Goal: Task Accomplishment & Management: Manage account settings

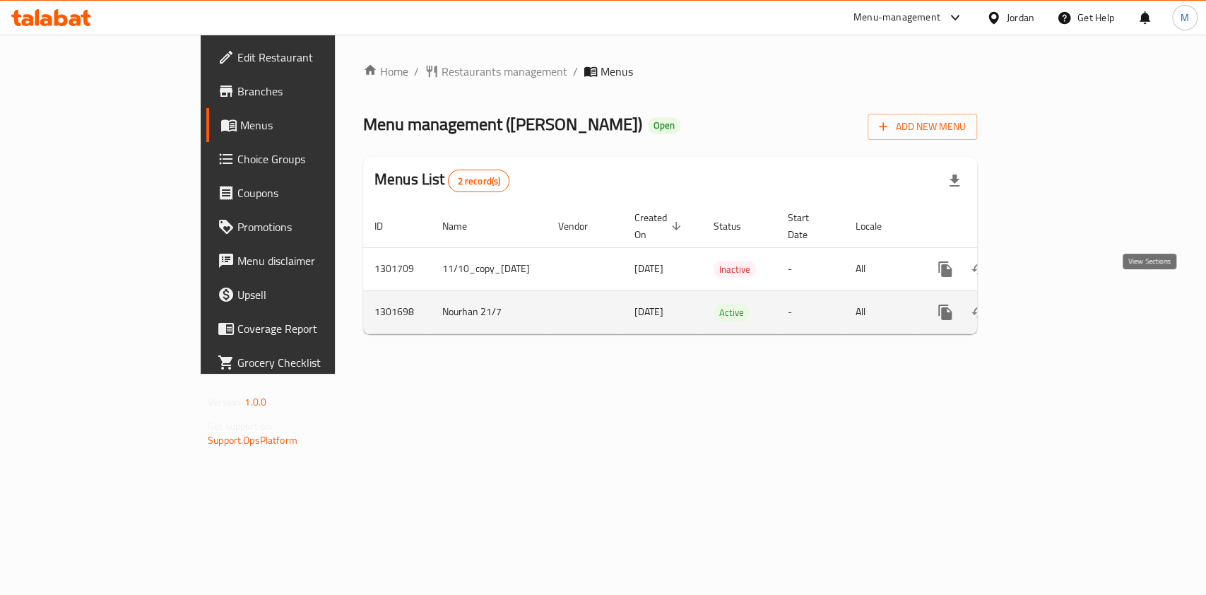
click at [1055, 304] on icon "enhanced table" at bounding box center [1046, 312] width 17 height 17
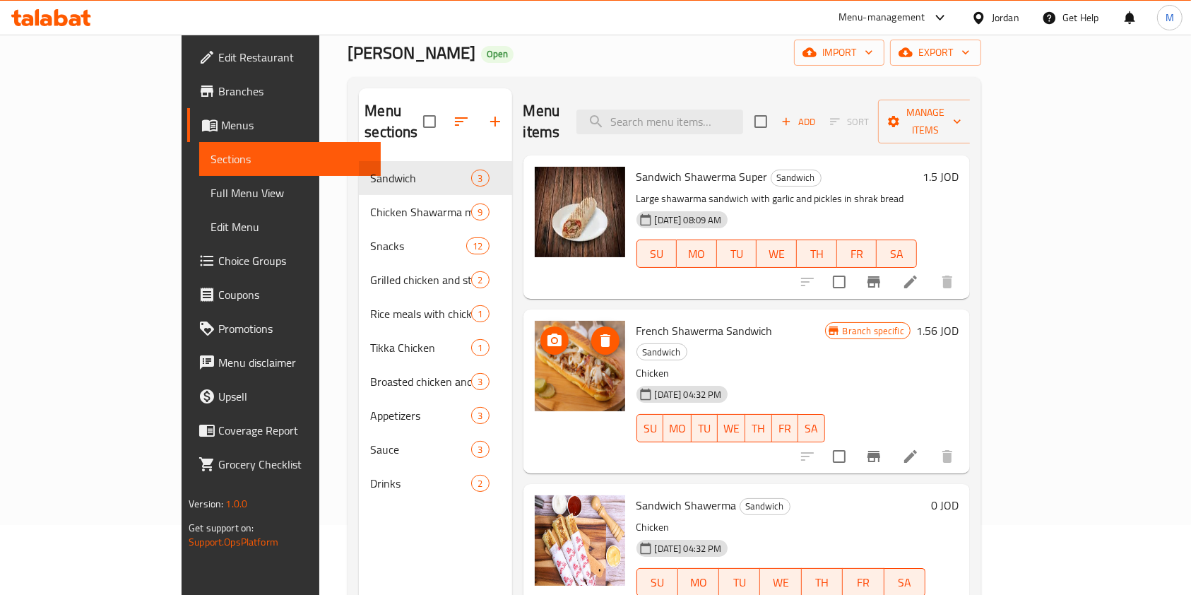
scroll to position [94, 0]
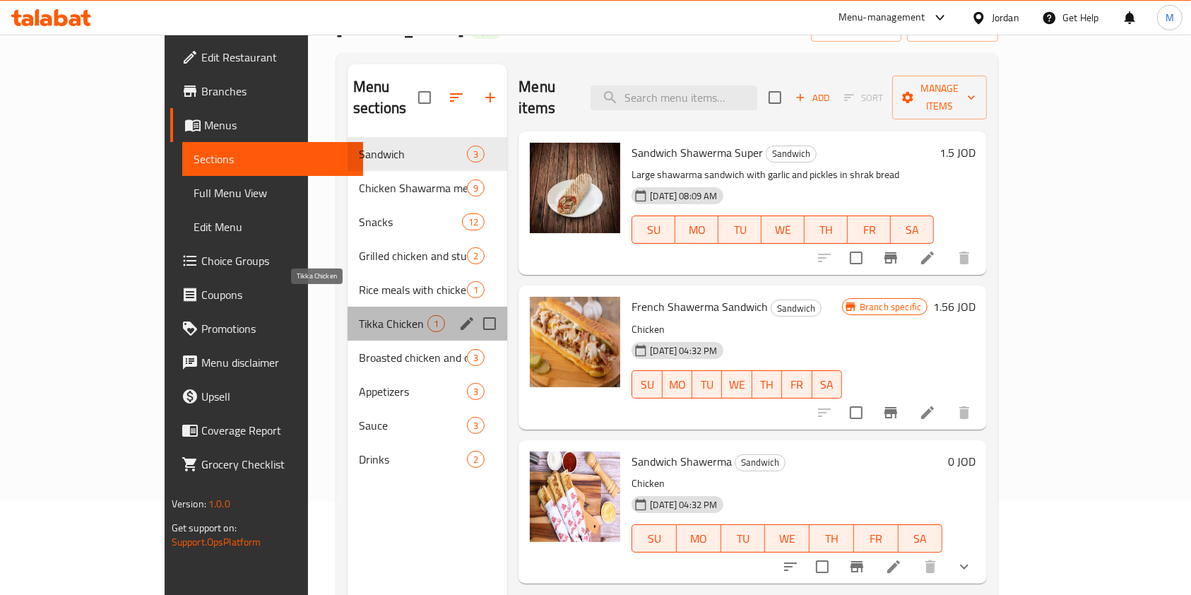
click at [359, 315] on span "Tikka Chicken" at bounding box center [393, 323] width 69 height 17
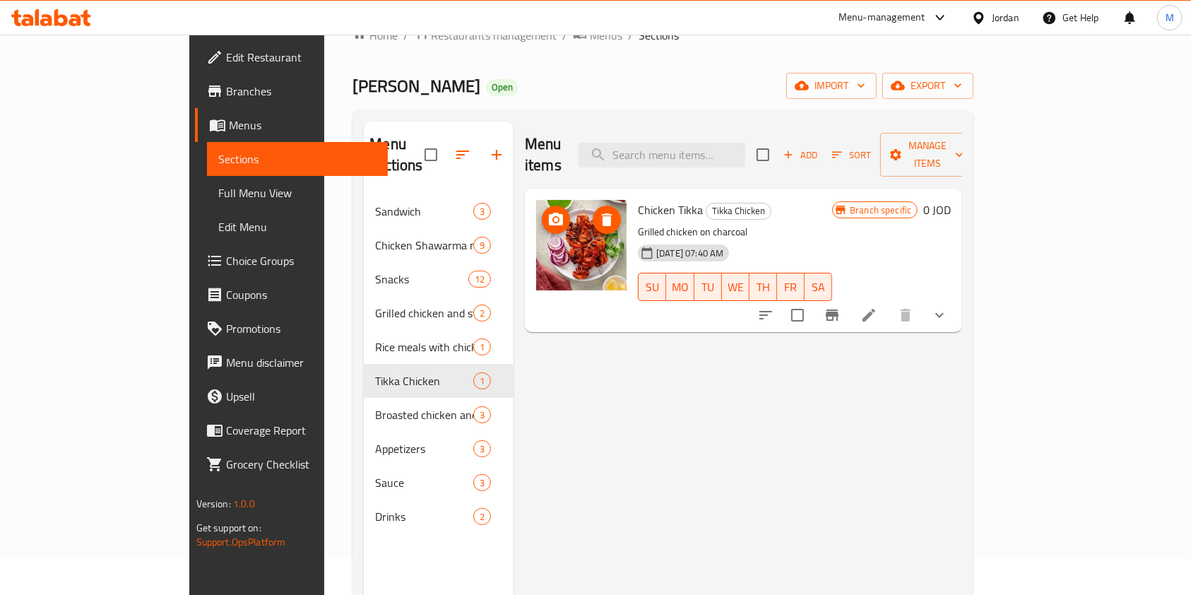
scroll to position [94, 0]
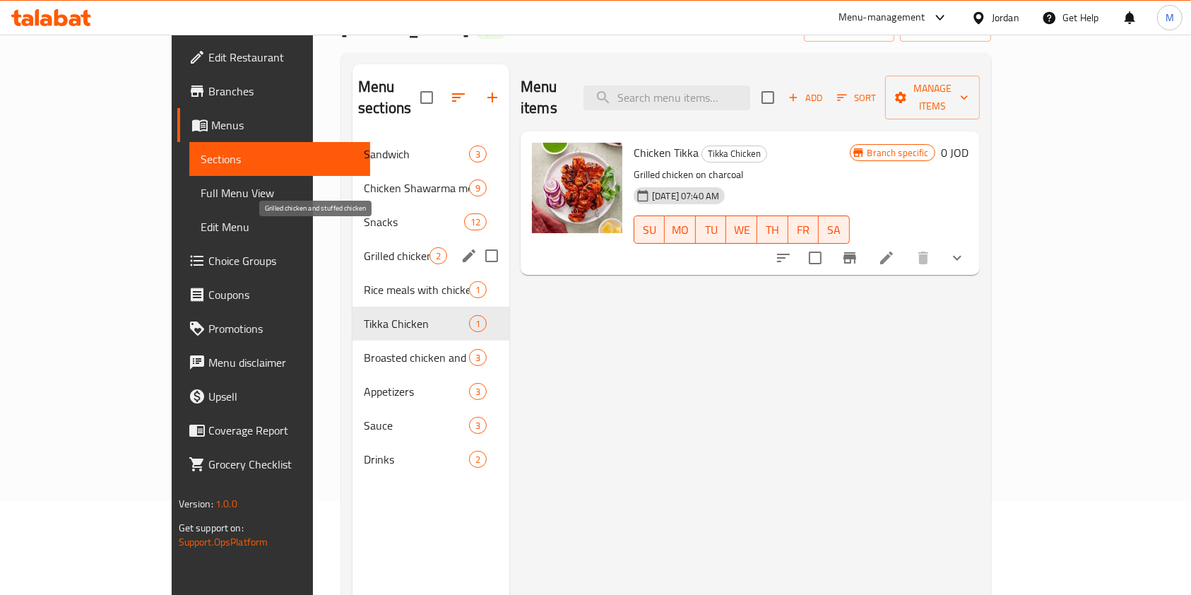
click at [364, 247] on span "Grilled chicken and stuffed chicken" at bounding box center [397, 255] width 66 height 17
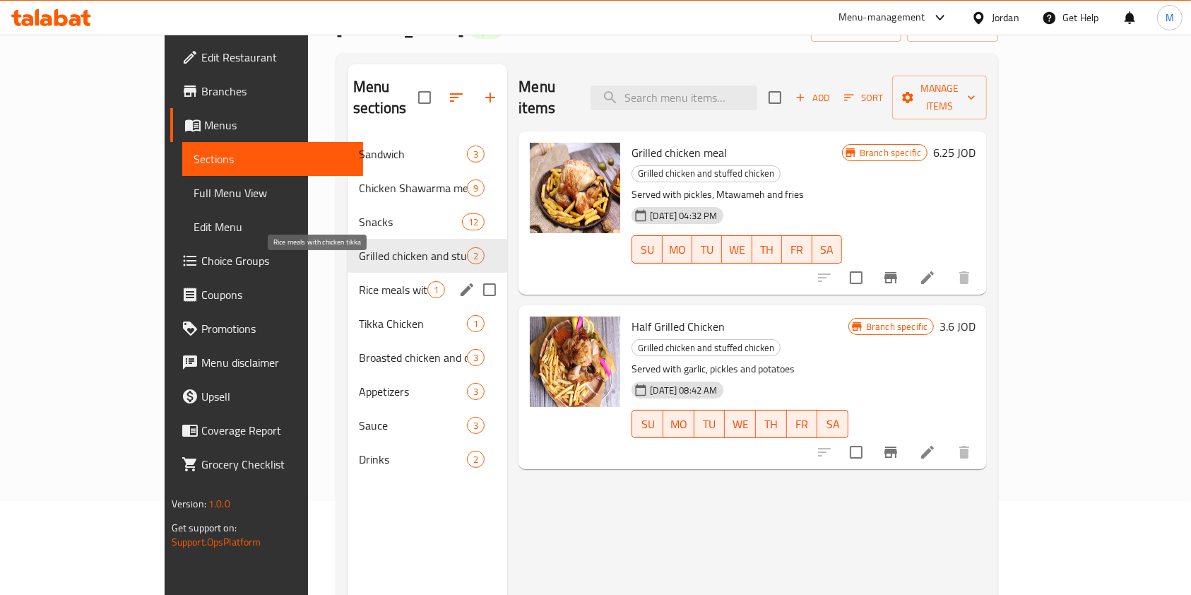
click at [359, 281] on span "Rice meals with chicken tikka" at bounding box center [393, 289] width 69 height 17
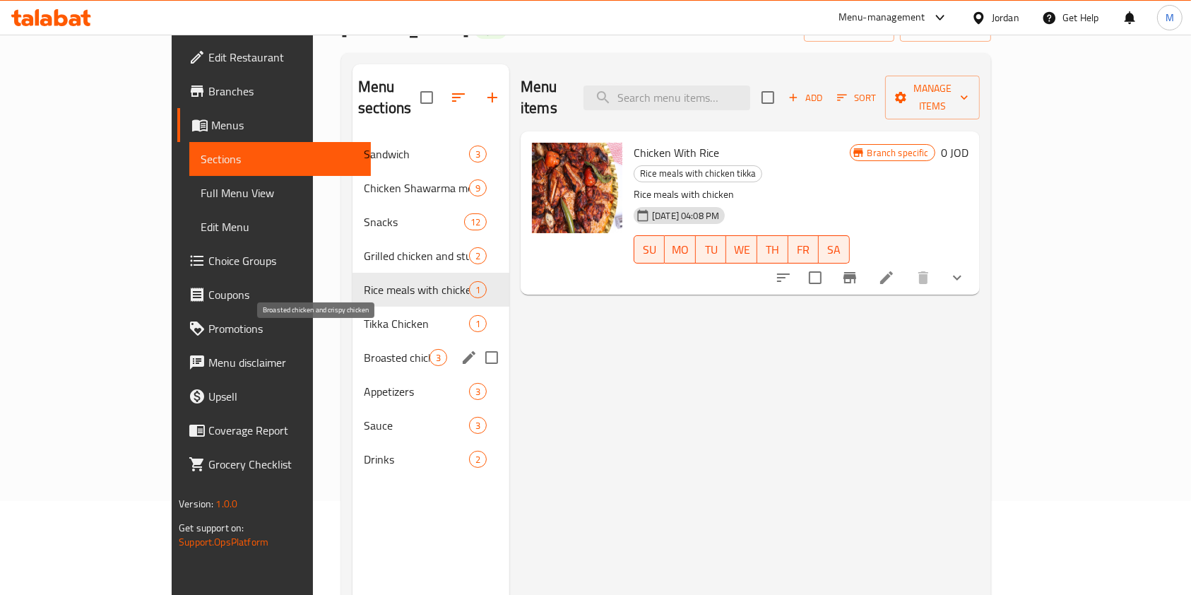
click at [364, 349] on span "Broasted chicken and crispy chicken" at bounding box center [397, 357] width 66 height 17
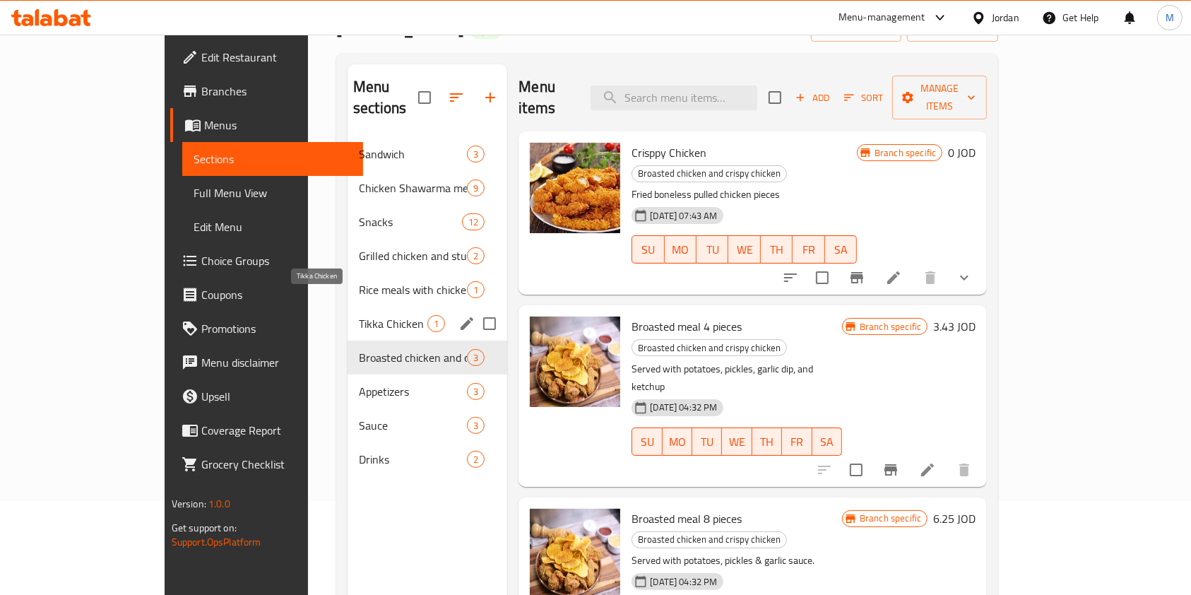
click at [359, 315] on span "Tikka Chicken" at bounding box center [393, 323] width 69 height 17
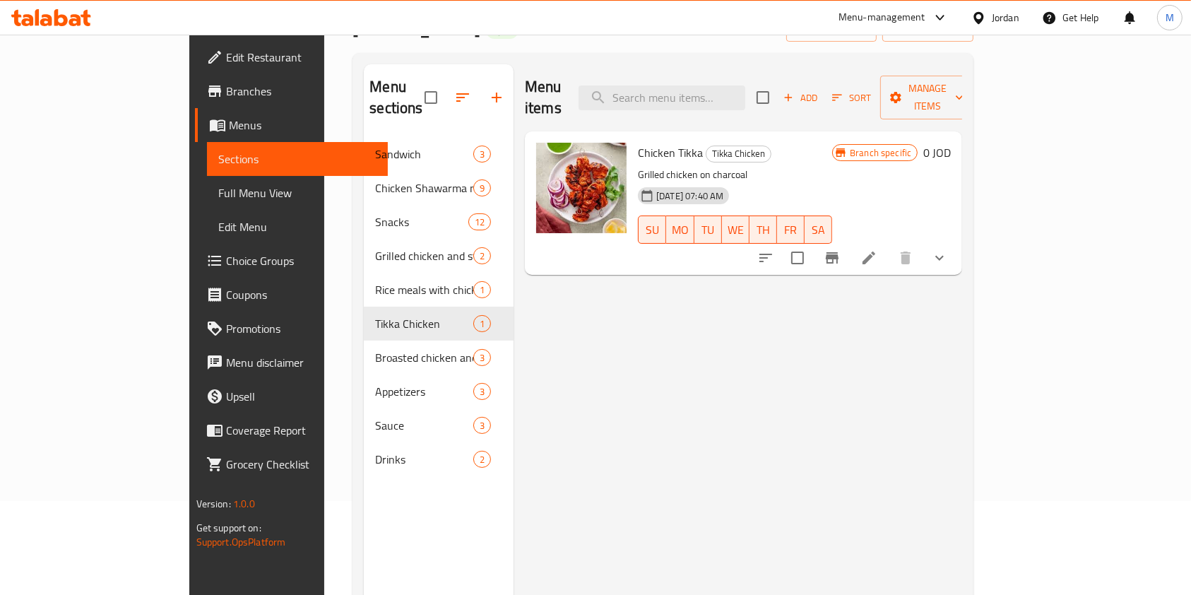
click at [956, 241] on button "show more" at bounding box center [939, 258] width 34 height 34
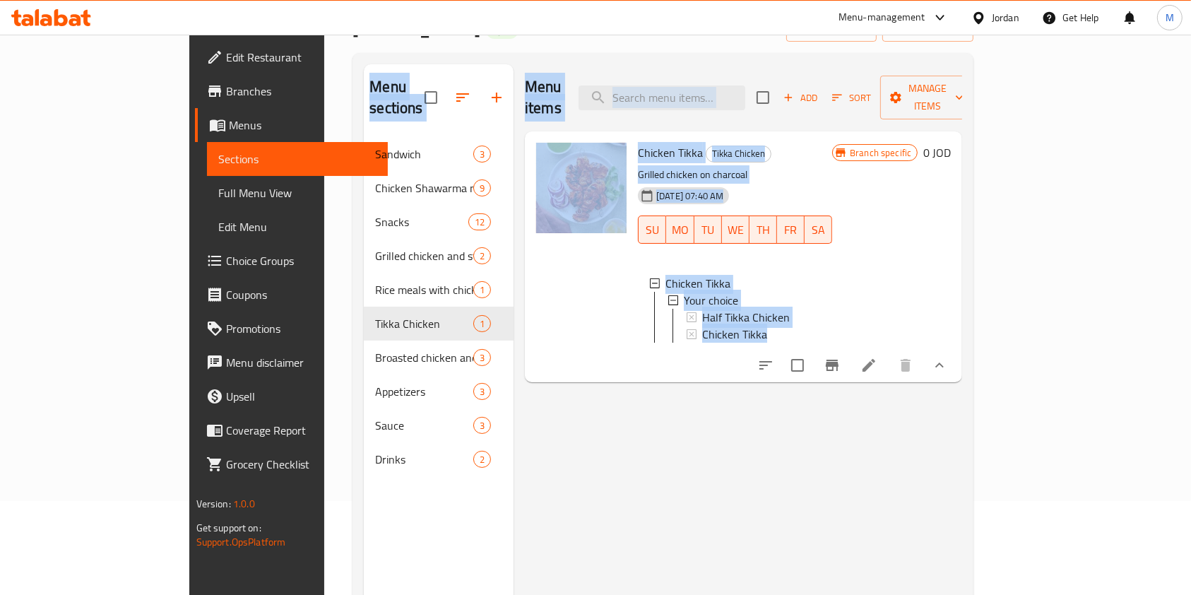
drag, startPoint x: 912, startPoint y: 486, endPoint x: 306, endPoint y: 508, distance: 607.0
click at [364, 497] on div "Menu sections Sandwich 3 Chicken Shawarma meals 9 Snacks 12 Grilled chicken and…" at bounding box center [663, 361] width 598 height 595
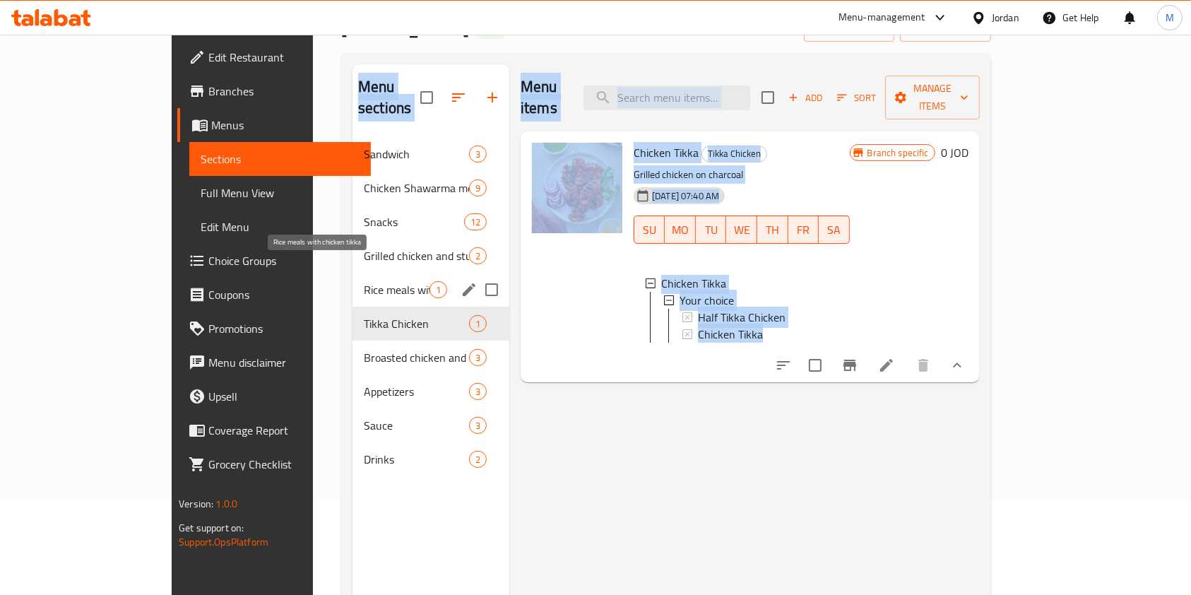
click at [364, 281] on span "Rice meals with chicken tikka" at bounding box center [397, 289] width 66 height 17
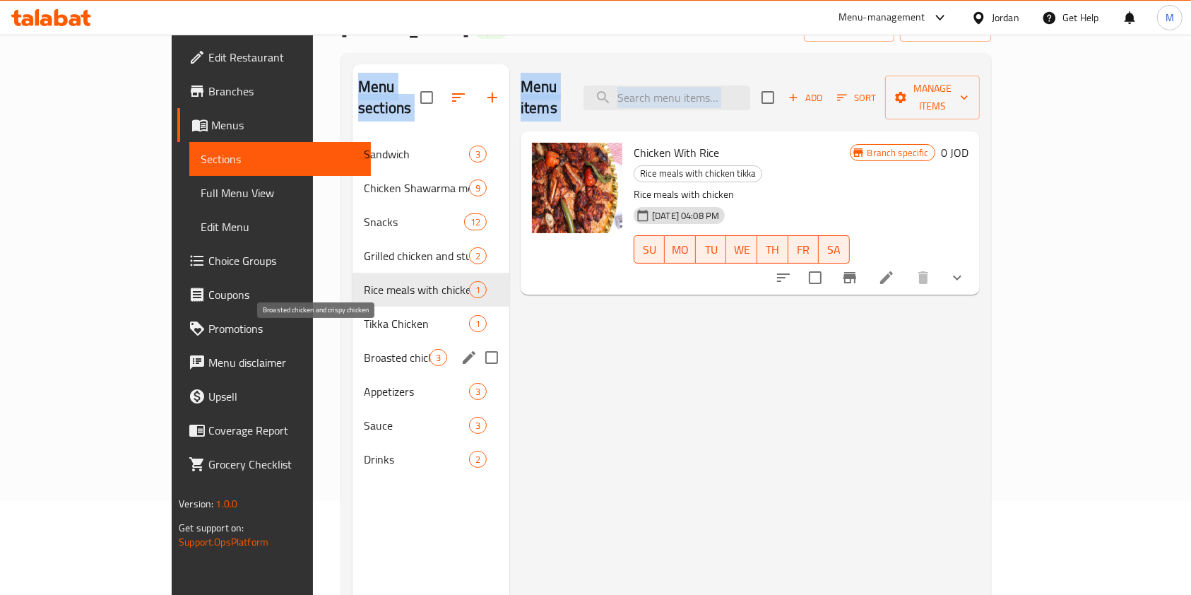
click at [364, 349] on span "Broasted chicken and crispy chicken" at bounding box center [397, 357] width 66 height 17
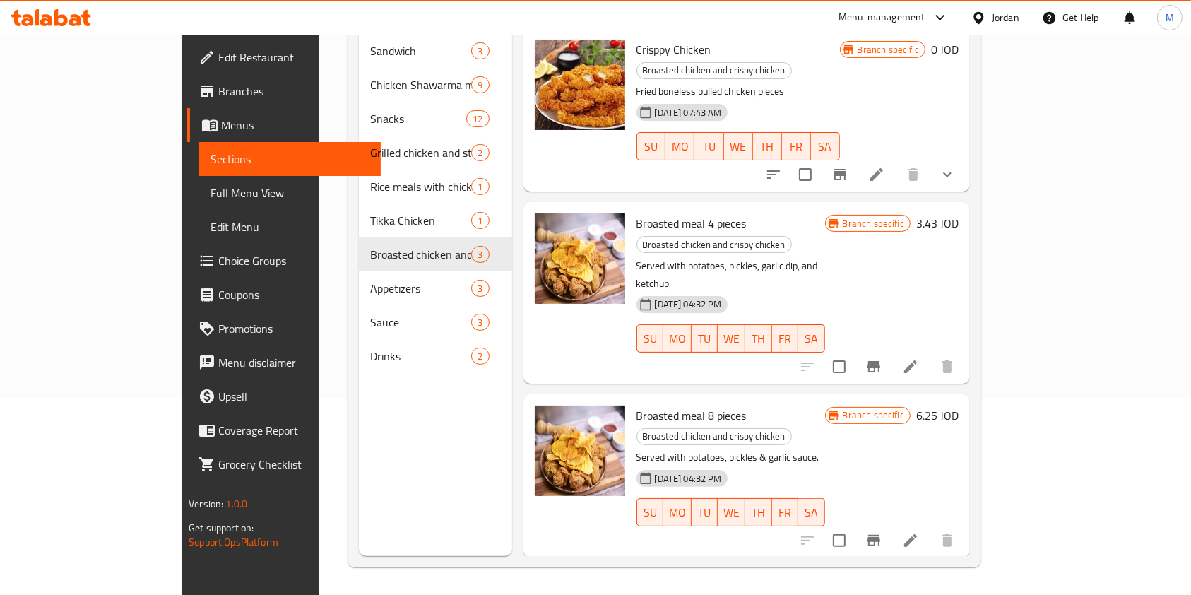
scroll to position [198, 0]
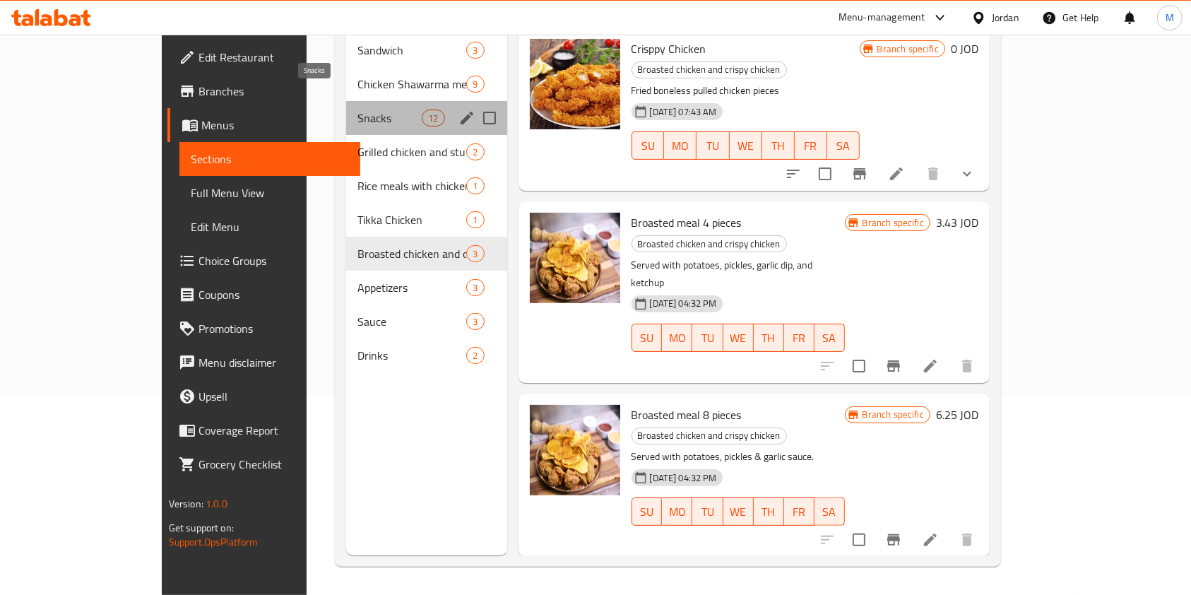
click at [357, 109] on span "Snacks" at bounding box center [389, 117] width 64 height 17
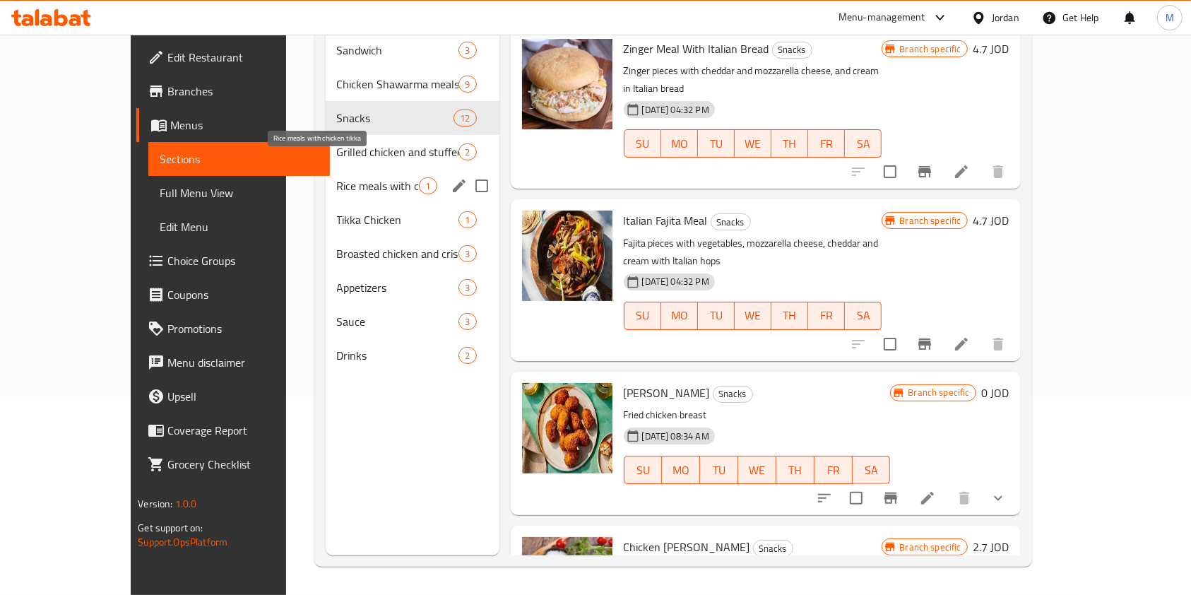
click at [337, 177] on span "Rice meals with chicken tikka" at bounding box center [378, 185] width 83 height 17
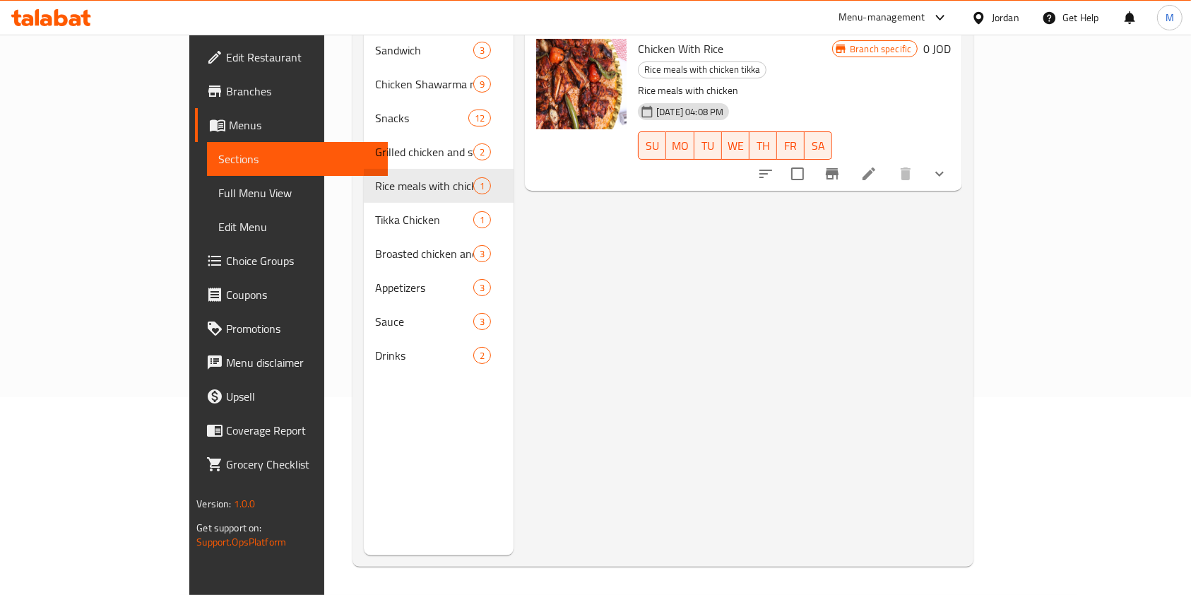
scroll to position [9, 0]
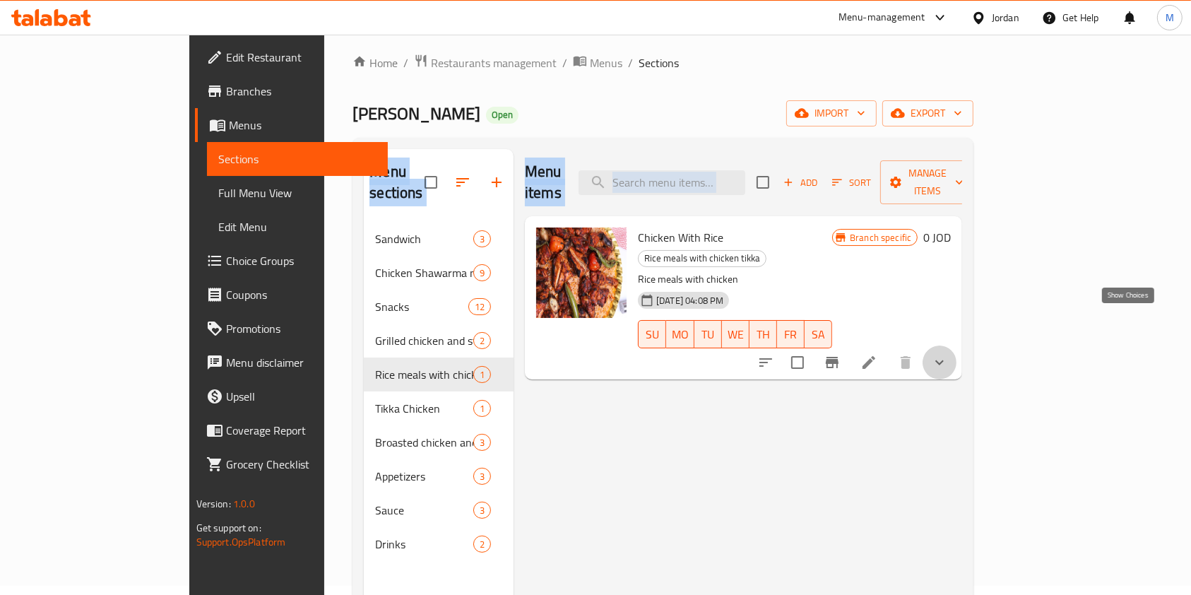
click at [948, 354] on icon "show more" at bounding box center [939, 362] width 17 height 17
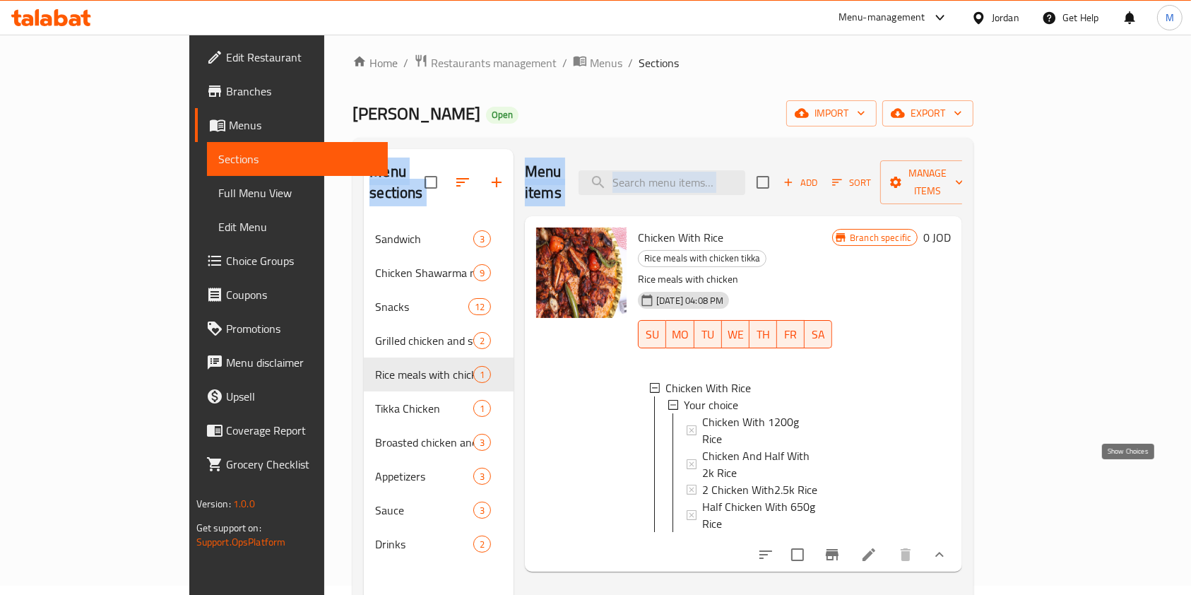
click at [948, 546] on icon "show more" at bounding box center [939, 554] width 17 height 17
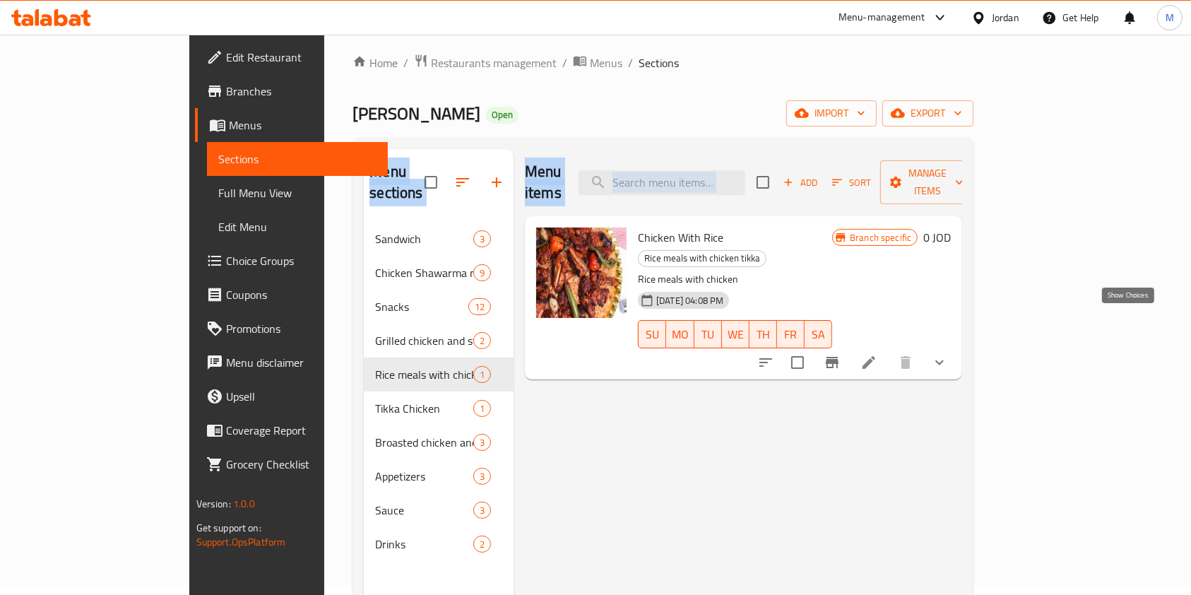
click at [948, 354] on icon "show more" at bounding box center [939, 362] width 17 height 17
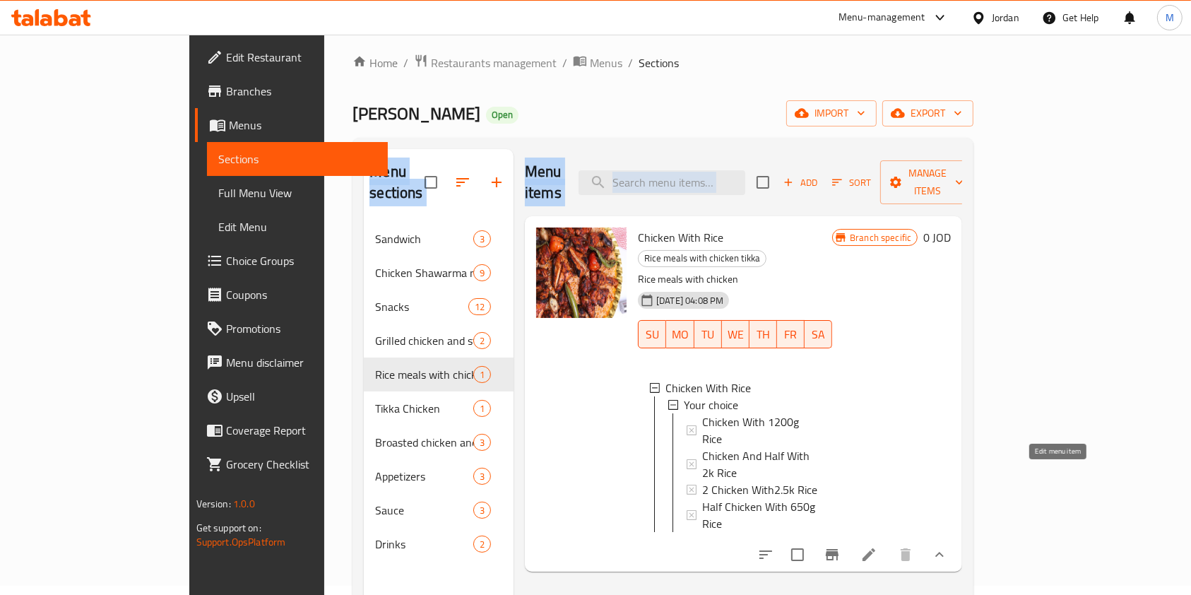
click at [875, 548] on icon at bounding box center [868, 554] width 13 height 13
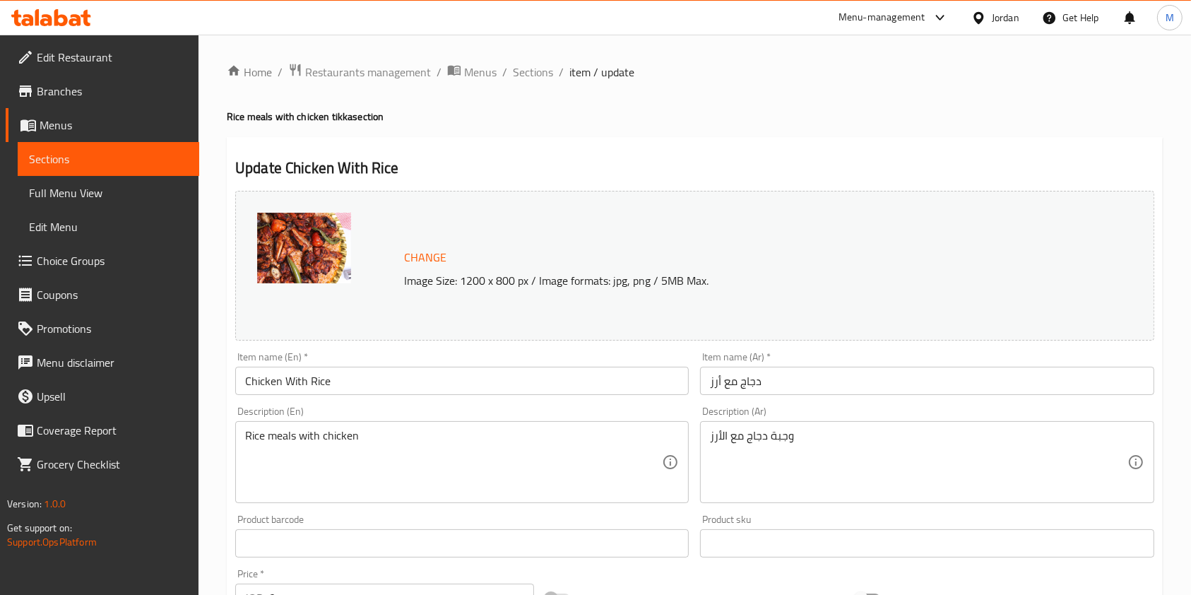
click at [372, 376] on input "Chicken With Rice" at bounding box center [461, 381] width 453 height 28
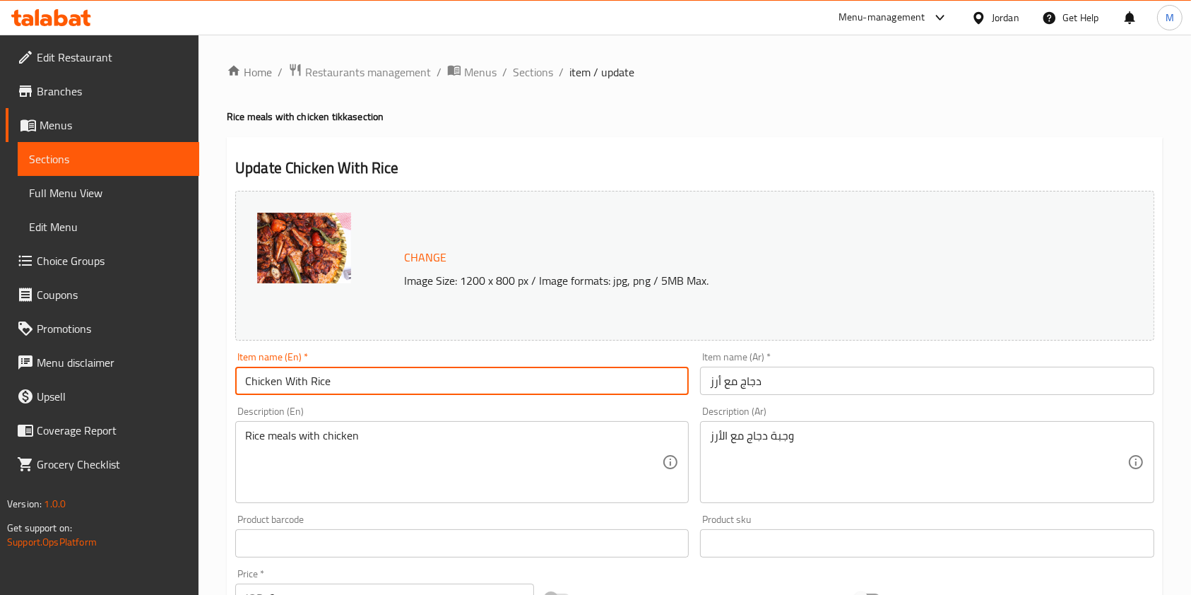
click at [238, 382] on input "Chicken With Rice" at bounding box center [461, 381] width 453 height 28
type input "Turkish Chicken With Rice"
click at [782, 387] on input "دجاج مع أرز" at bounding box center [926, 381] width 453 height 28
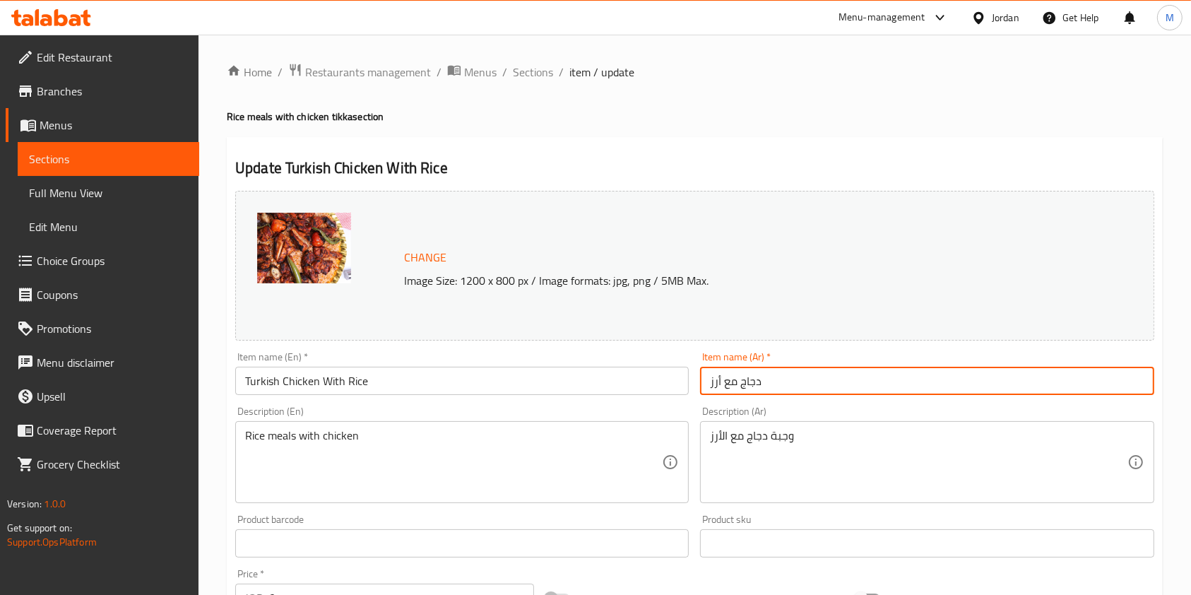
click at [738, 382] on input "دجاج مع أرز" at bounding box center [926, 381] width 453 height 28
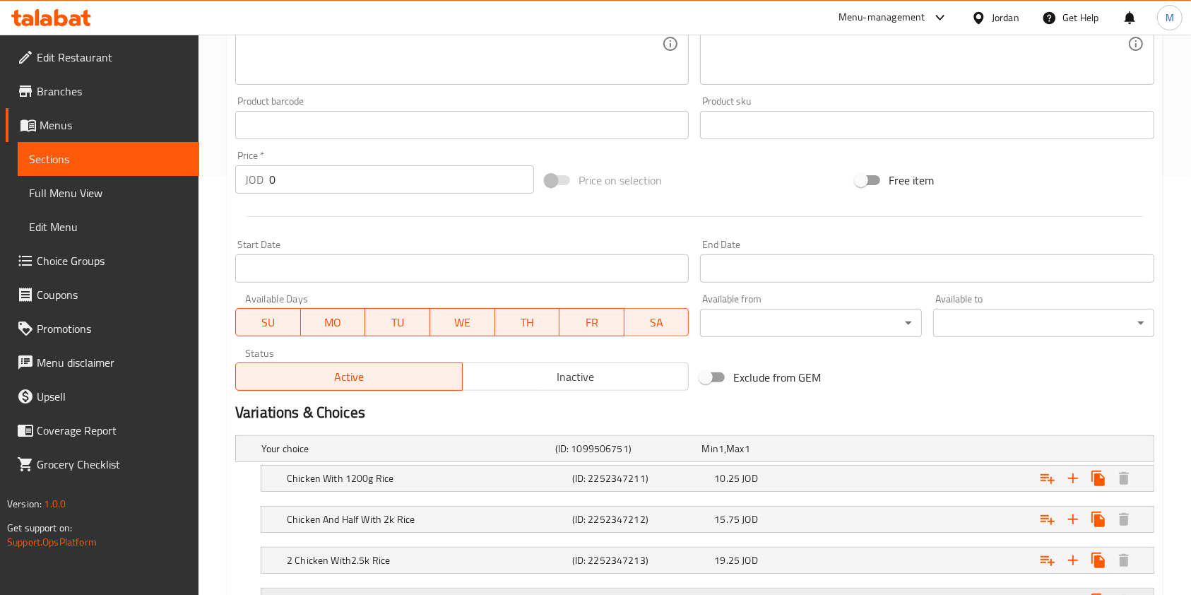
scroll to position [537, 0]
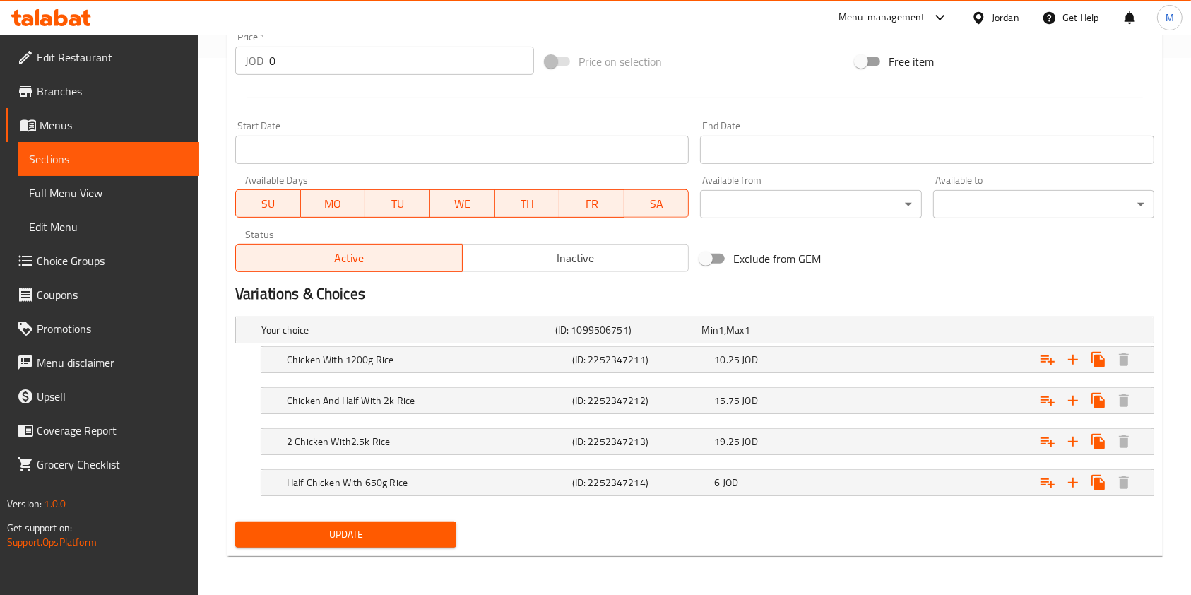
type input "دجاج تركي مع أرز"
click at [402, 523] on button "Update" at bounding box center [345, 534] width 221 height 26
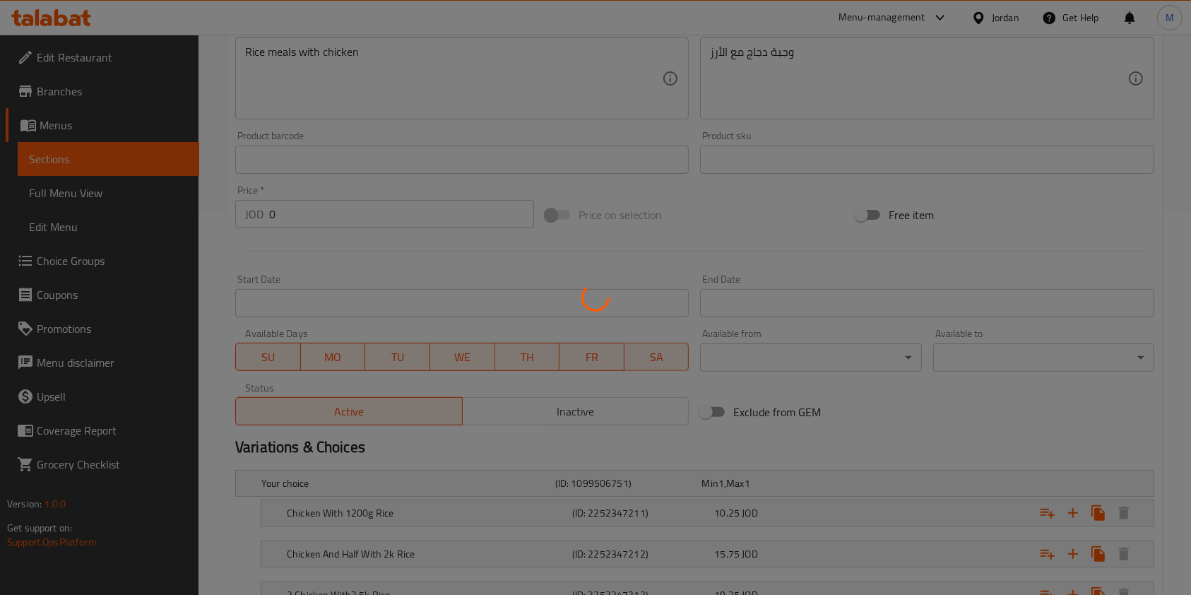
scroll to position [254, 0]
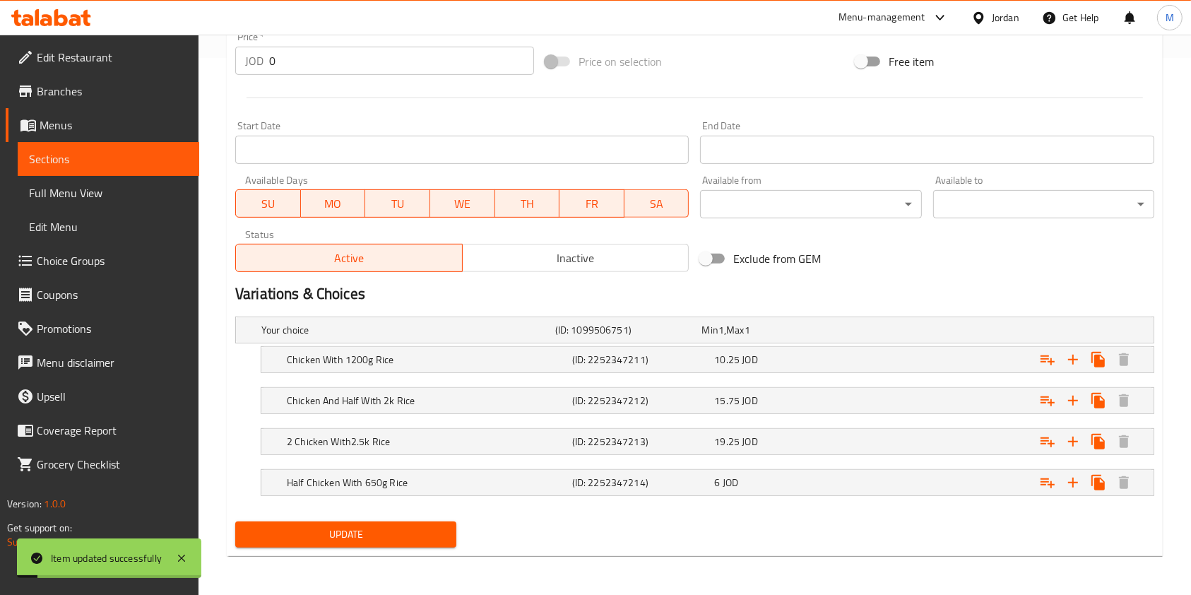
click at [415, 540] on span "Update" at bounding box center [345, 534] width 198 height 18
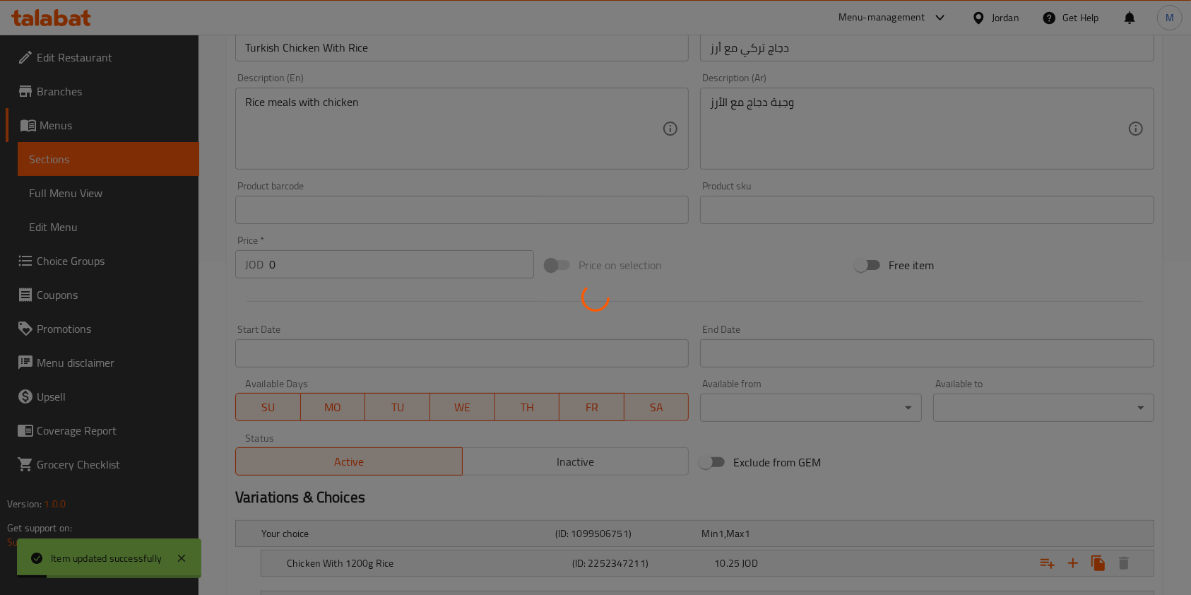
scroll to position [160, 0]
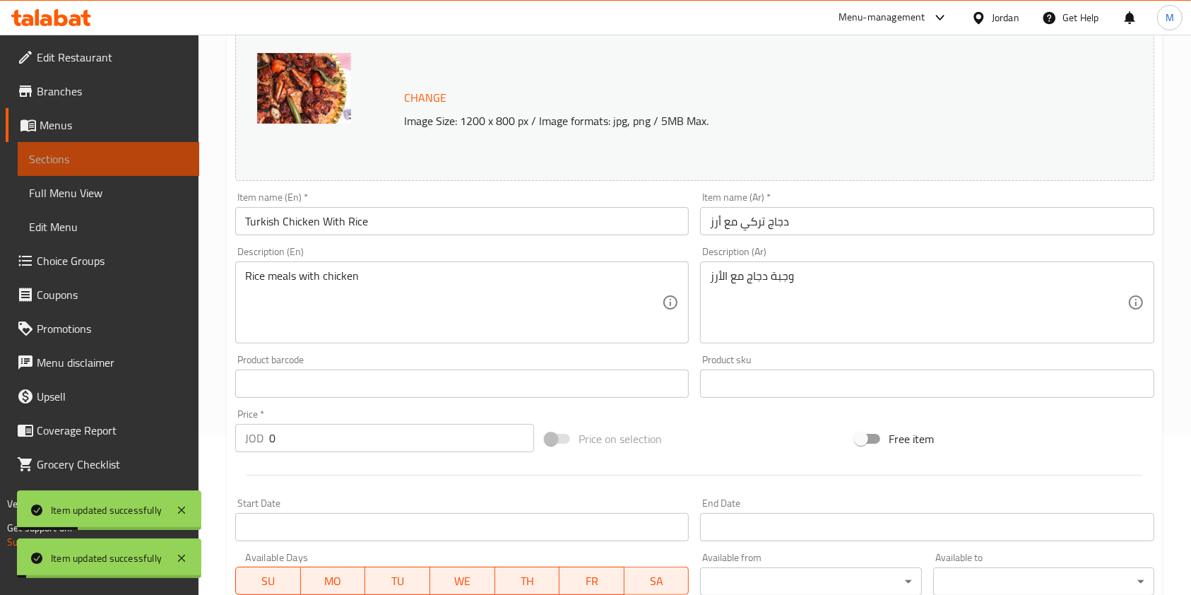
click at [61, 156] on span "Sections" at bounding box center [108, 158] width 159 height 17
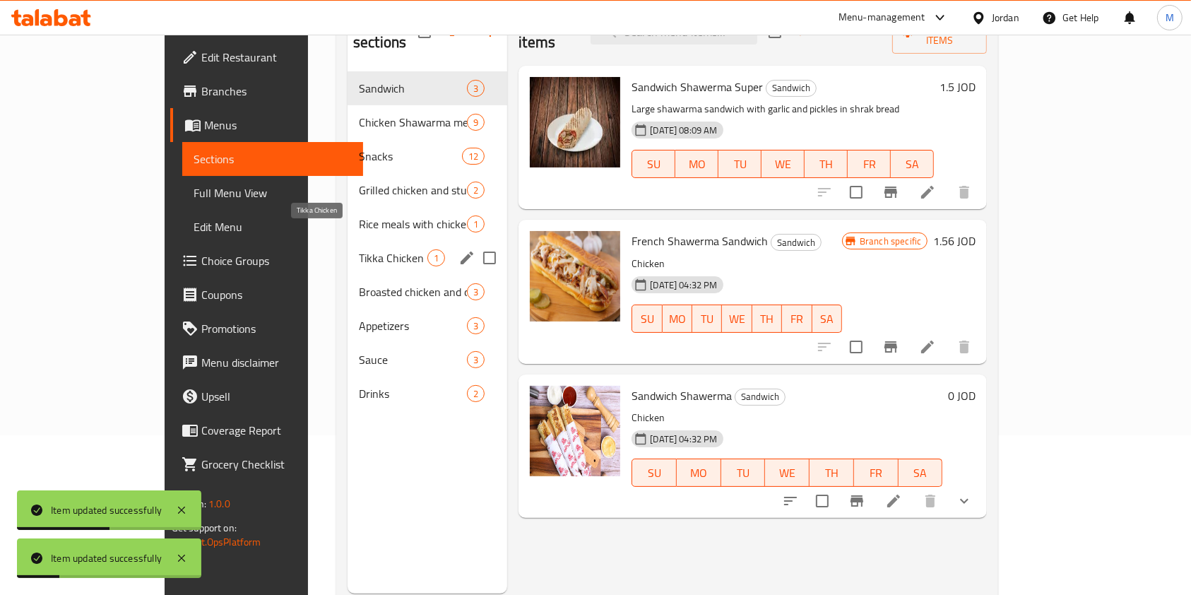
click at [359, 249] on span "Tikka Chicken" at bounding box center [393, 257] width 69 height 17
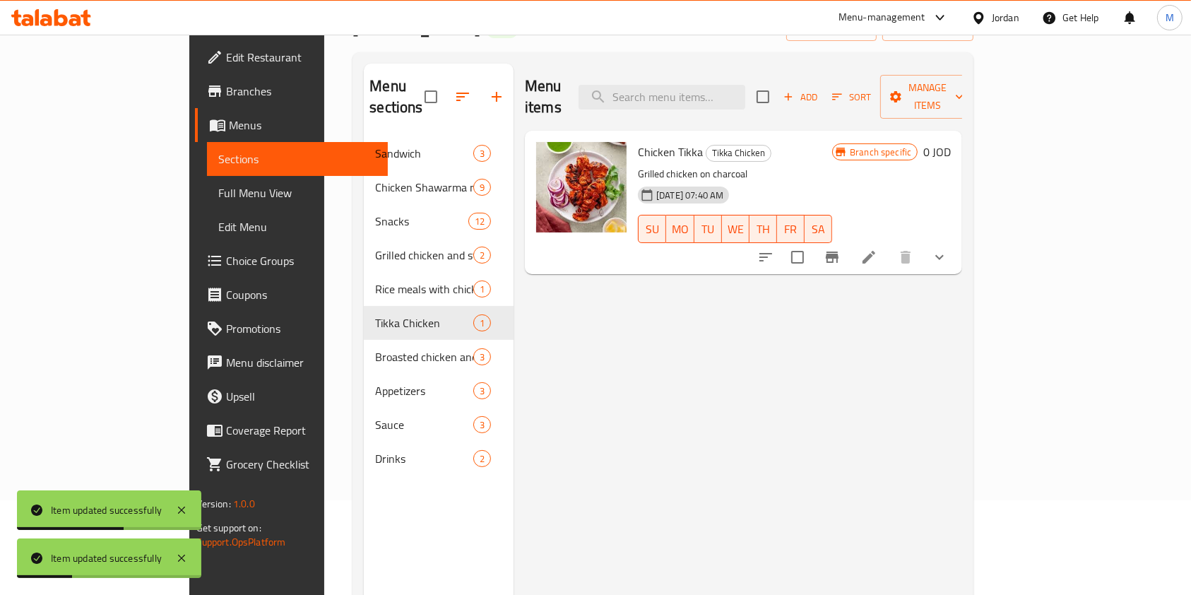
scroll to position [66, 0]
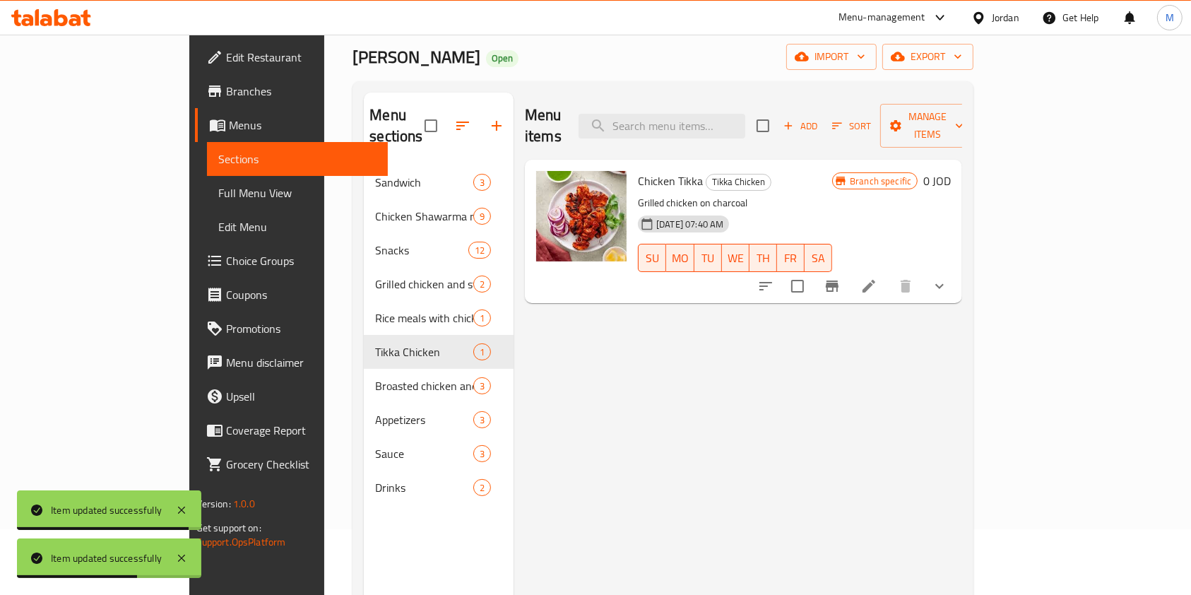
click at [948, 278] on icon "show more" at bounding box center [939, 286] width 17 height 17
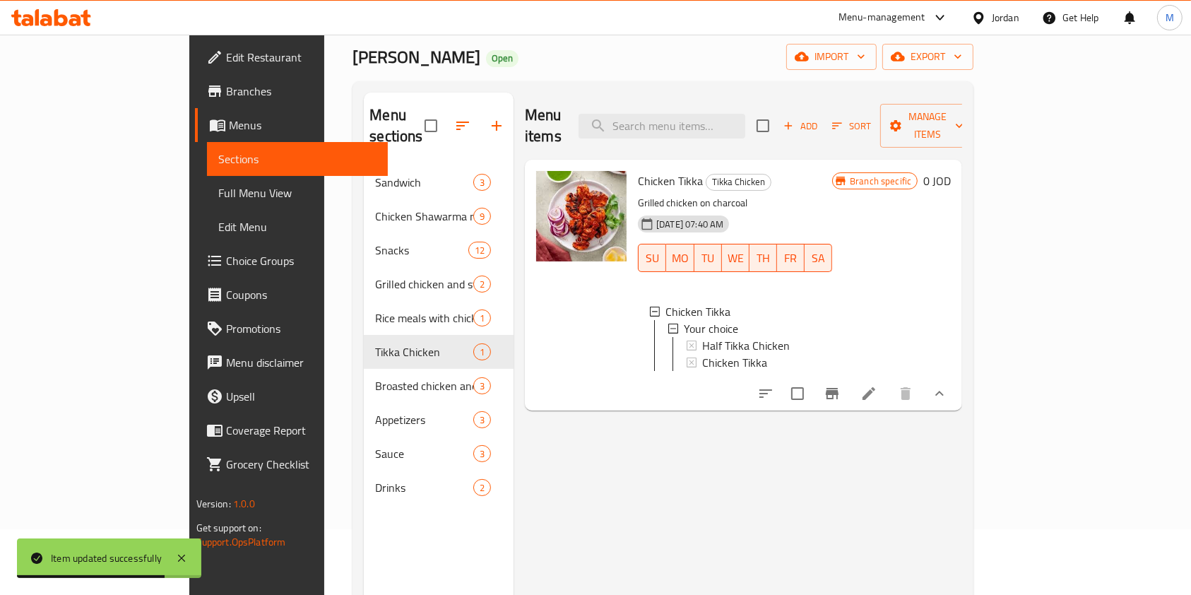
click at [638, 170] on span "Chicken Tikka" at bounding box center [670, 180] width 65 height 21
copy h6 "Chicken Tikka"
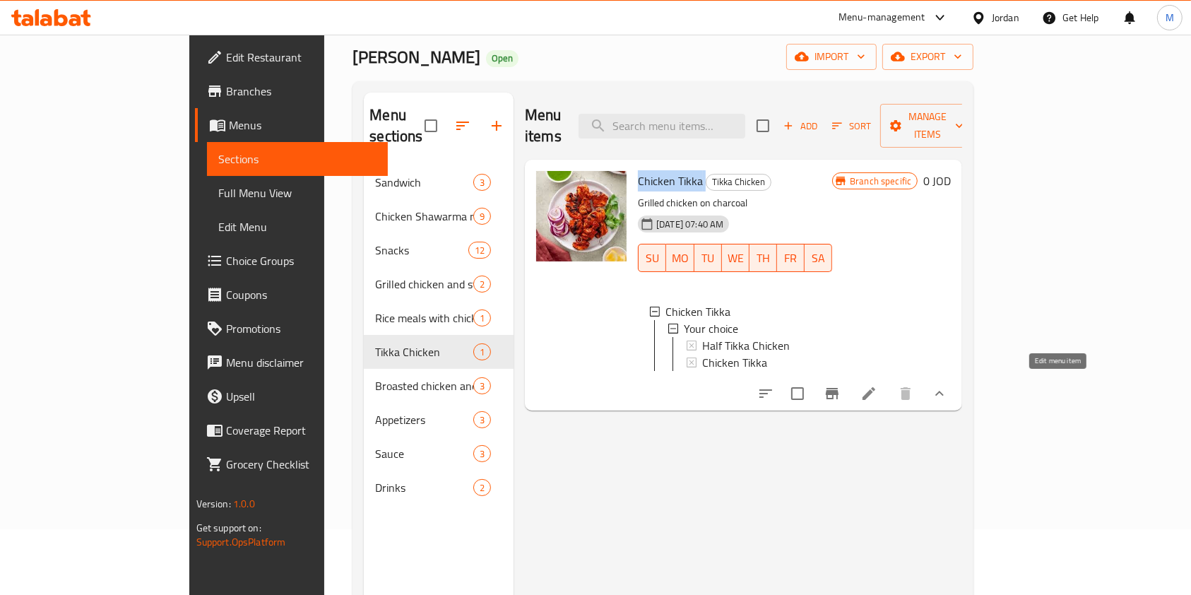
click at [877, 385] on icon at bounding box center [868, 393] width 17 height 17
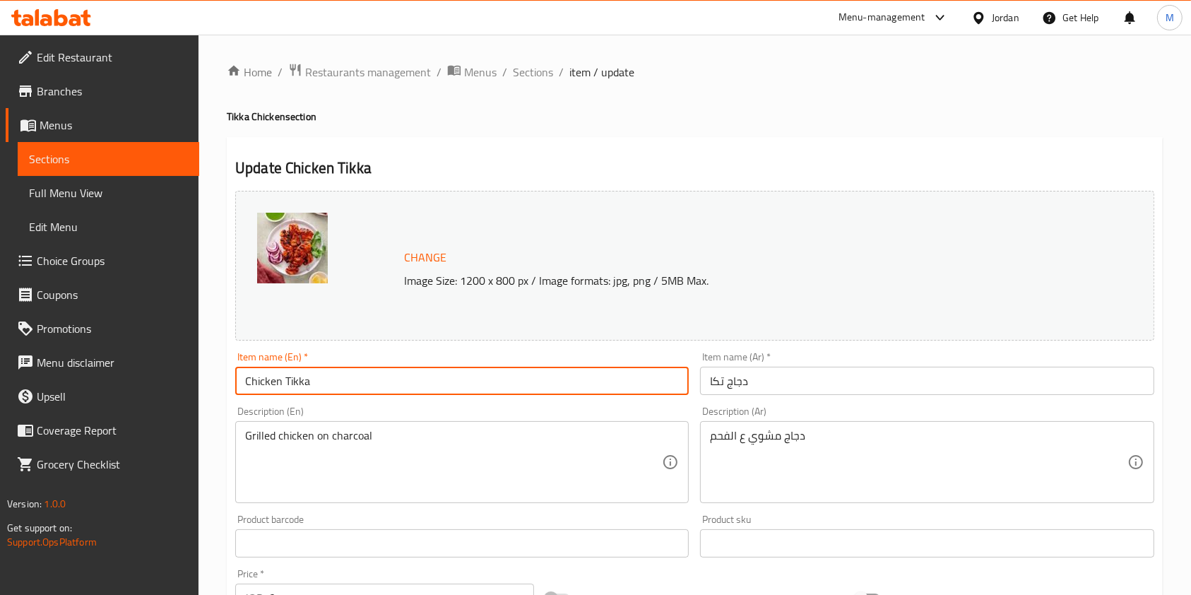
click at [243, 381] on input "Chicken Tikka" at bounding box center [461, 381] width 453 height 28
type input "Turkish Chicken Tikka"
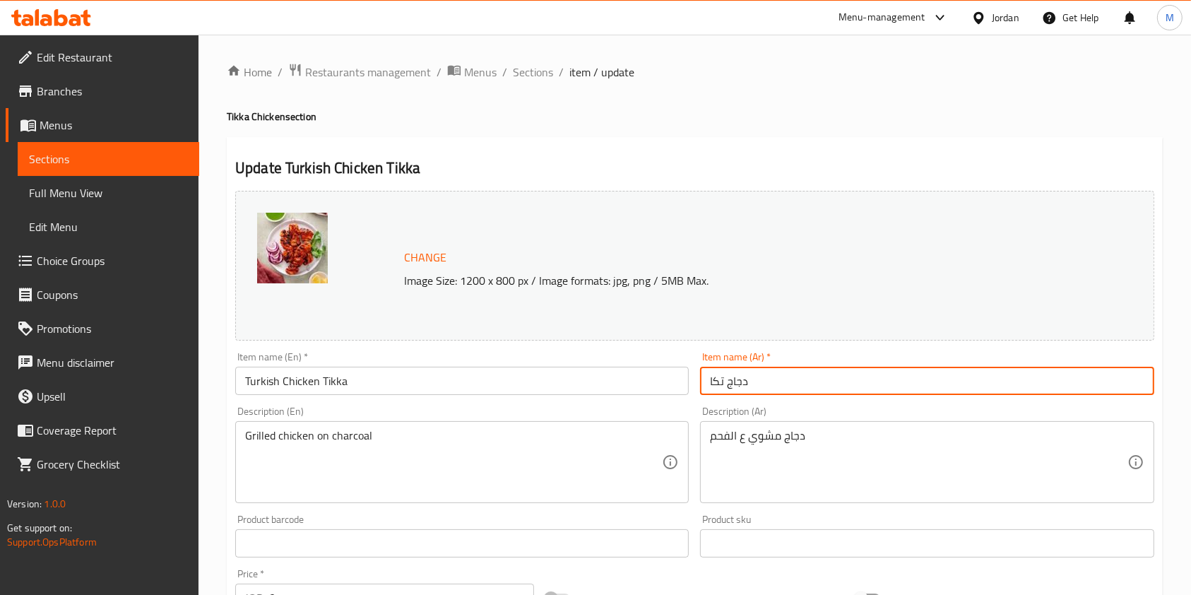
click at [790, 384] on input "دجاج تكا" at bounding box center [926, 381] width 453 height 28
drag, startPoint x: 722, startPoint y: 381, endPoint x: 698, endPoint y: 387, distance: 24.0
click at [698, 387] on div "Item name (Ar)   * دجاج تكا Item name (Ar) *" at bounding box center [926, 373] width 465 height 54
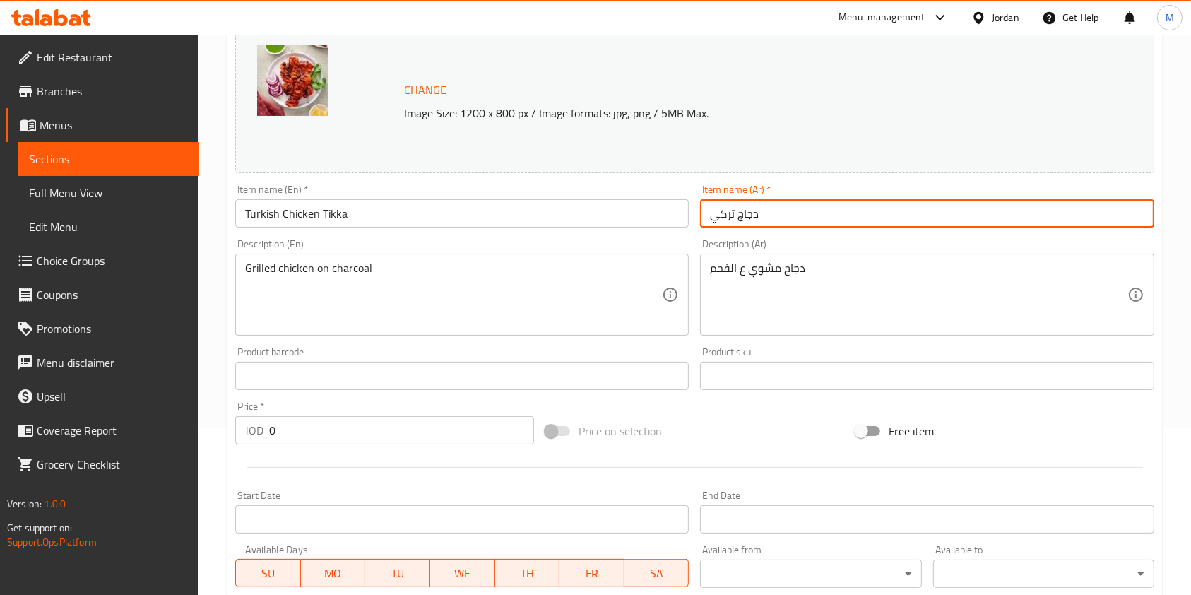
scroll to position [455, 0]
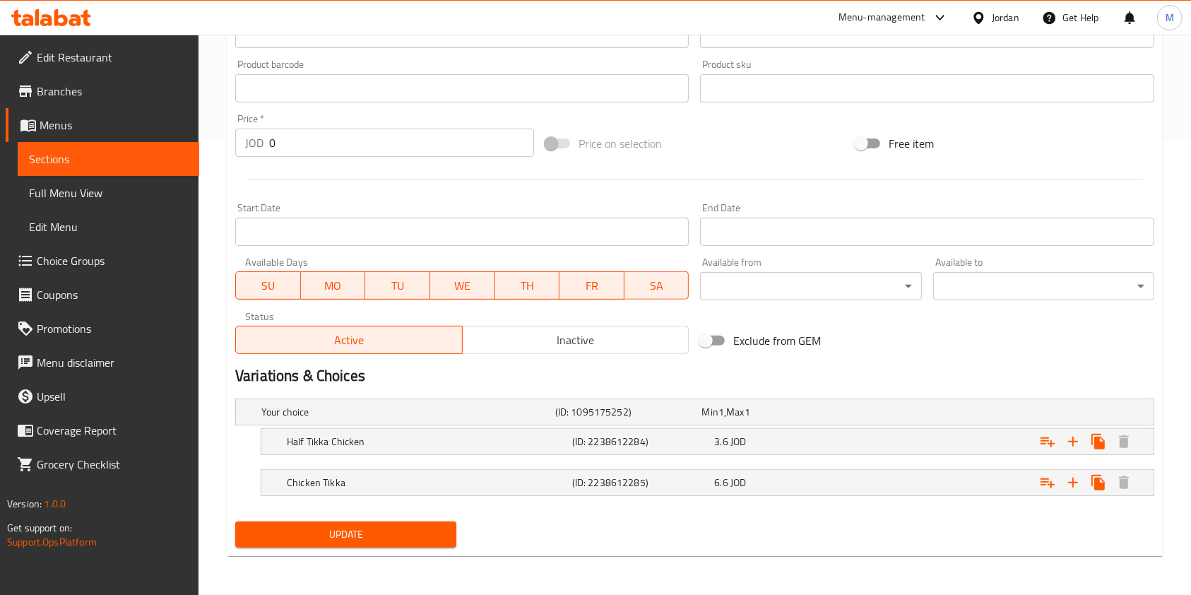
type input "دجاج تركي"
click at [379, 521] on button "Update" at bounding box center [345, 534] width 221 height 26
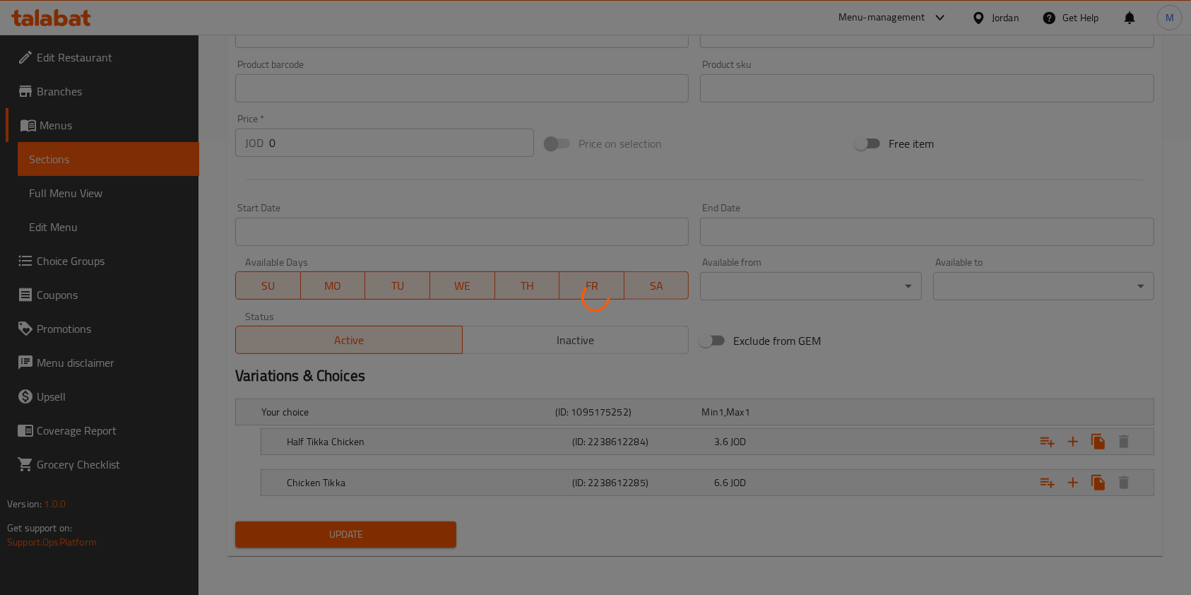
click at [345, 526] on div at bounding box center [595, 297] width 1191 height 595
click at [350, 534] on div at bounding box center [595, 297] width 1191 height 595
click at [360, 534] on div at bounding box center [595, 297] width 1191 height 595
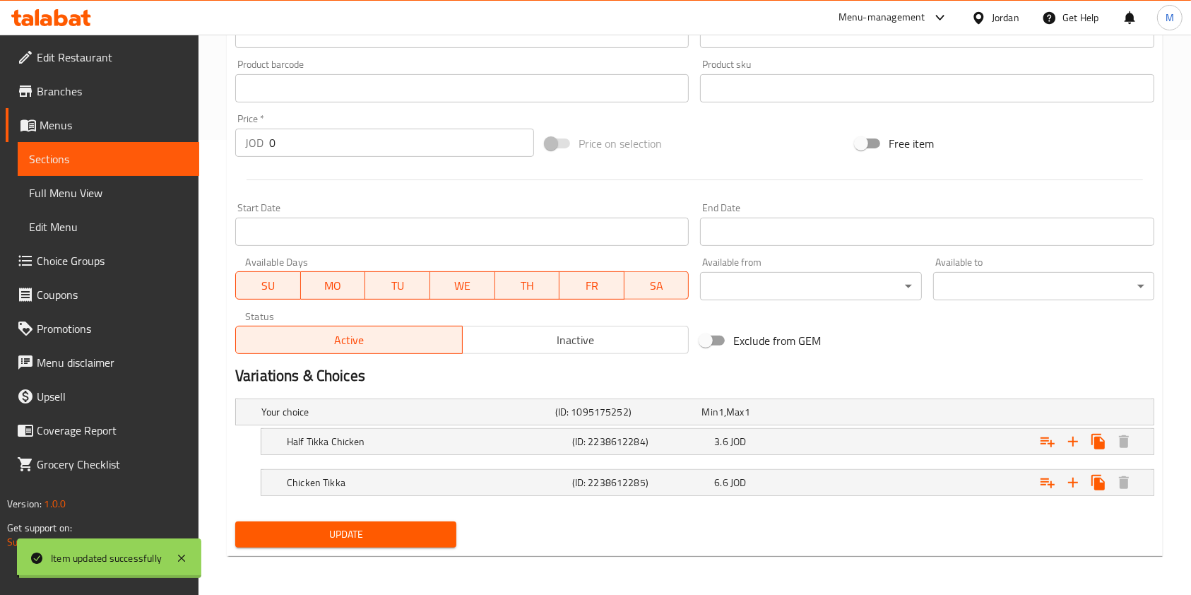
click at [364, 534] on span "Update" at bounding box center [345, 534] width 198 height 18
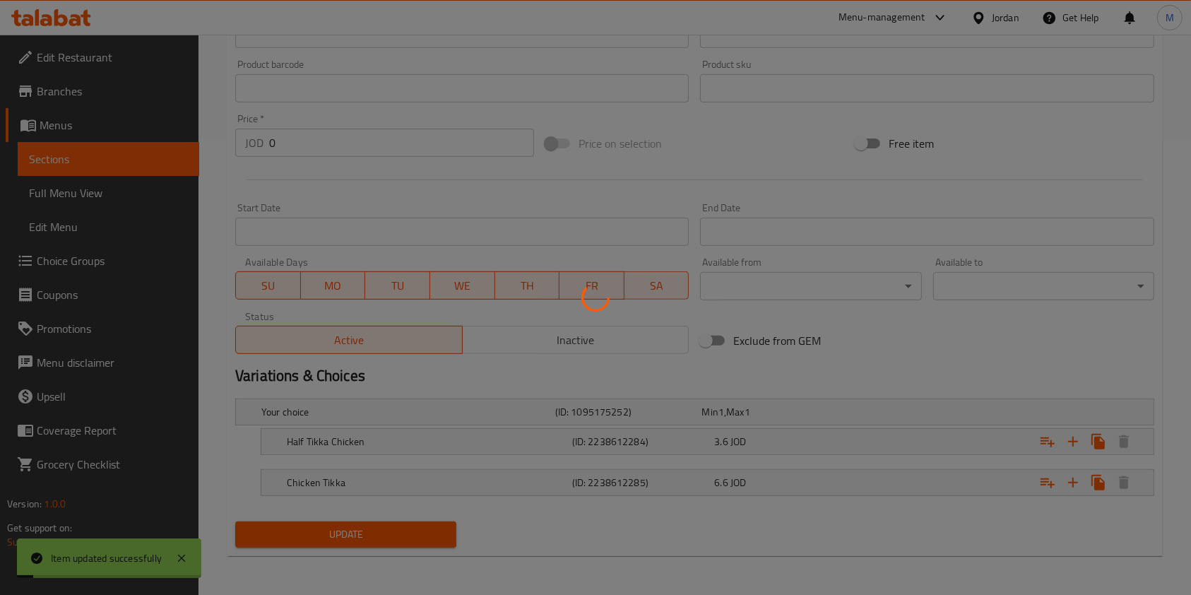
click at [47, 162] on div at bounding box center [595, 297] width 1191 height 595
click at [61, 160] on div at bounding box center [595, 297] width 1191 height 595
click at [73, 155] on div at bounding box center [595, 297] width 1191 height 595
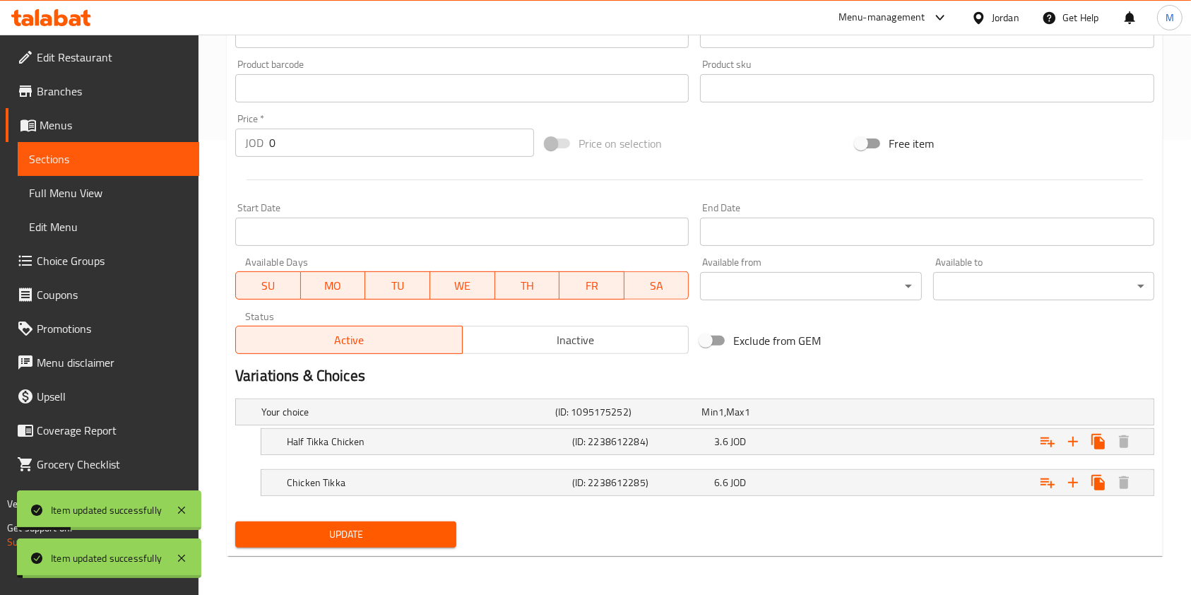
click at [70, 162] on span "Sections" at bounding box center [108, 158] width 159 height 17
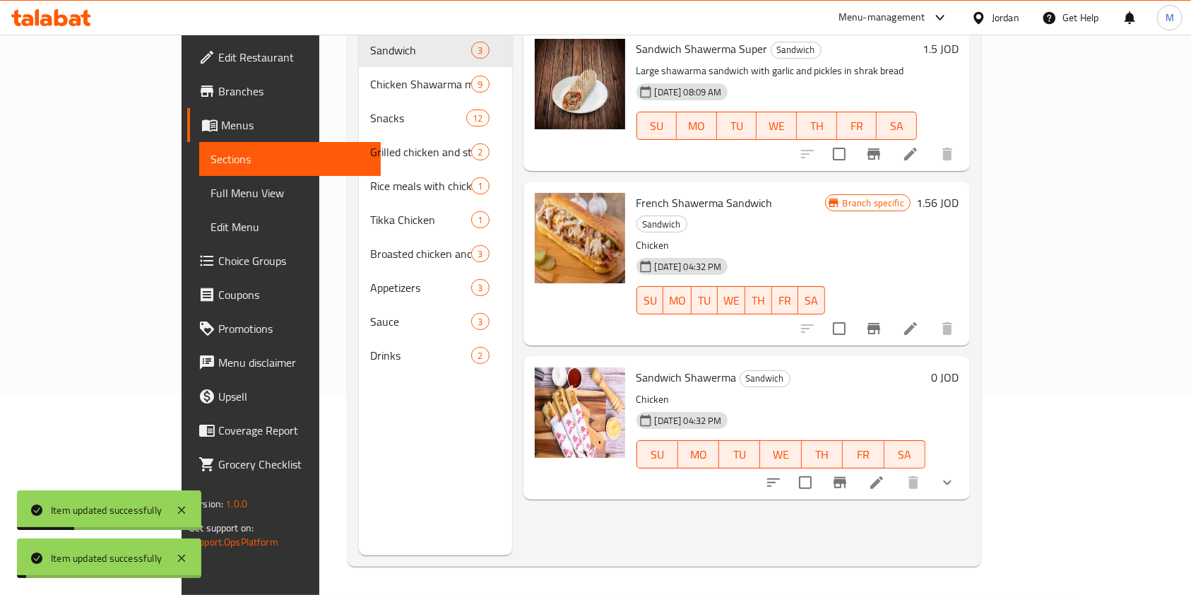
scroll to position [198, 0]
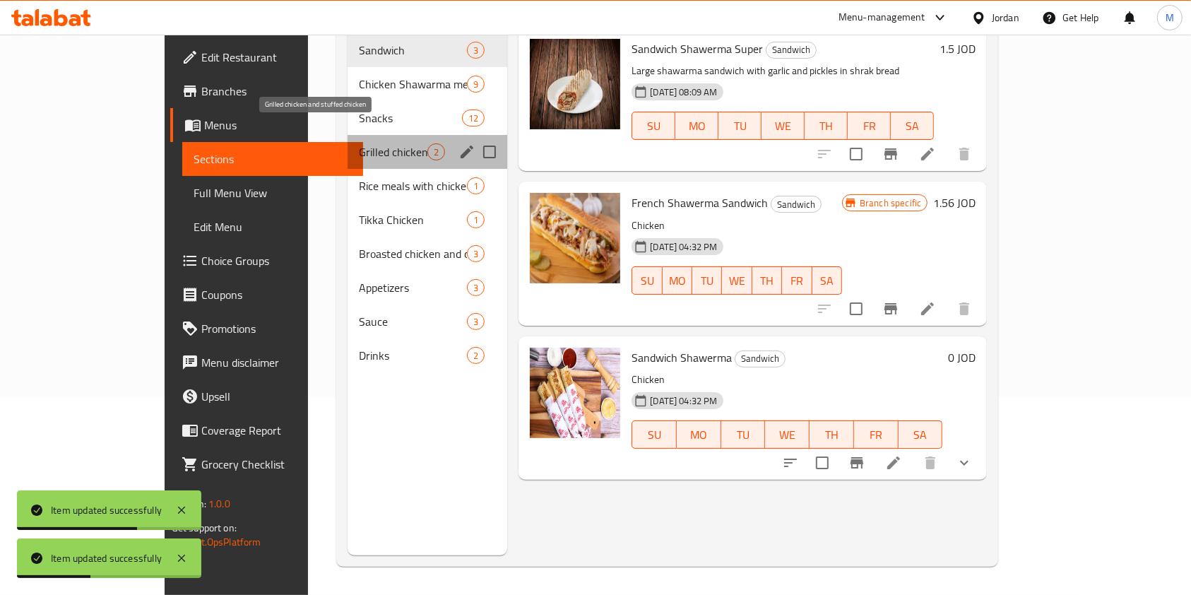
click at [359, 143] on span "Grilled chicken and stuffed chicken" at bounding box center [393, 151] width 69 height 17
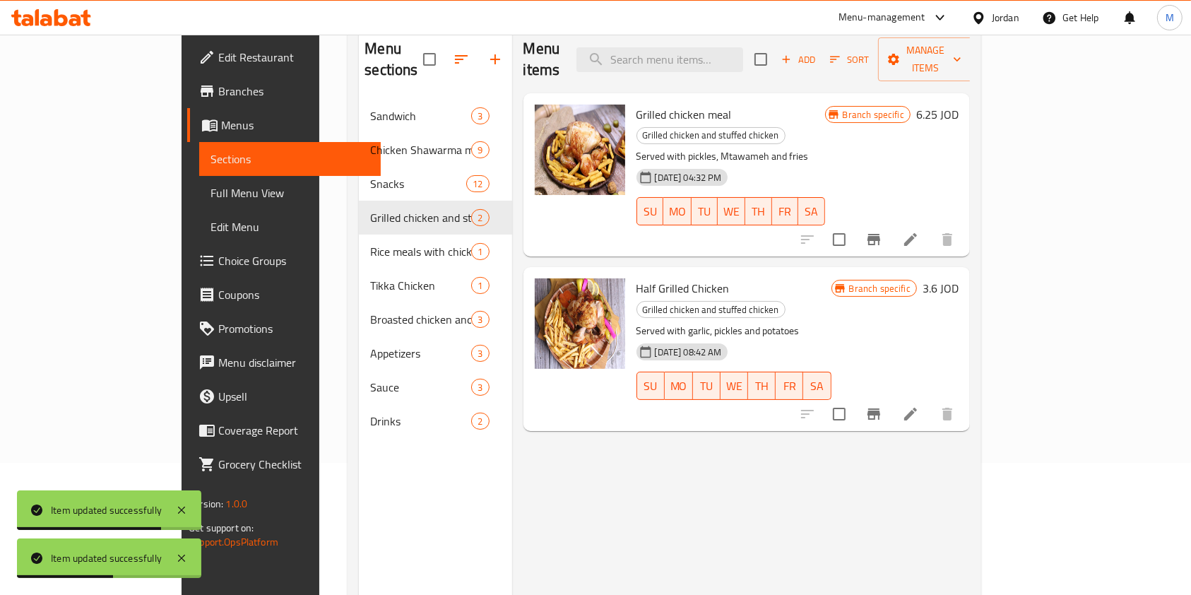
scroll to position [103, 0]
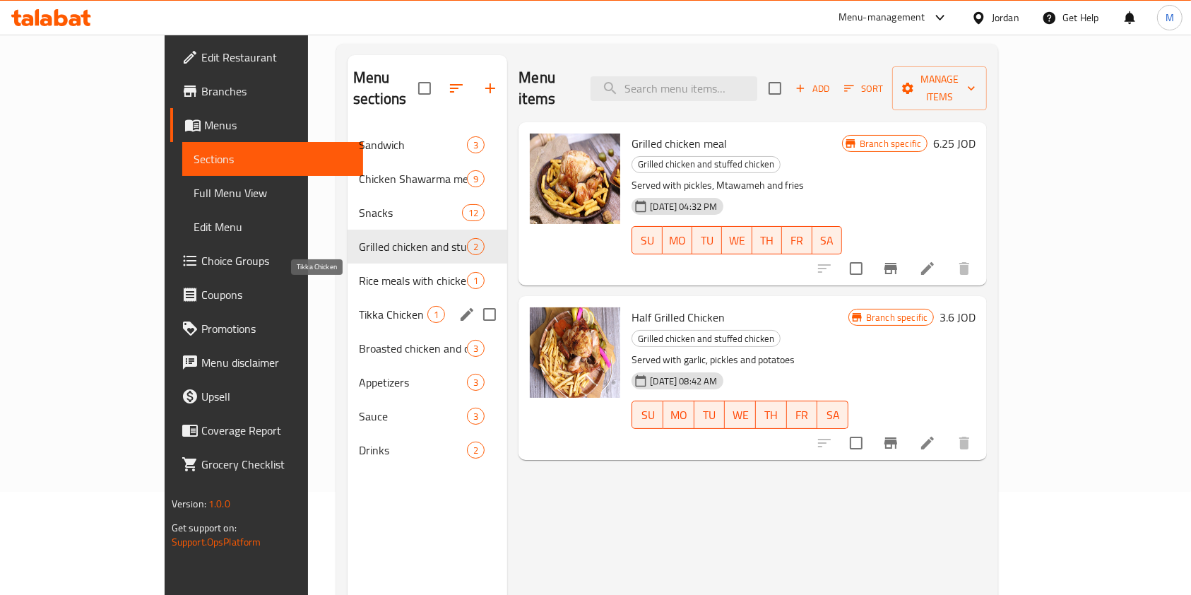
click at [359, 306] on span "Tikka Chicken" at bounding box center [393, 314] width 69 height 17
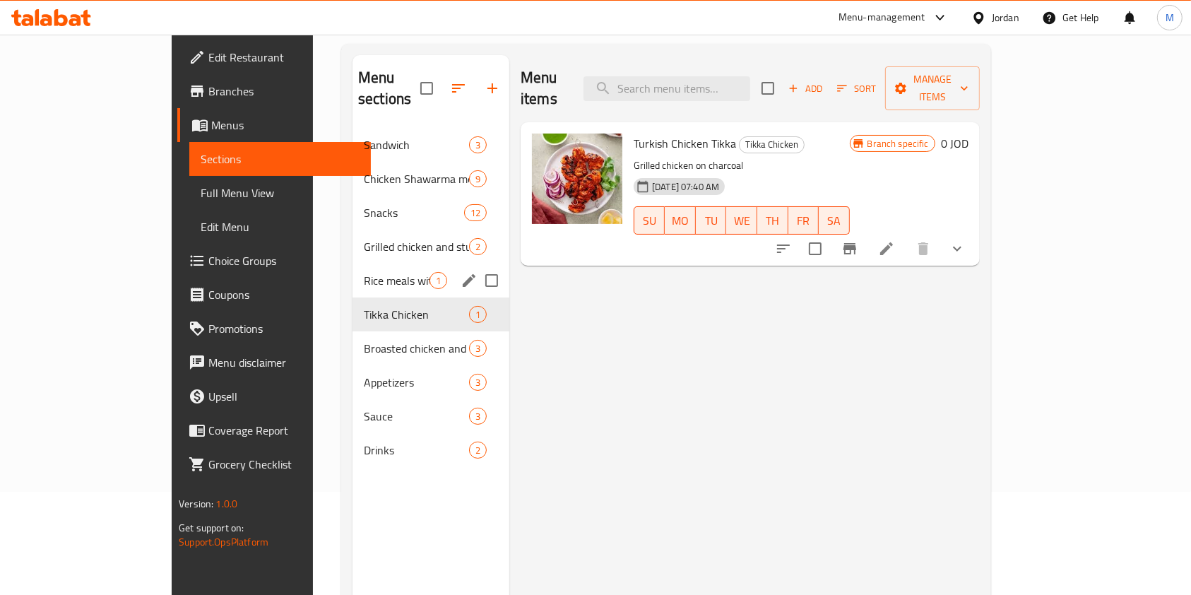
click at [364, 272] on span "Rice meals with chicken tikka" at bounding box center [397, 280] width 66 height 17
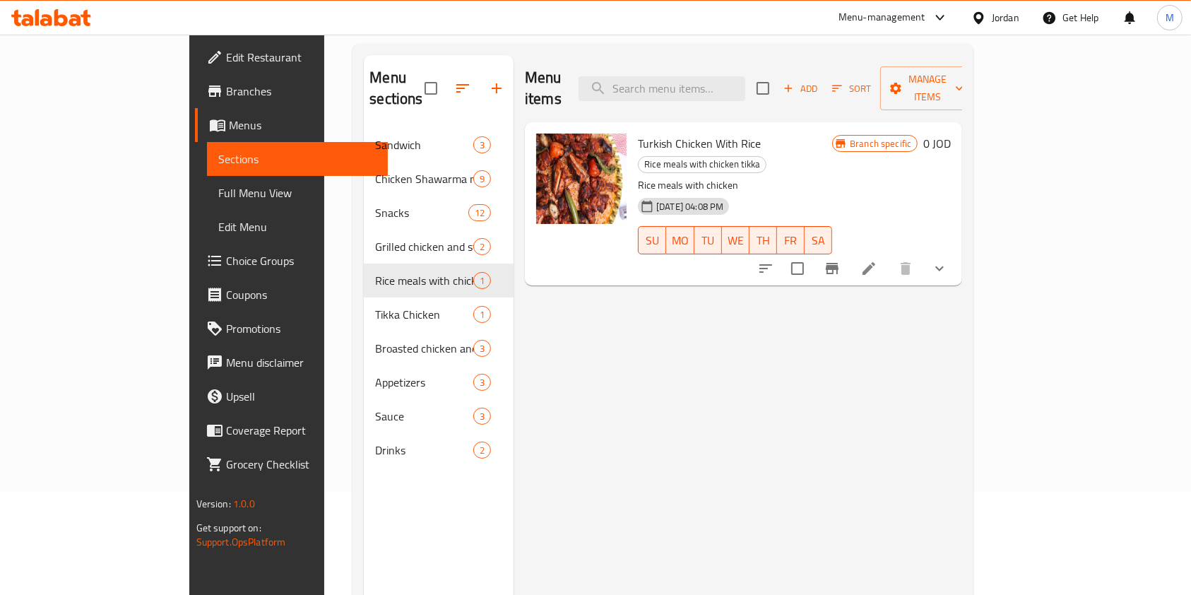
click at [948, 260] on icon "show more" at bounding box center [939, 268] width 17 height 17
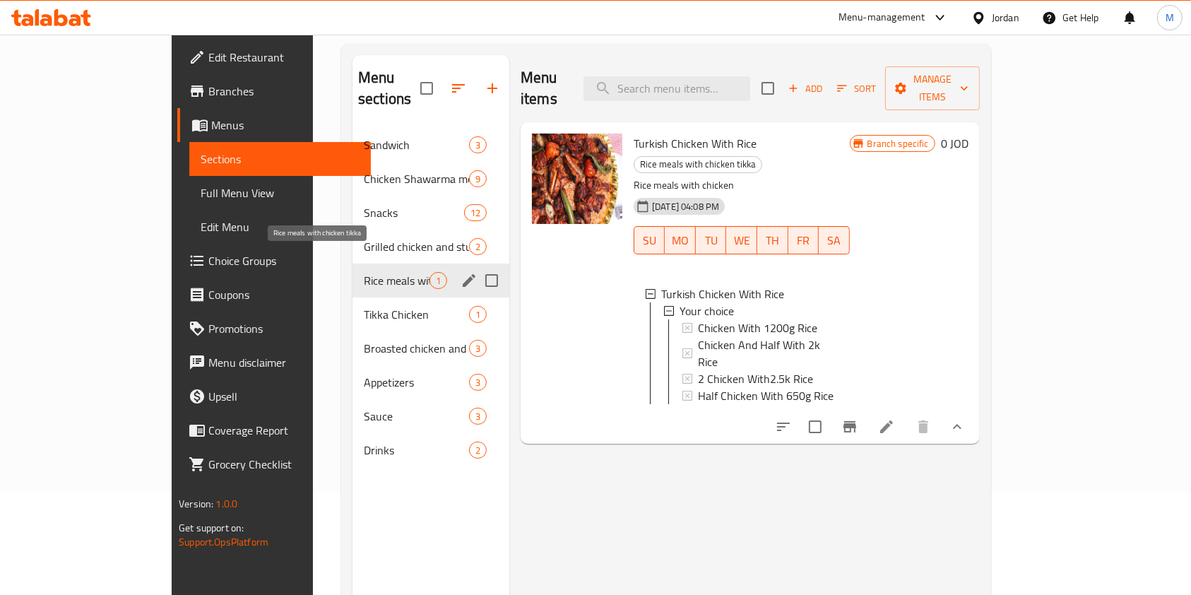
drag, startPoint x: 299, startPoint y: 263, endPoint x: 312, endPoint y: 260, distance: 13.0
click at [364, 272] on span "Rice meals with chicken tikka" at bounding box center [397, 280] width 66 height 17
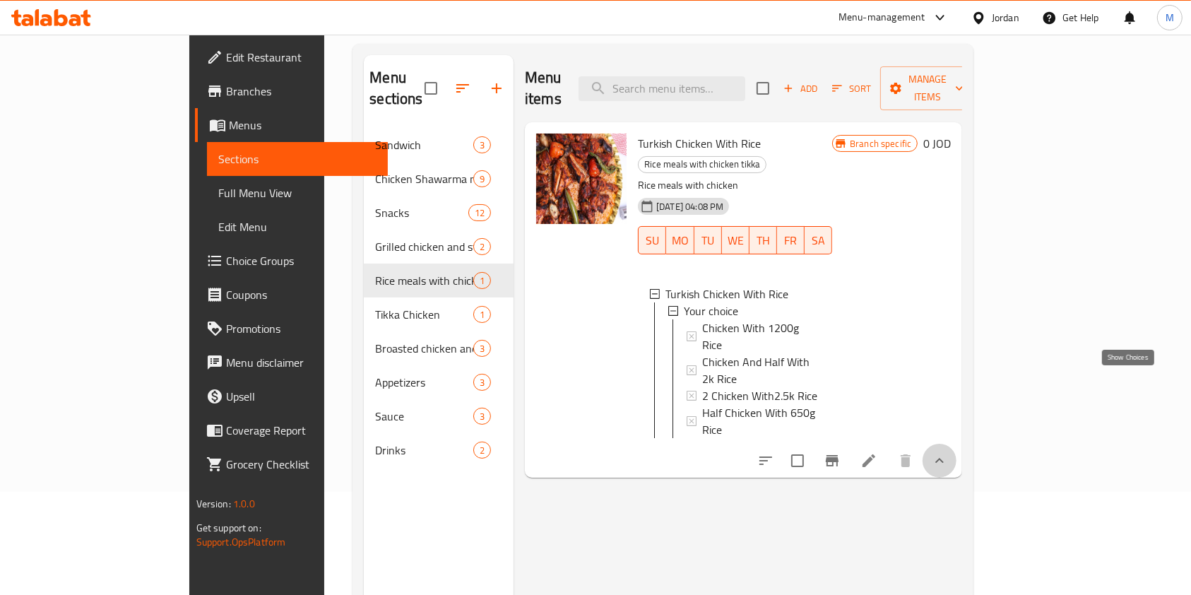
click at [948, 452] on icon "show more" at bounding box center [939, 460] width 17 height 17
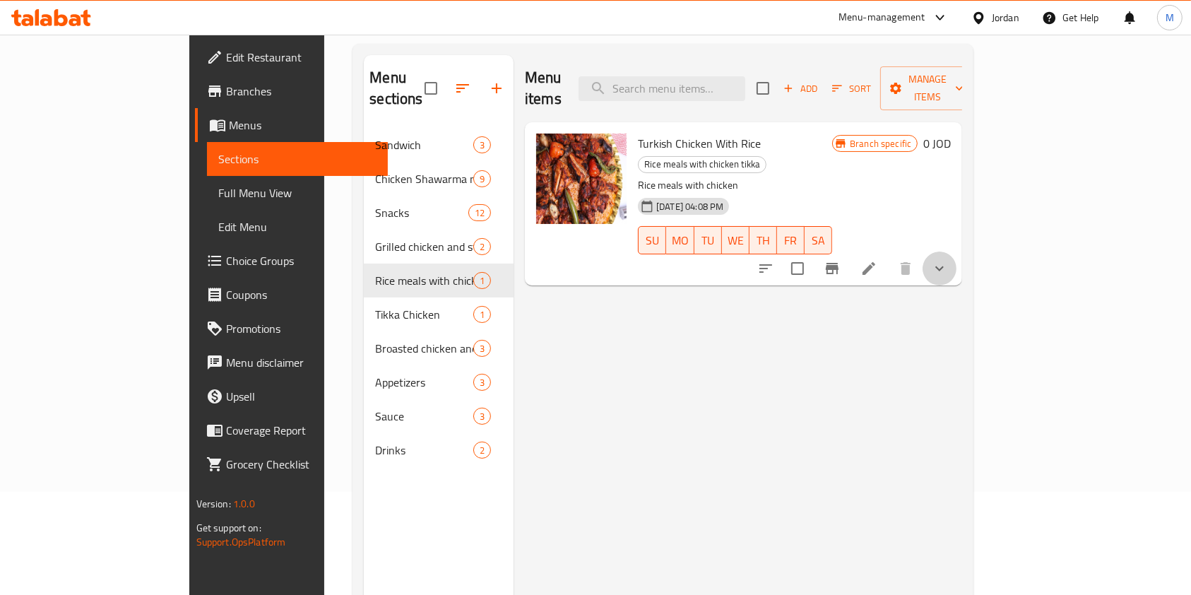
click at [956, 251] on button "show more" at bounding box center [939, 268] width 34 height 34
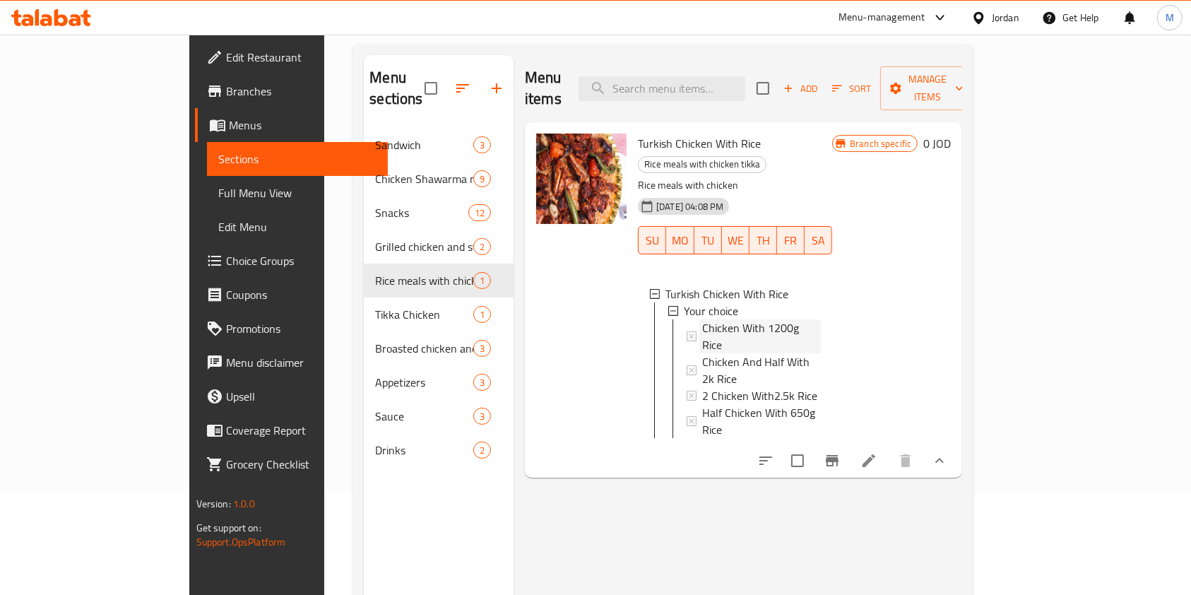
click at [749, 319] on span "Chicken With 1200g Rice" at bounding box center [761, 336] width 119 height 34
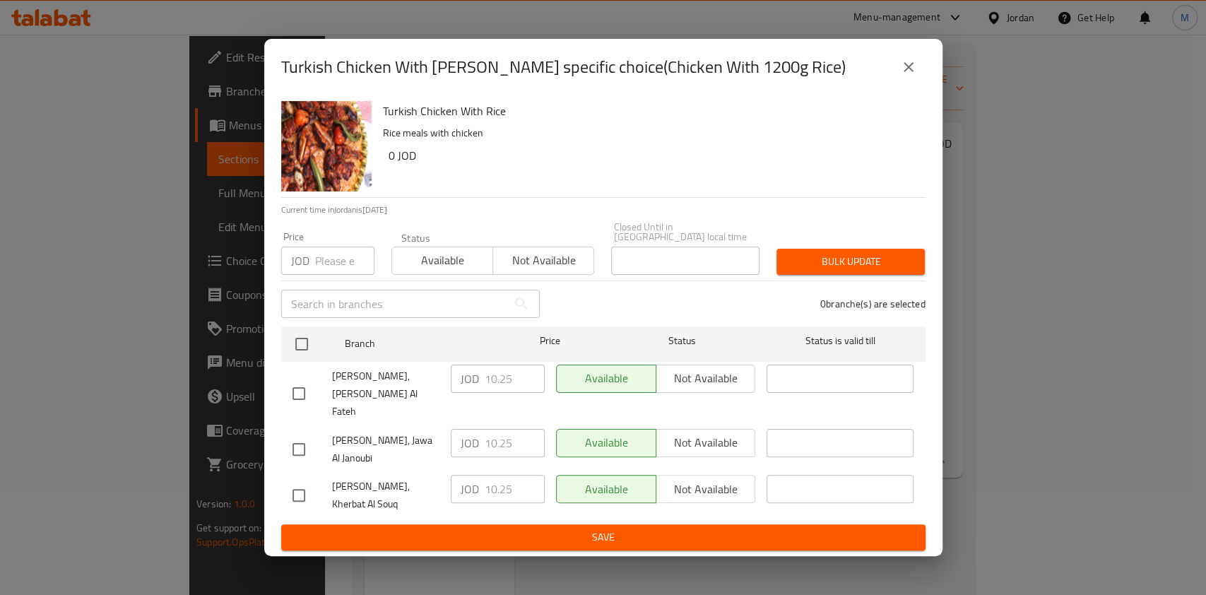
click at [945, 177] on div "Turkish Chicken With Rice - branch specific choice(Chicken With 1200g Rice) Tur…" at bounding box center [603, 297] width 1206 height 595
click at [905, 72] on icon "close" at bounding box center [908, 67] width 10 height 10
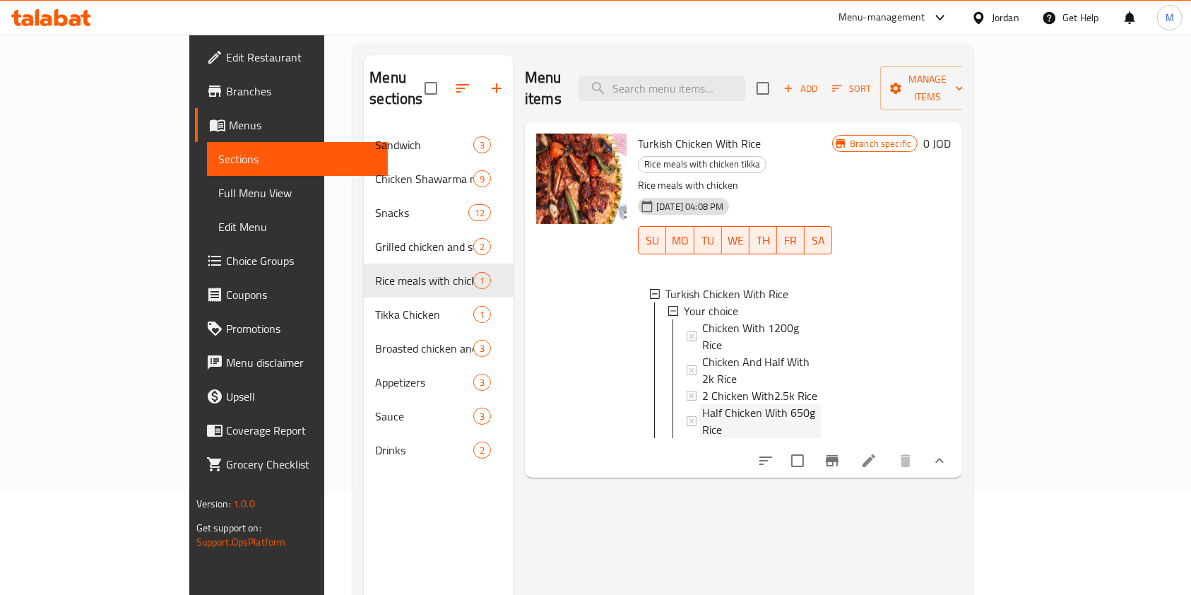
click at [757, 404] on span "Half Chicken With 650g Rice" at bounding box center [761, 421] width 119 height 34
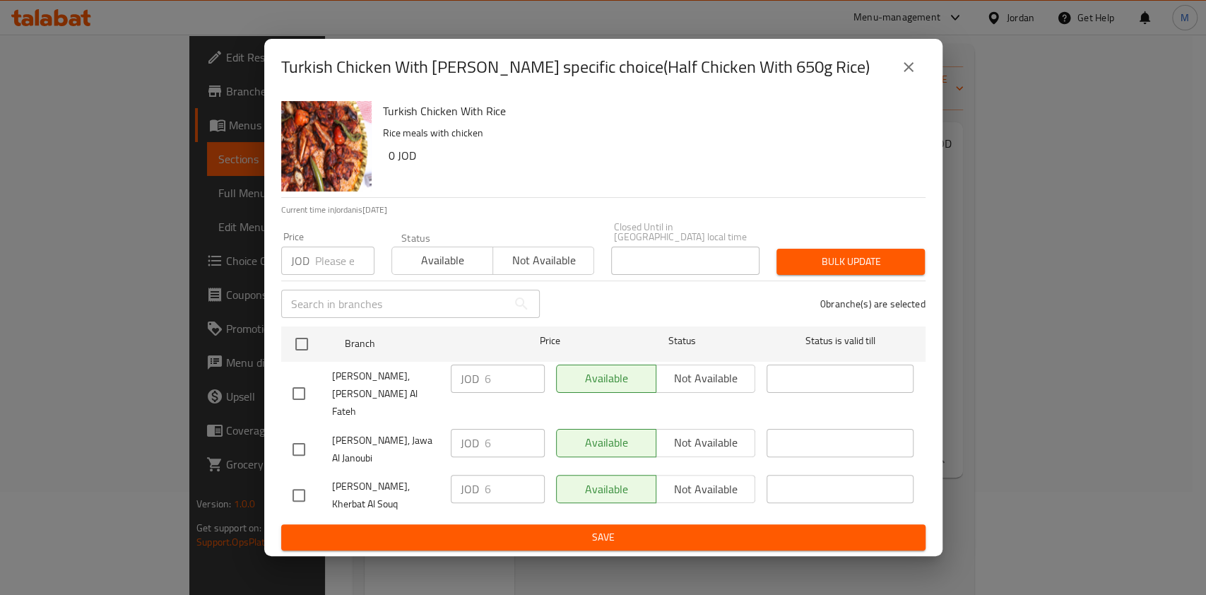
click at [907, 76] on icon "close" at bounding box center [908, 67] width 17 height 17
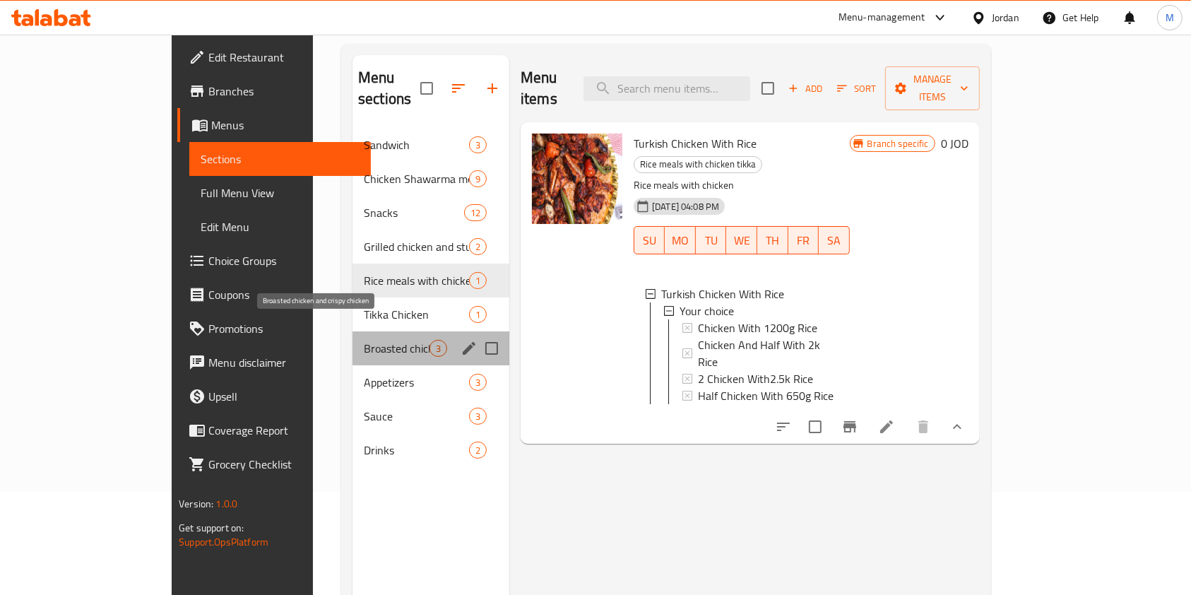
click at [364, 340] on span "Broasted chicken and crispy chicken" at bounding box center [397, 348] width 66 height 17
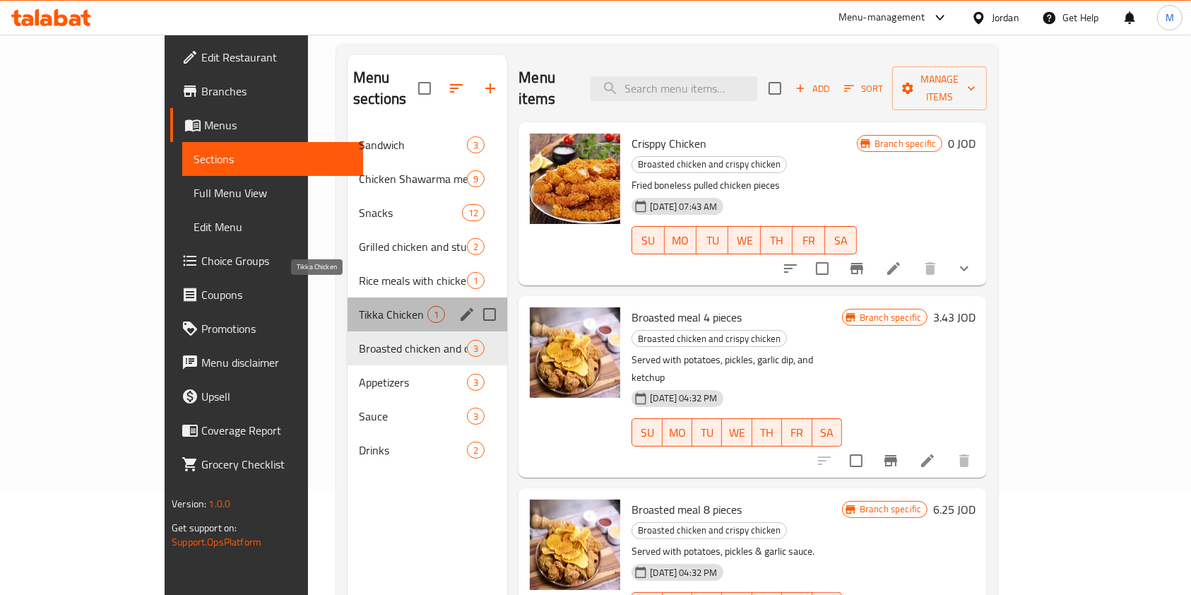
click at [359, 306] on span "Tikka Chicken" at bounding box center [393, 314] width 69 height 17
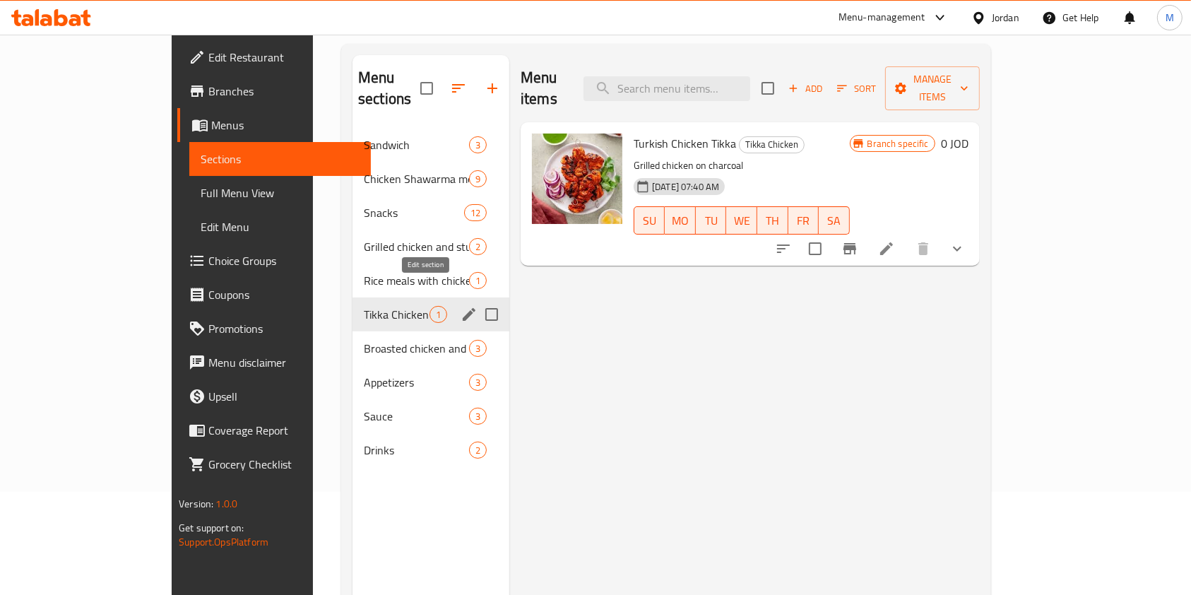
click at [460, 306] on icon "edit" at bounding box center [468, 314] width 17 height 17
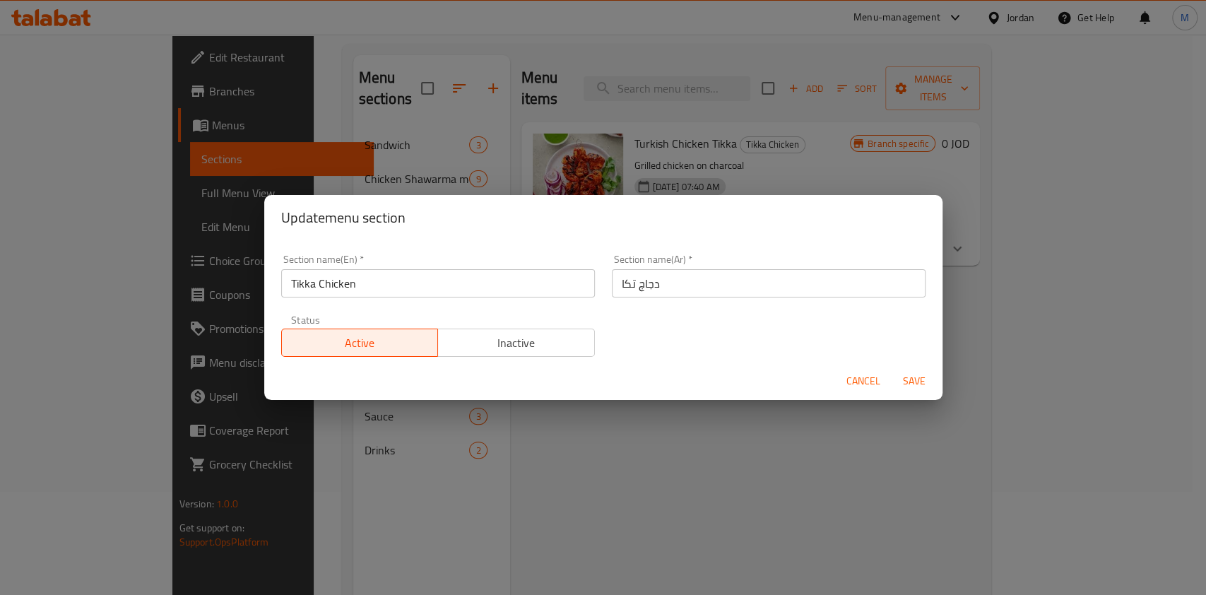
drag, startPoint x: 314, startPoint y: 281, endPoint x: 220, endPoint y: 280, distance: 93.9
click at [225, 279] on div "Update menu section Section name(En)   * Tikka Chicken Section name(En) * Secti…" at bounding box center [603, 297] width 1206 height 595
type input "Turkish Chicken"
click at [460, 298] on div "Section name(En)   * Turkish Chicken Section name(En) *" at bounding box center [438, 276] width 331 height 60
click at [624, 281] on input "دجاج تكا" at bounding box center [769, 283] width 314 height 28
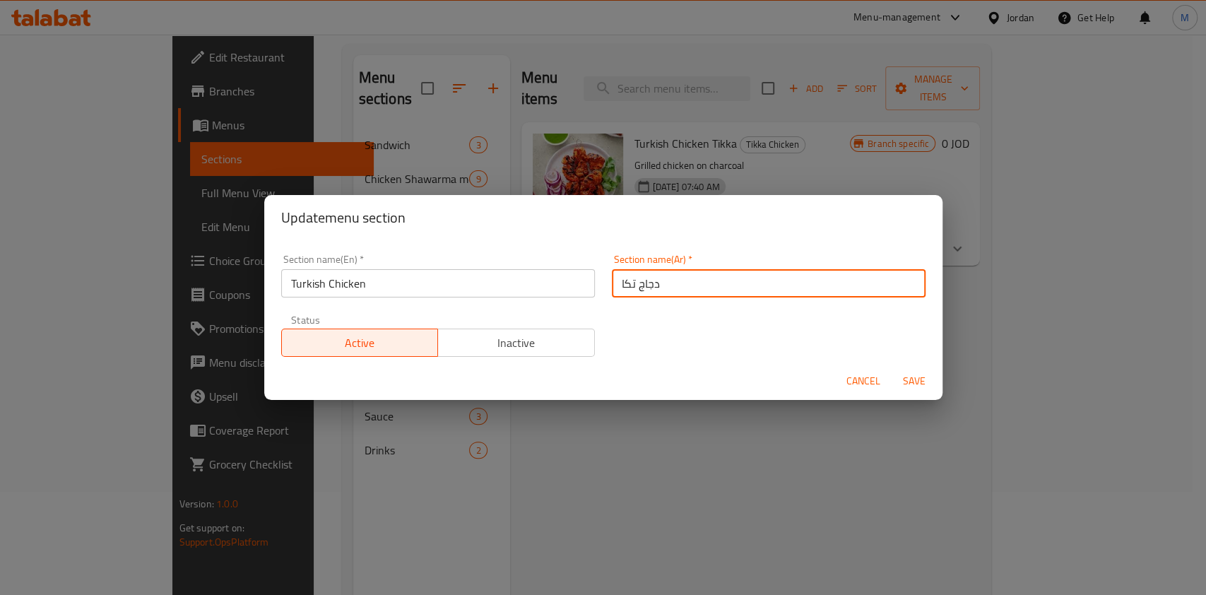
drag, startPoint x: 612, startPoint y: 284, endPoint x: 619, endPoint y: 285, distance: 7.8
click at [619, 285] on input "دجاج تكا" at bounding box center [769, 283] width 314 height 28
type input "دجاج تركي"
click at [891, 368] on button "Save" at bounding box center [913, 381] width 45 height 26
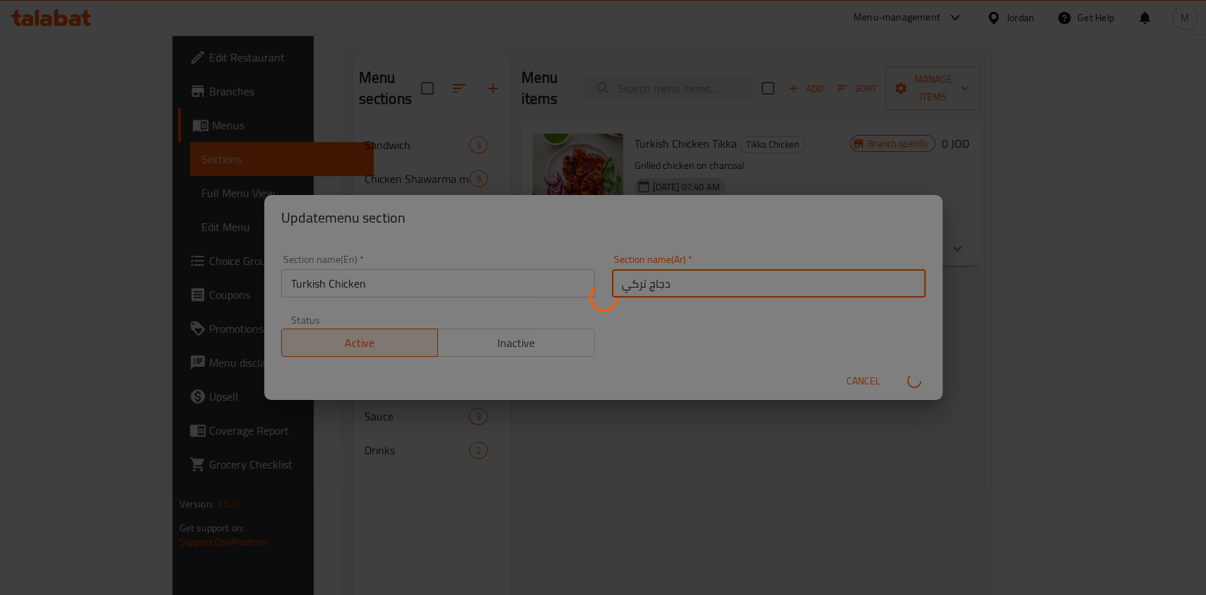
click at [891, 369] on button "submit" at bounding box center [913, 380] width 45 height 23
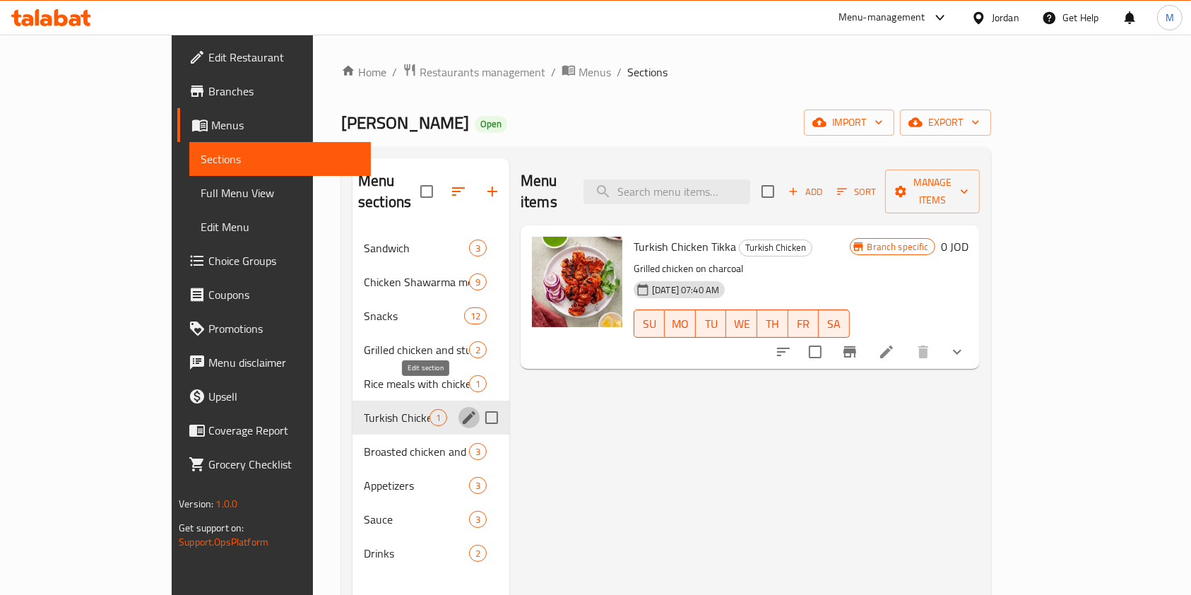
click at [208, 87] on span "Branches" at bounding box center [283, 91] width 151 height 17
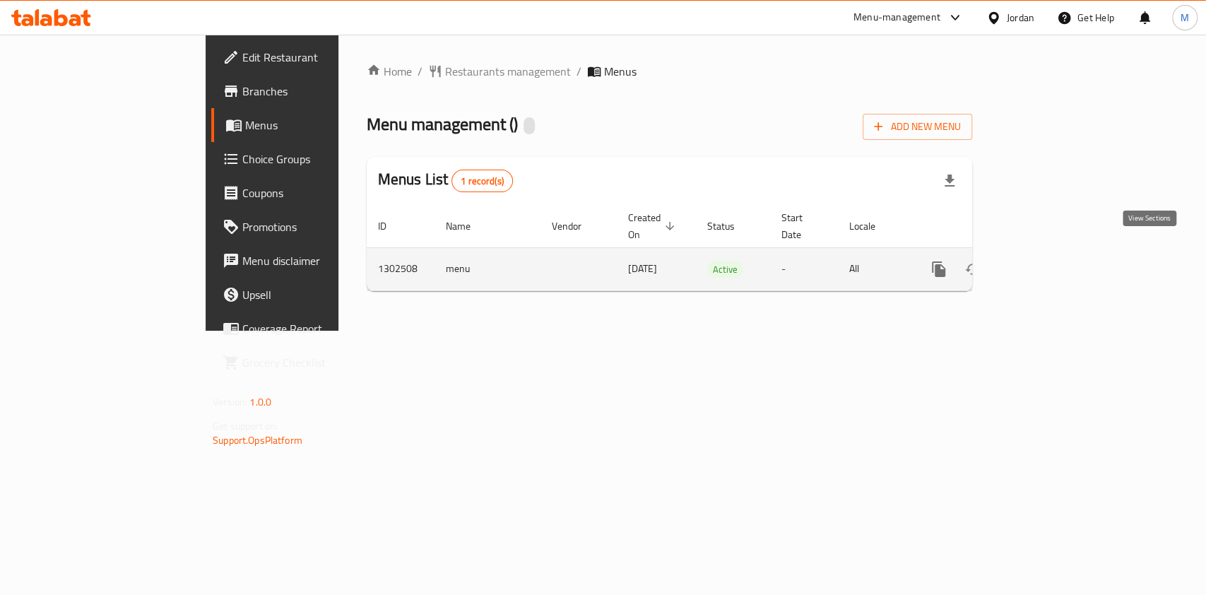
click at [1049, 261] on icon "enhanced table" at bounding box center [1040, 269] width 17 height 17
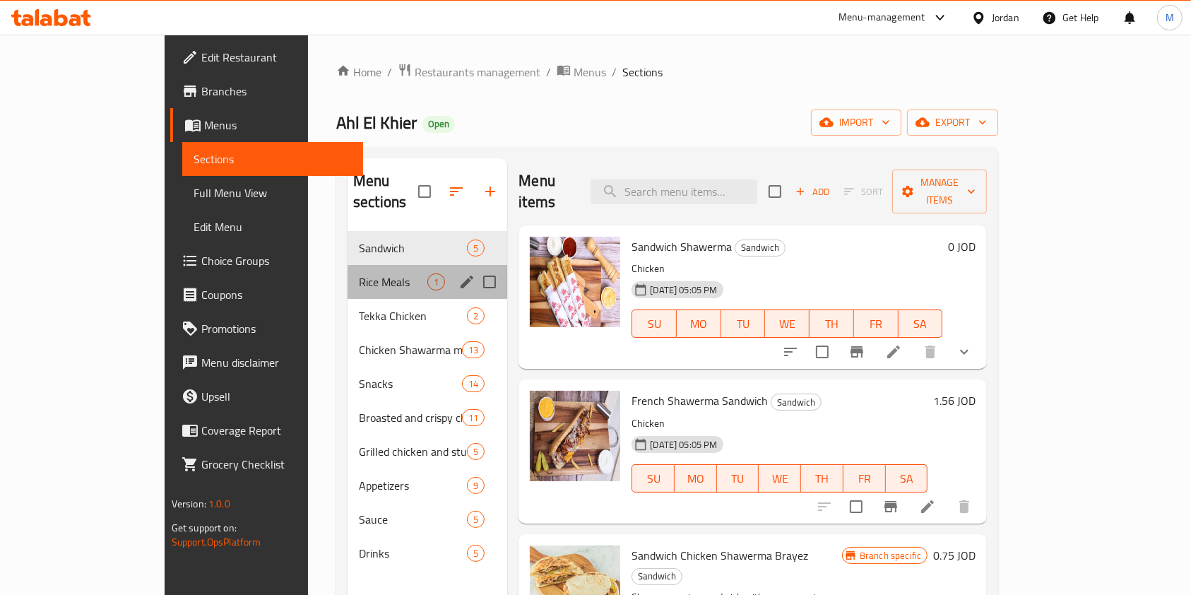
click at [347, 275] on div "Rice Meals 1" at bounding box center [427, 282] width 160 height 34
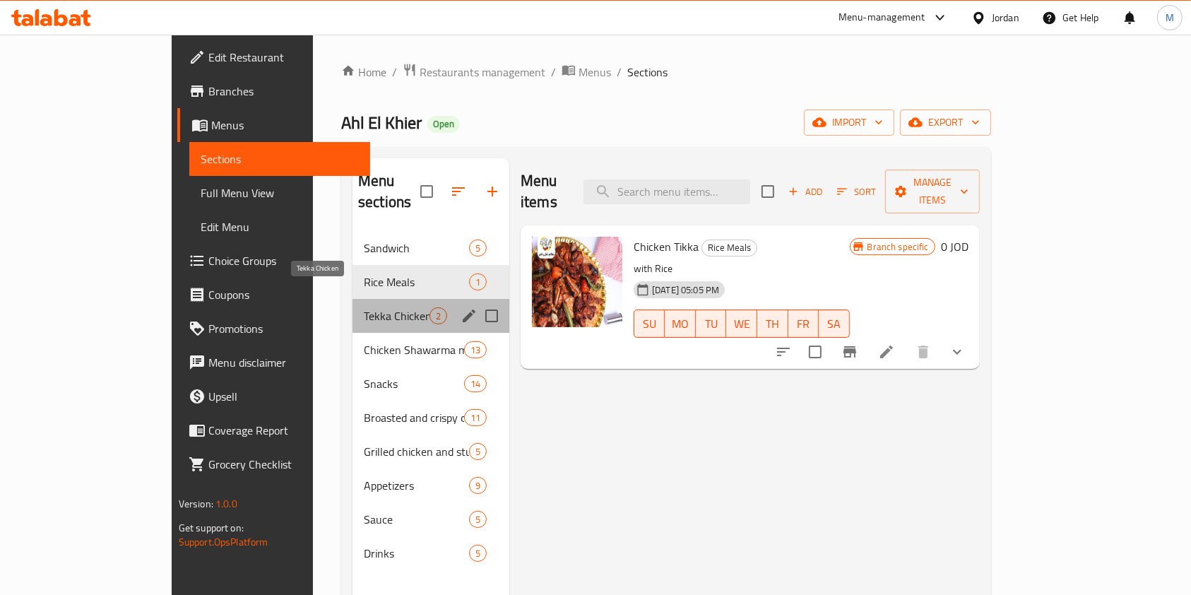
click at [364, 307] on span "Tekka Chicken" at bounding box center [397, 315] width 66 height 17
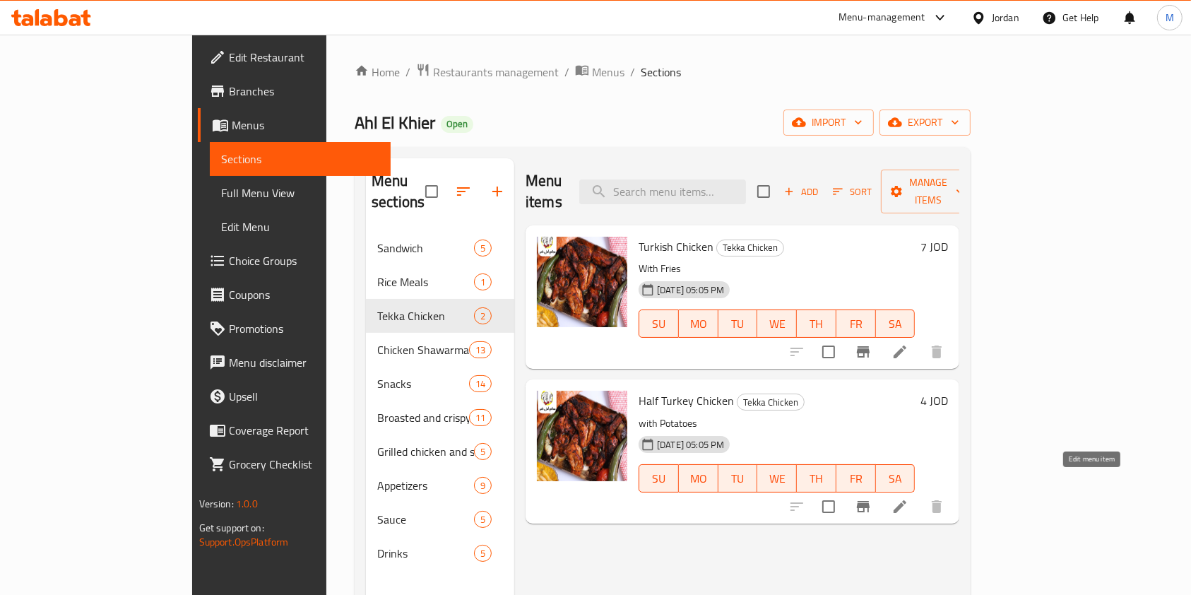
click at [908, 498] on icon at bounding box center [899, 506] width 17 height 17
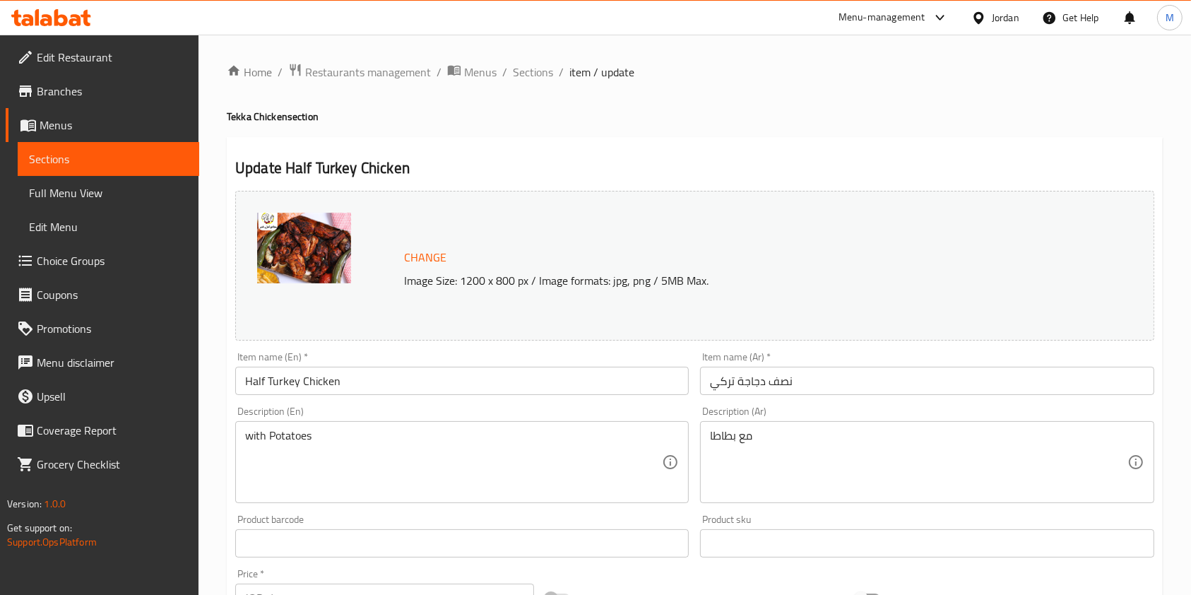
click at [90, 159] on span "Sections" at bounding box center [108, 158] width 159 height 17
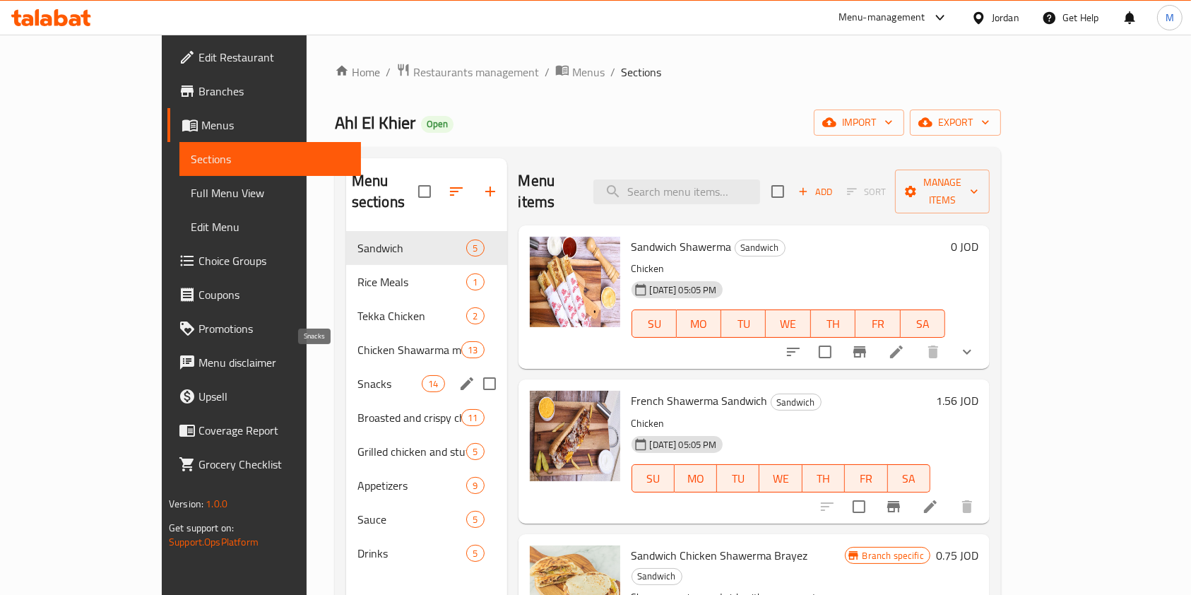
drag, startPoint x: 305, startPoint y: 357, endPoint x: 311, endPoint y: 372, distance: 16.8
click at [357, 375] on span "Snacks" at bounding box center [389, 383] width 64 height 17
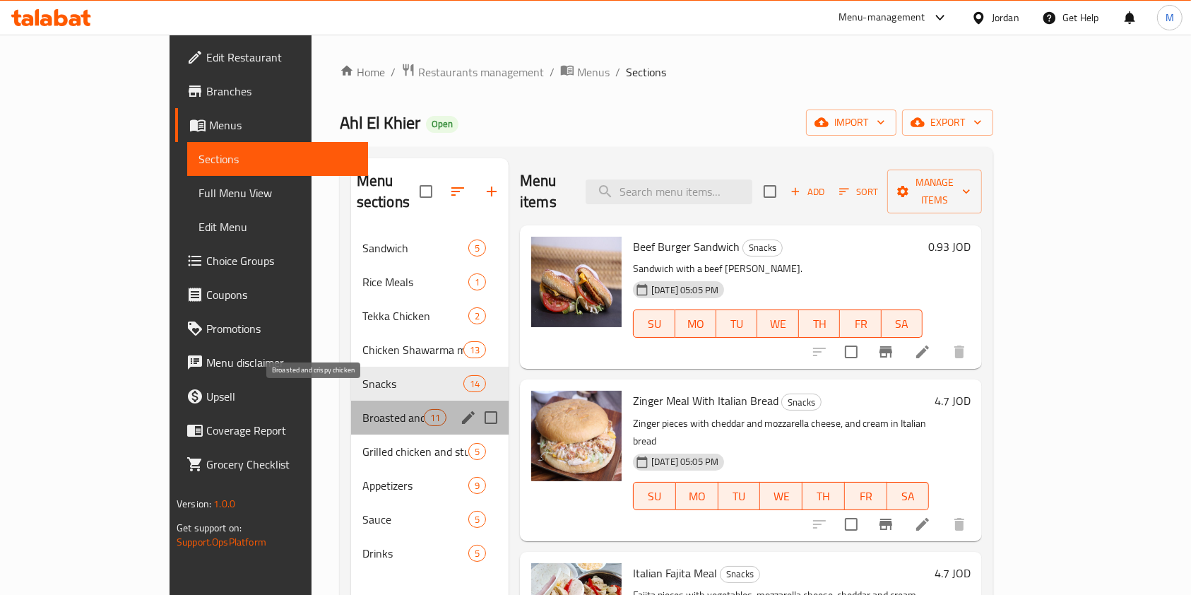
click at [362, 409] on span "Broasted and crispy chicken" at bounding box center [392, 417] width 61 height 17
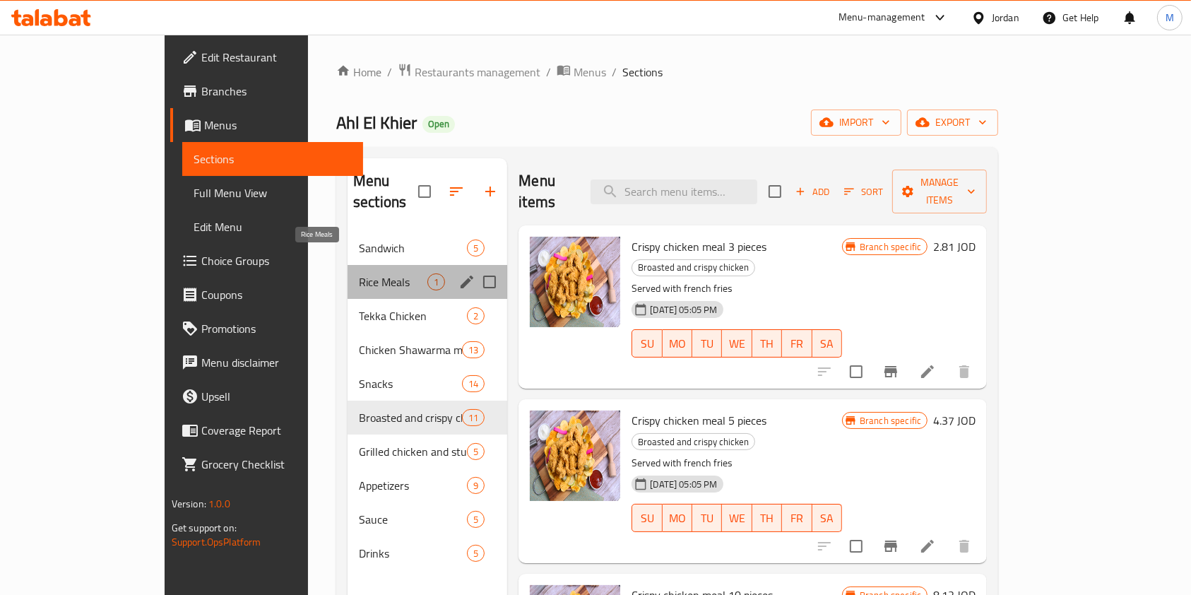
click at [359, 273] on span "Rice Meals" at bounding box center [393, 281] width 69 height 17
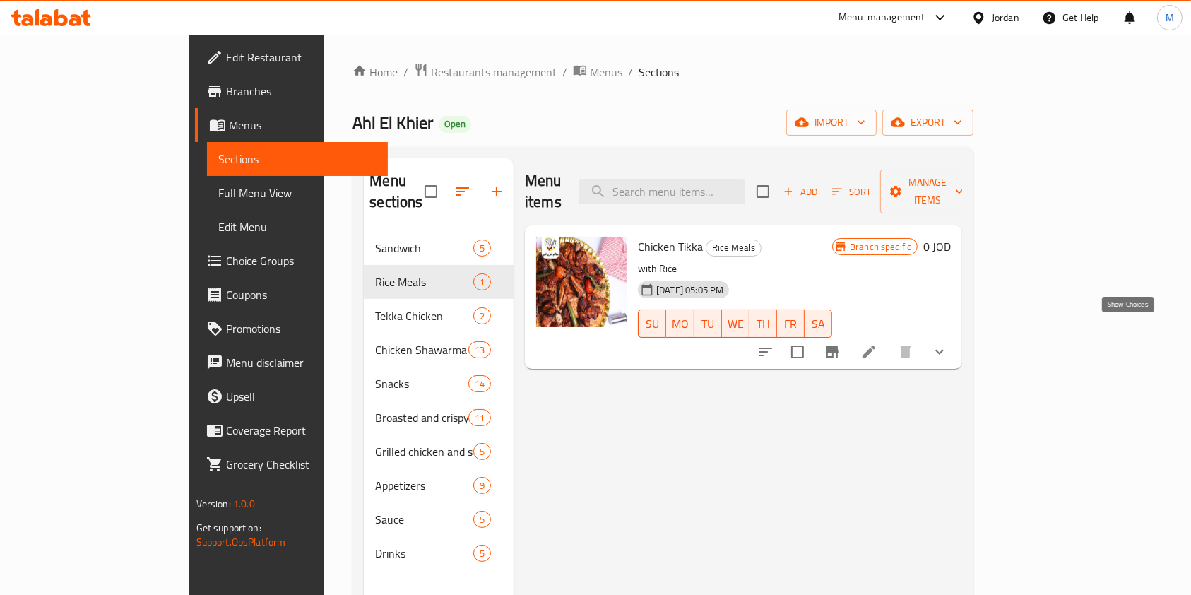
click at [948, 343] on icon "show more" at bounding box center [939, 351] width 17 height 17
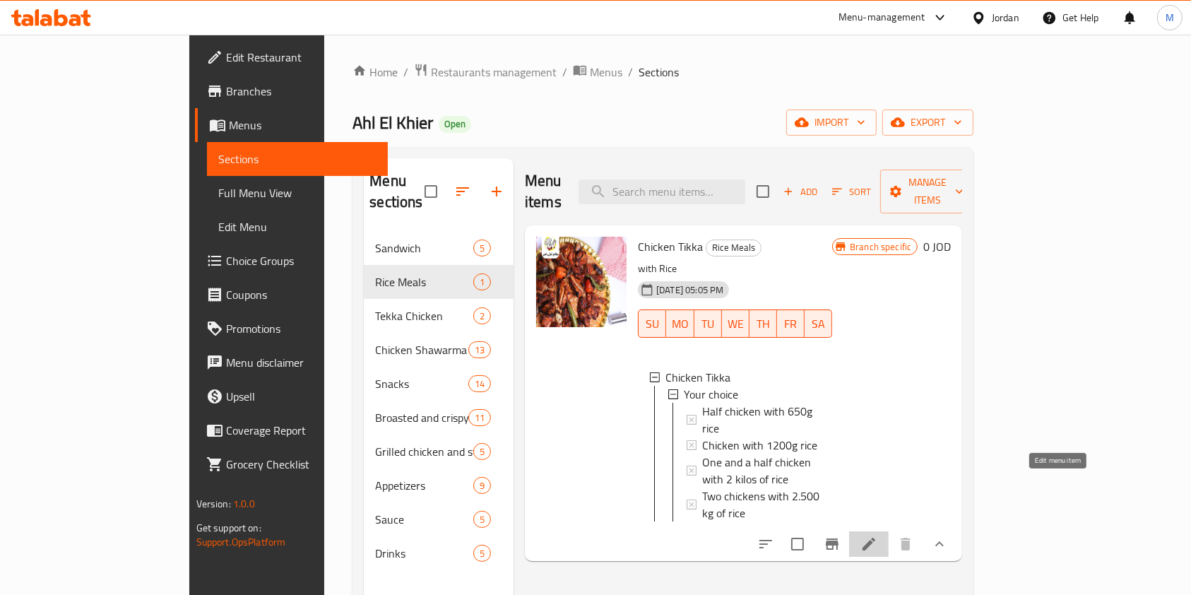
click at [877, 535] on icon at bounding box center [868, 543] width 17 height 17
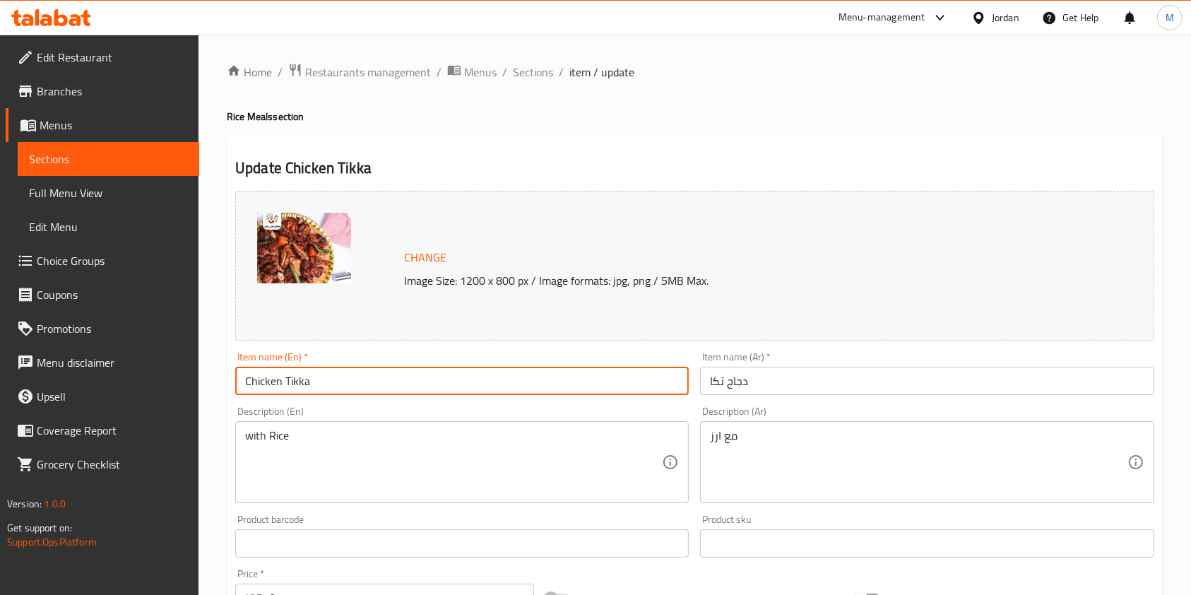
click at [330, 383] on input "Chicken Tikka" at bounding box center [461, 381] width 453 height 28
type input "Turkey Chicken"
click at [710, 379] on input "دجاج تكا" at bounding box center [926, 381] width 453 height 28
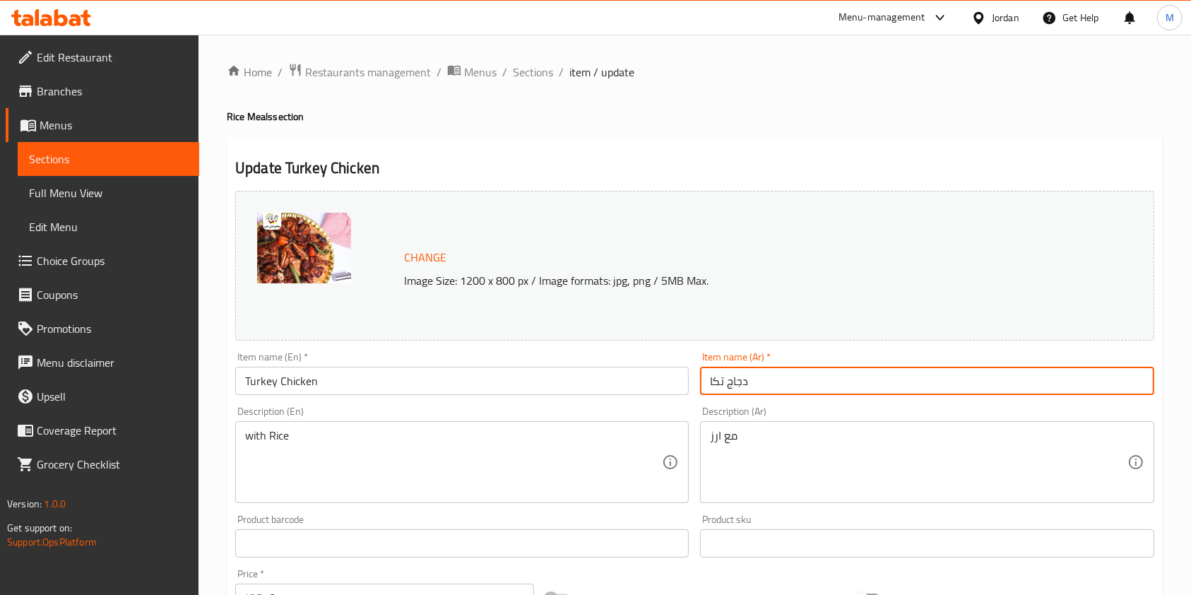
type input "جاج تكا"
drag, startPoint x: 650, startPoint y: 369, endPoint x: 340, endPoint y: 364, distance: 309.4
click at [342, 364] on div "Change Image Size: 1200 x 800 px / Image formats: jpg, png / 5MB Max. Item name…" at bounding box center [695, 499] width 930 height 629
type input "دجاج تركي"
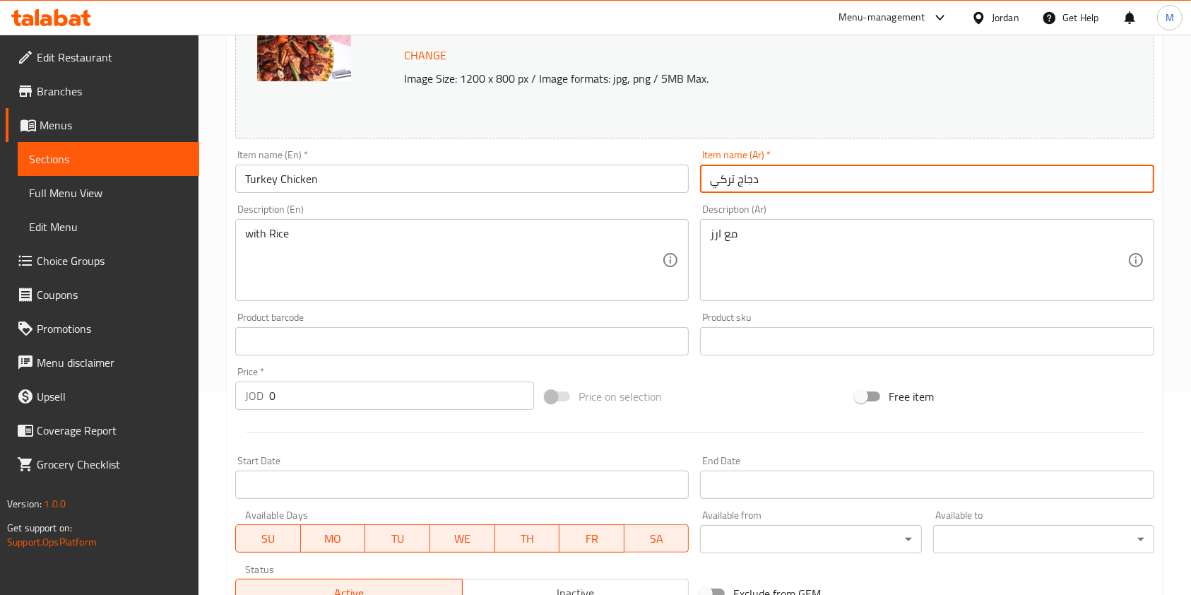
scroll to position [537, 0]
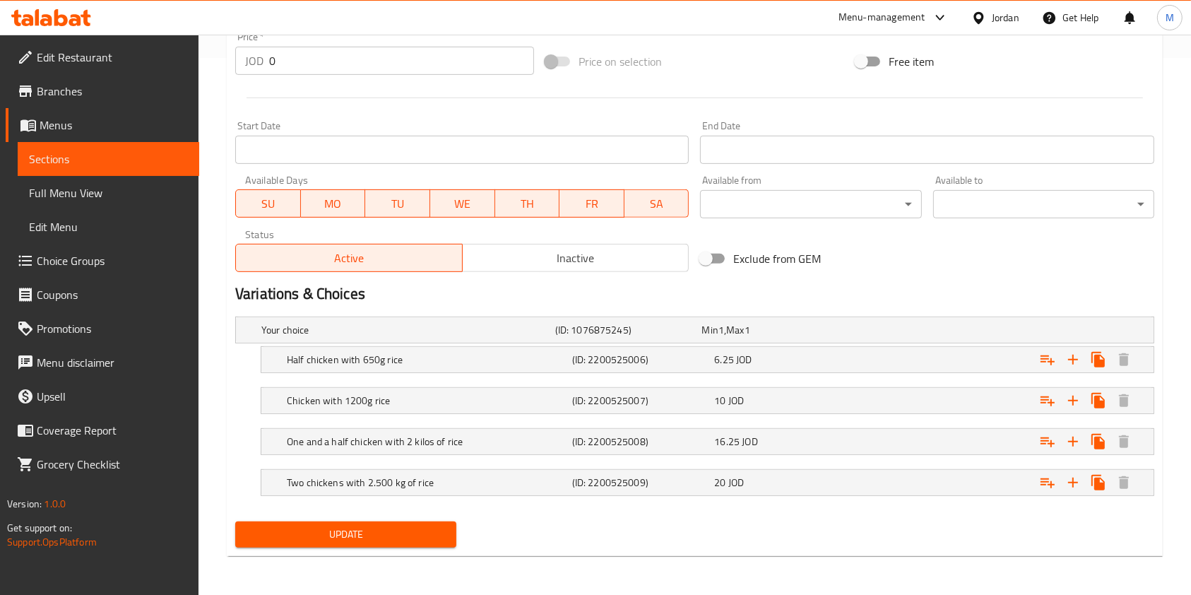
click at [367, 562] on div "Home / Restaurants management / Menus / Sections / item / update Rice Meals sec…" at bounding box center [695, 46] width 936 height 1041
click at [373, 557] on div "Home / Restaurants management / Menus / Sections / item / update Rice Meals sec…" at bounding box center [695, 46] width 936 height 1041
click at [381, 546] on div "Update" at bounding box center [346, 534] width 232 height 37
click at [384, 541] on span "Update" at bounding box center [345, 534] width 198 height 18
click at [325, 538] on span "Update" at bounding box center [345, 534] width 198 height 18
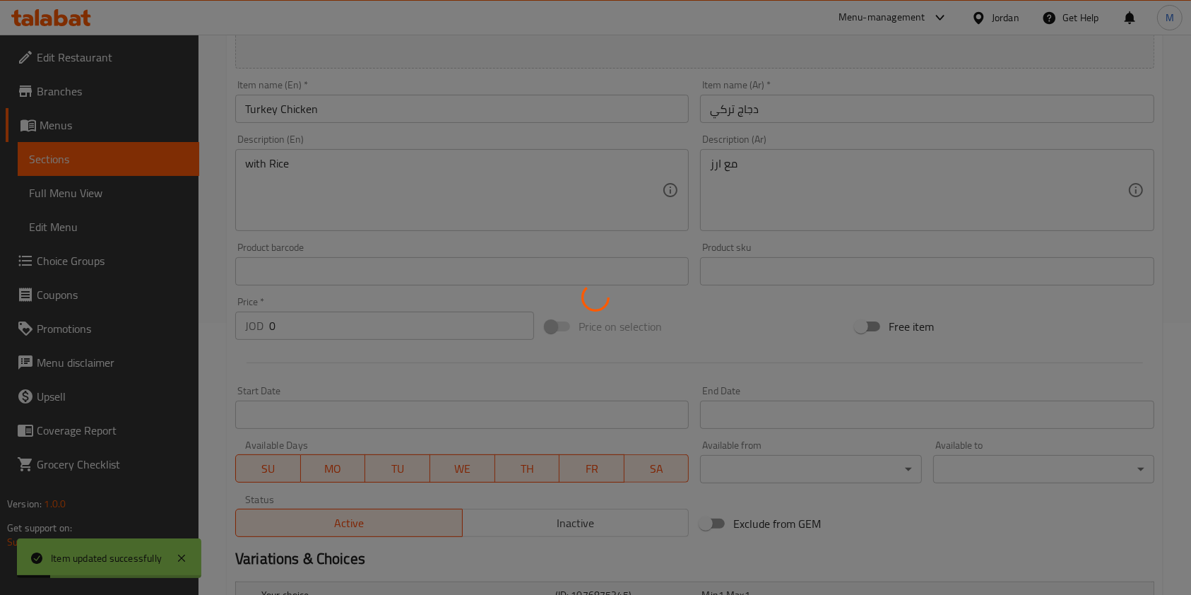
scroll to position [0, 0]
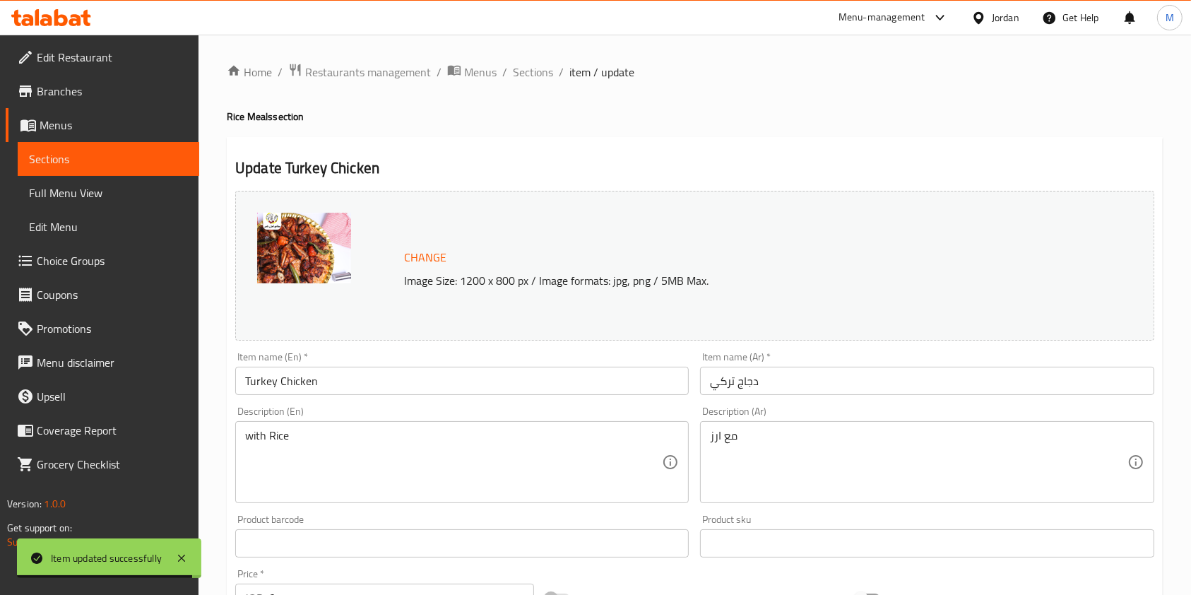
click at [69, 159] on span "Sections" at bounding box center [108, 158] width 159 height 17
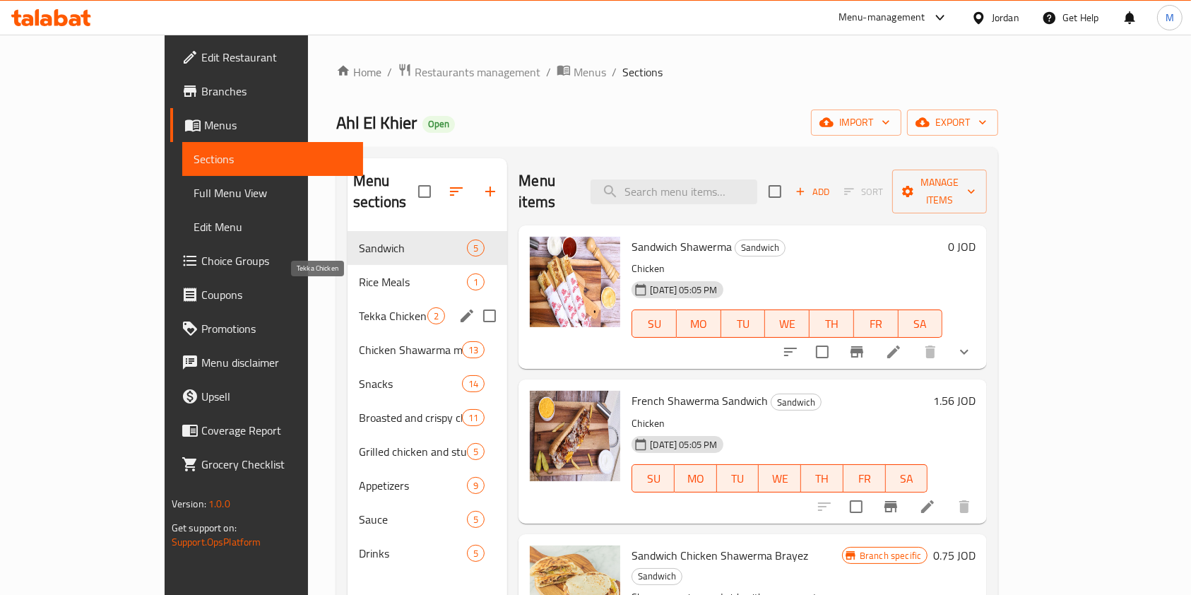
click at [359, 307] on span "Tekka Chicken" at bounding box center [393, 315] width 69 height 17
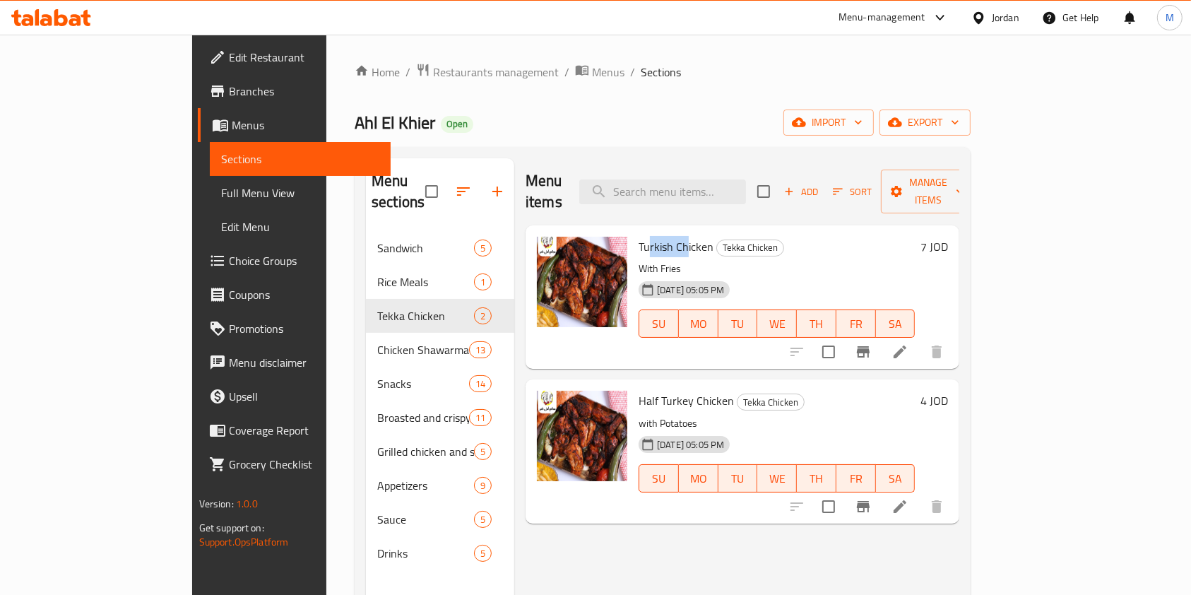
drag, startPoint x: 599, startPoint y: 226, endPoint x: 638, endPoint y: 232, distance: 39.3
click at [638, 236] on span "Turkish Chicken" at bounding box center [675, 246] width 75 height 21
click at [864, 25] on div "Menu-management" at bounding box center [881, 17] width 87 height 17
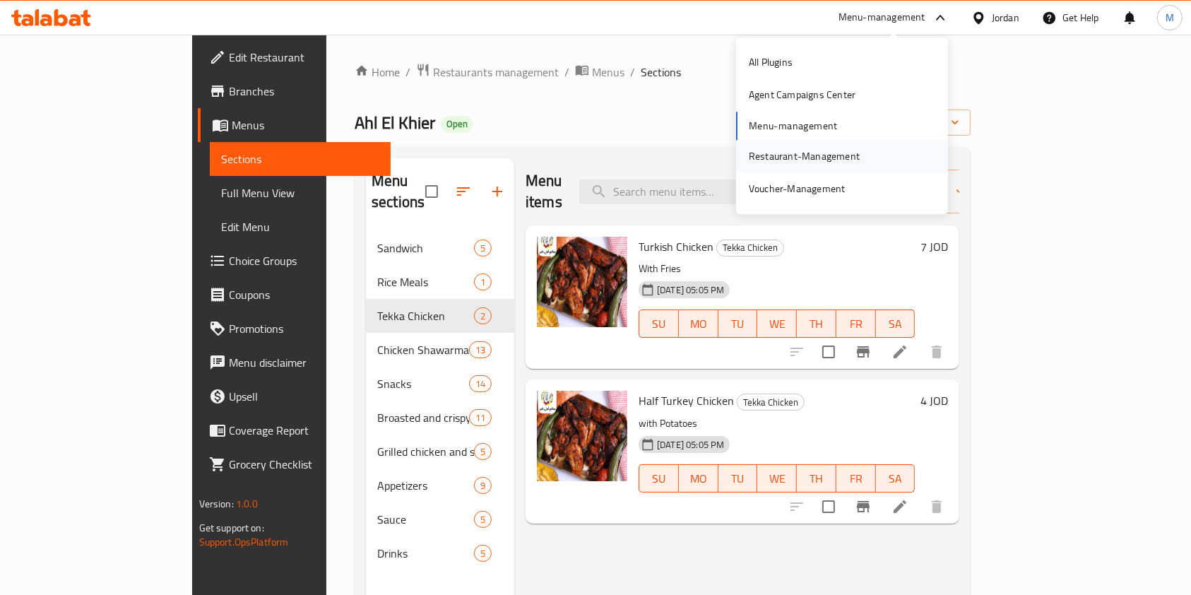
click at [817, 153] on div "Restaurant-Management" at bounding box center [804, 156] width 111 height 16
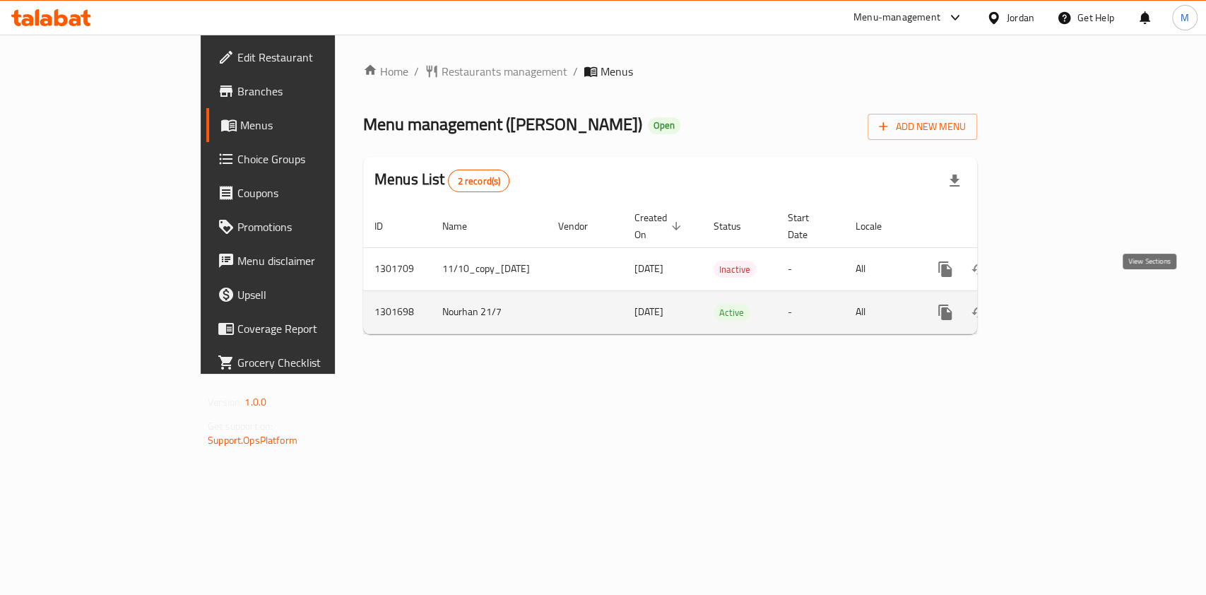
click at [1053, 306] on icon "enhanced table" at bounding box center [1046, 312] width 13 height 13
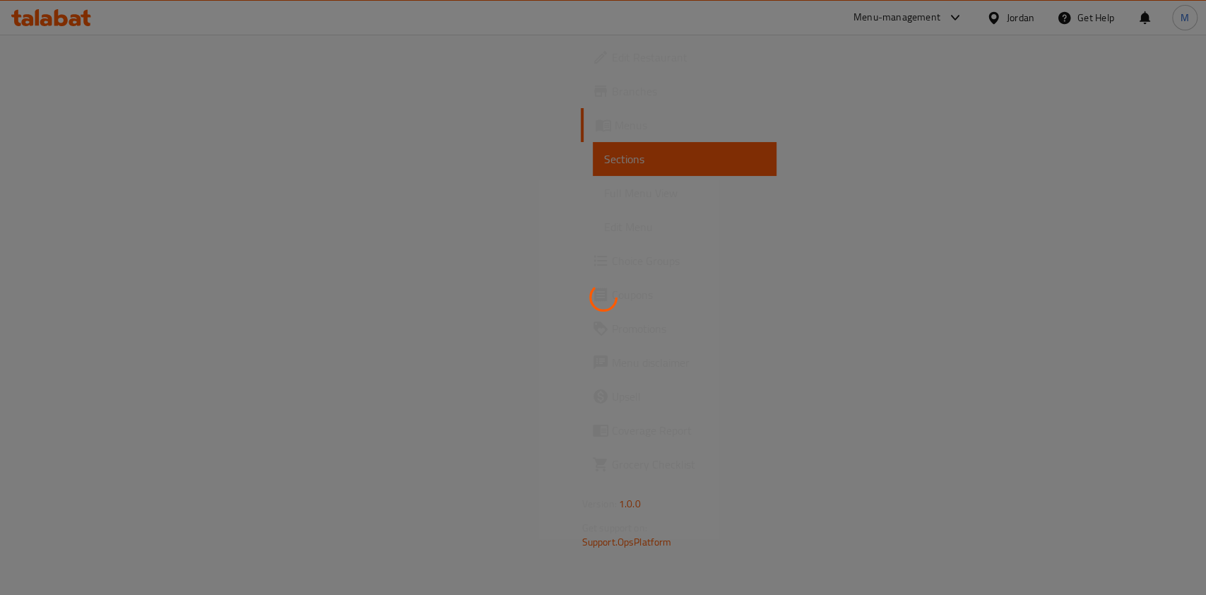
drag, startPoint x: 679, startPoint y: 428, endPoint x: 689, endPoint y: 421, distance: 12.2
click at [689, 426] on div at bounding box center [603, 297] width 1206 height 595
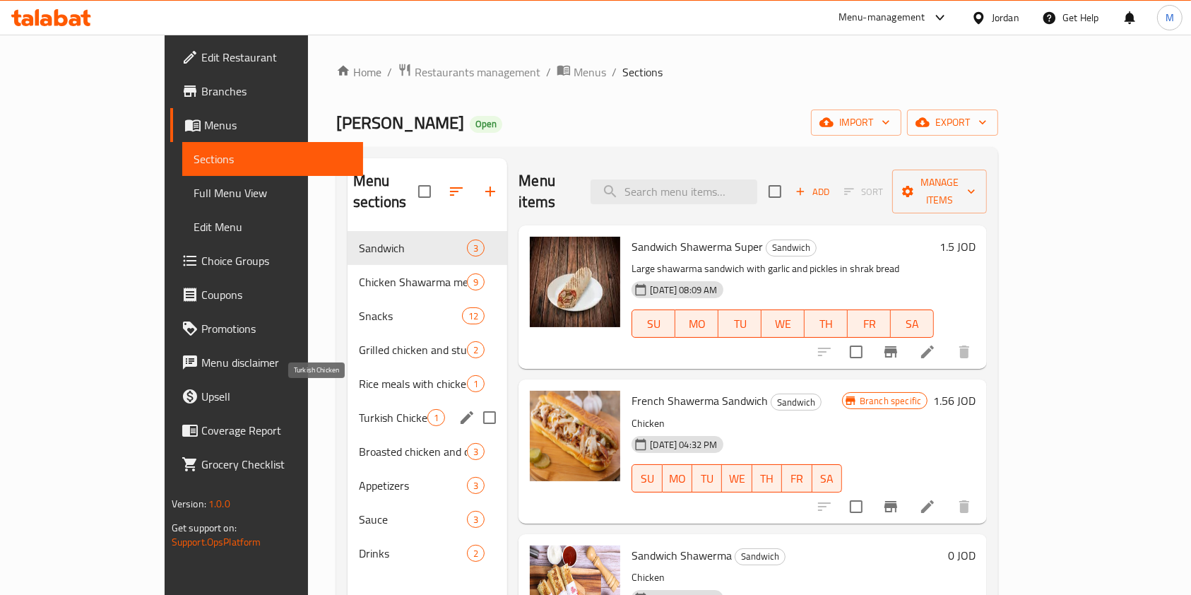
click at [359, 409] on span "Turkish Chicken" at bounding box center [393, 417] width 69 height 17
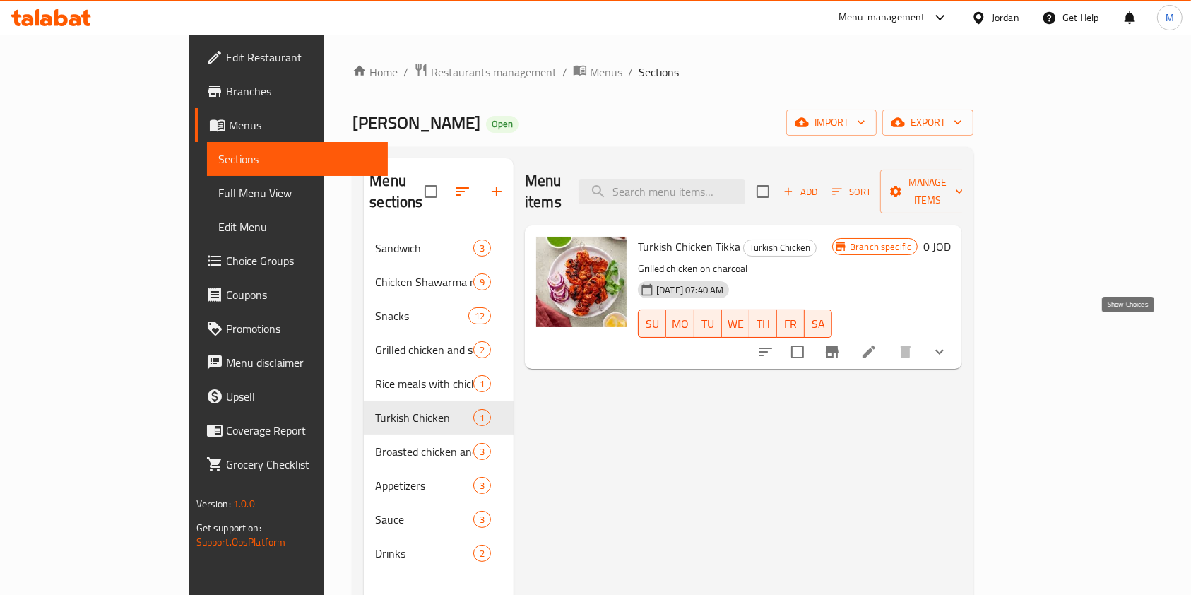
click at [956, 335] on button "show more" at bounding box center [939, 352] width 34 height 34
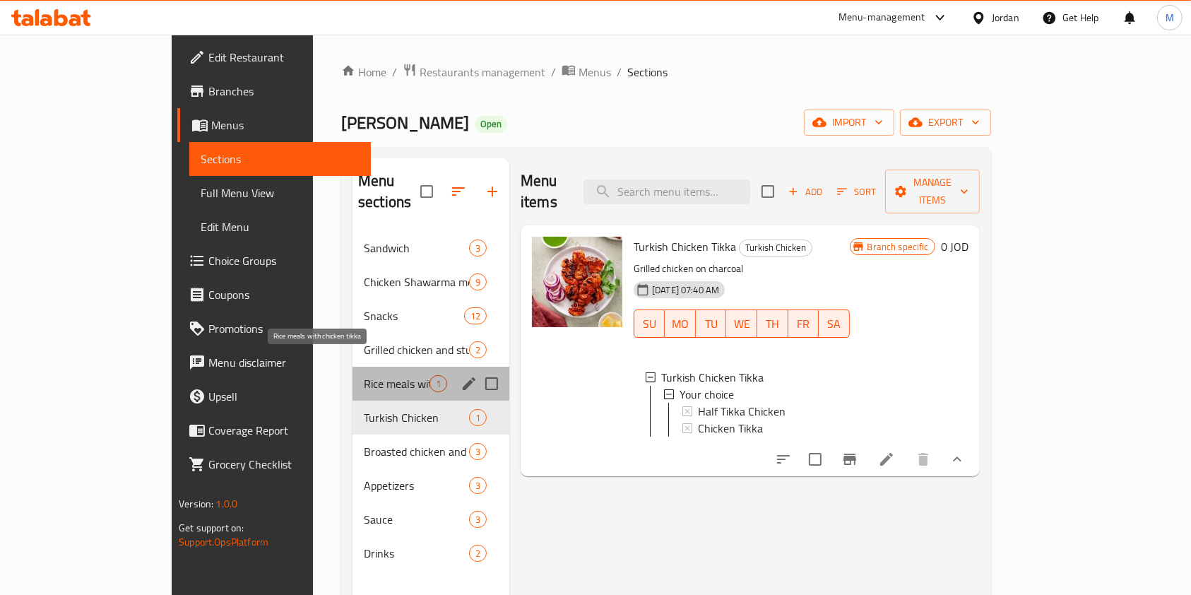
click at [364, 375] on span "Rice meals with chicken tikka" at bounding box center [397, 383] width 66 height 17
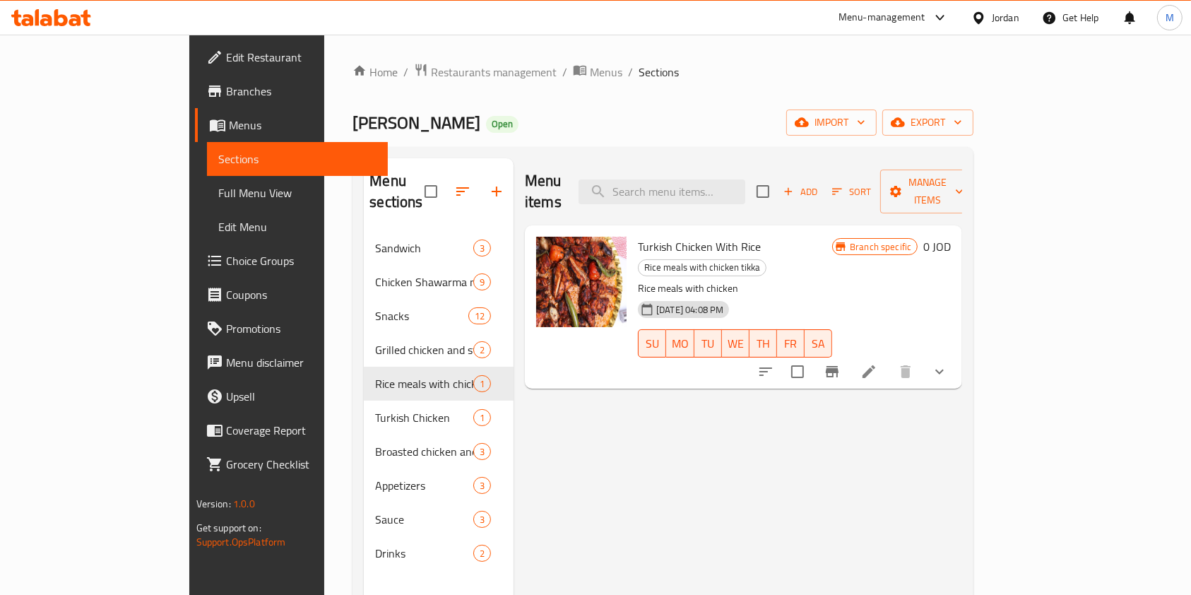
click at [956, 355] on button "show more" at bounding box center [939, 372] width 34 height 34
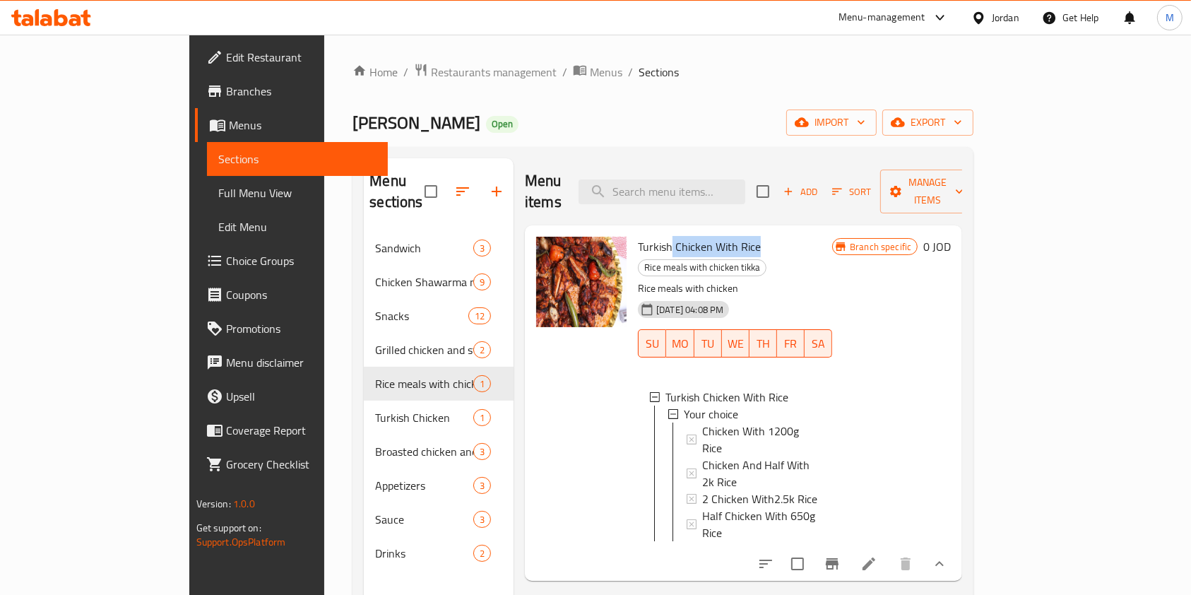
drag, startPoint x: 623, startPoint y: 226, endPoint x: 708, endPoint y: 230, distance: 85.6
click at [712, 237] on h6 "Turkish Chicken With Rice Rice meals with chicken tikka" at bounding box center [735, 257] width 194 height 40
copy span "Chicken With Rice"
click at [877, 555] on icon at bounding box center [868, 563] width 17 height 17
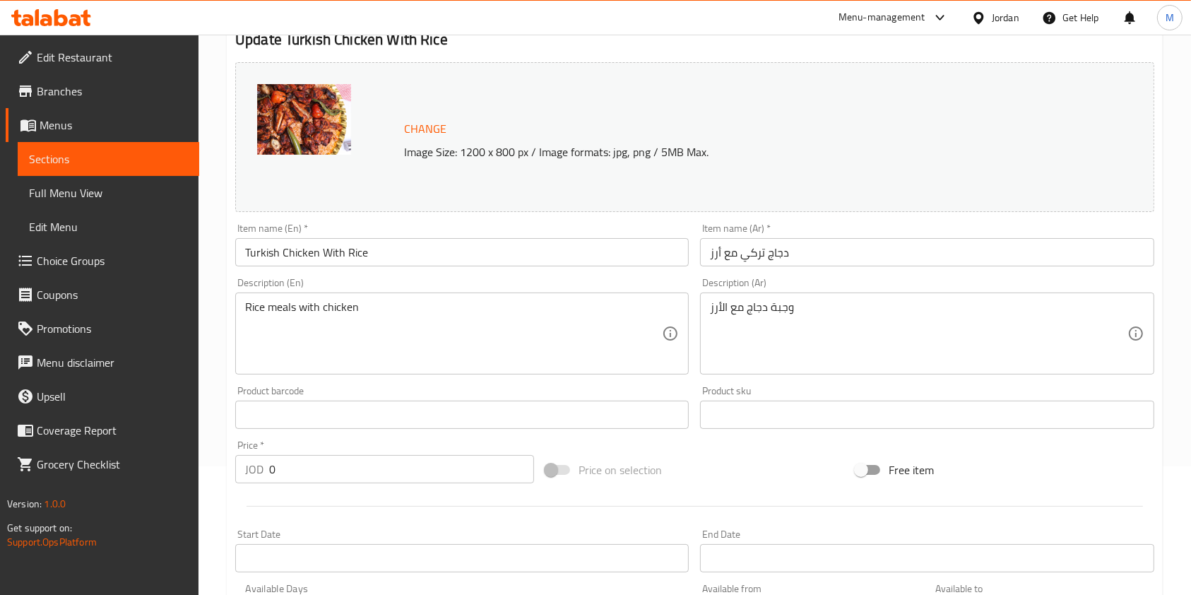
scroll to position [188, 0]
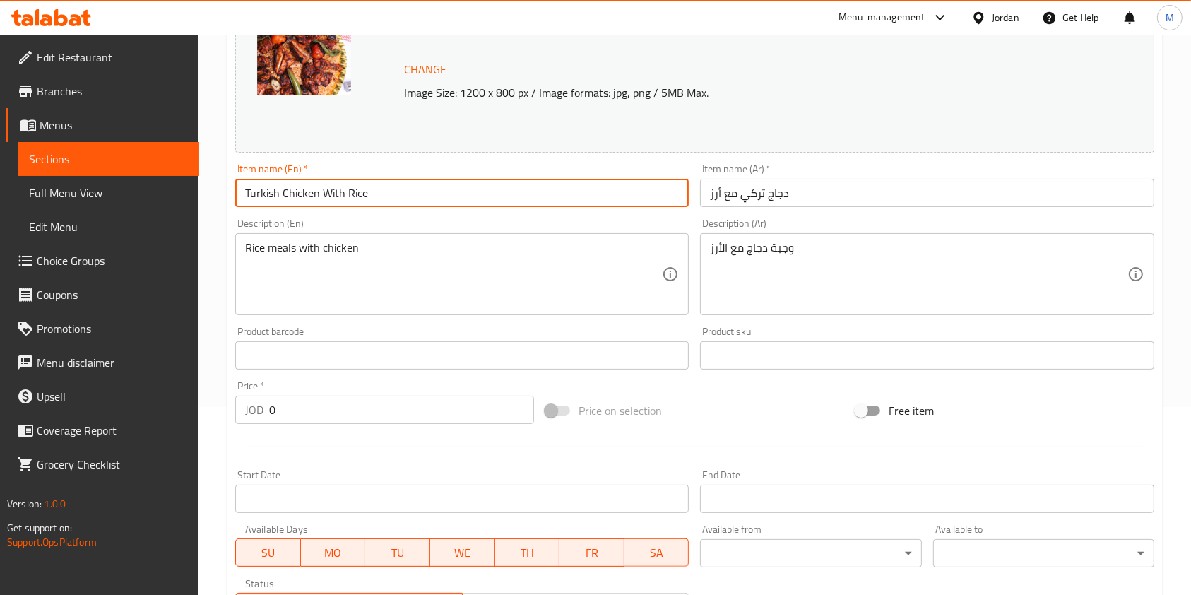
drag, startPoint x: 256, startPoint y: 195, endPoint x: 192, endPoint y: 195, distance: 64.3
click at [192, 195] on div "Edit Restaurant Branches Menus Sections Full Menu View Edit Menu Choice Groups …" at bounding box center [595, 395] width 1191 height 1097
type input "Chicken With Rice"
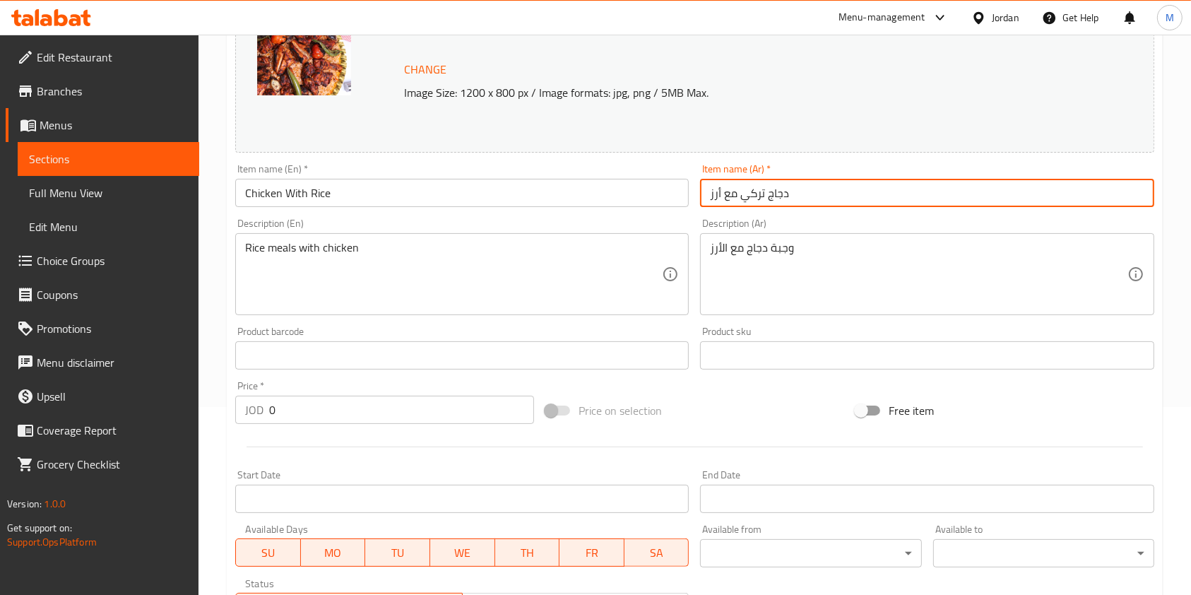
drag, startPoint x: 761, startPoint y: 191, endPoint x: 740, endPoint y: 203, distance: 24.4
click at [740, 203] on input "دجاج تركي مع أرز" at bounding box center [926, 193] width 453 height 28
click at [764, 192] on input "دجاج تركي مع أرز" at bounding box center [926, 193] width 453 height 28
click at [759, 193] on input "دجاج تركي مع أرز" at bounding box center [926, 193] width 453 height 28
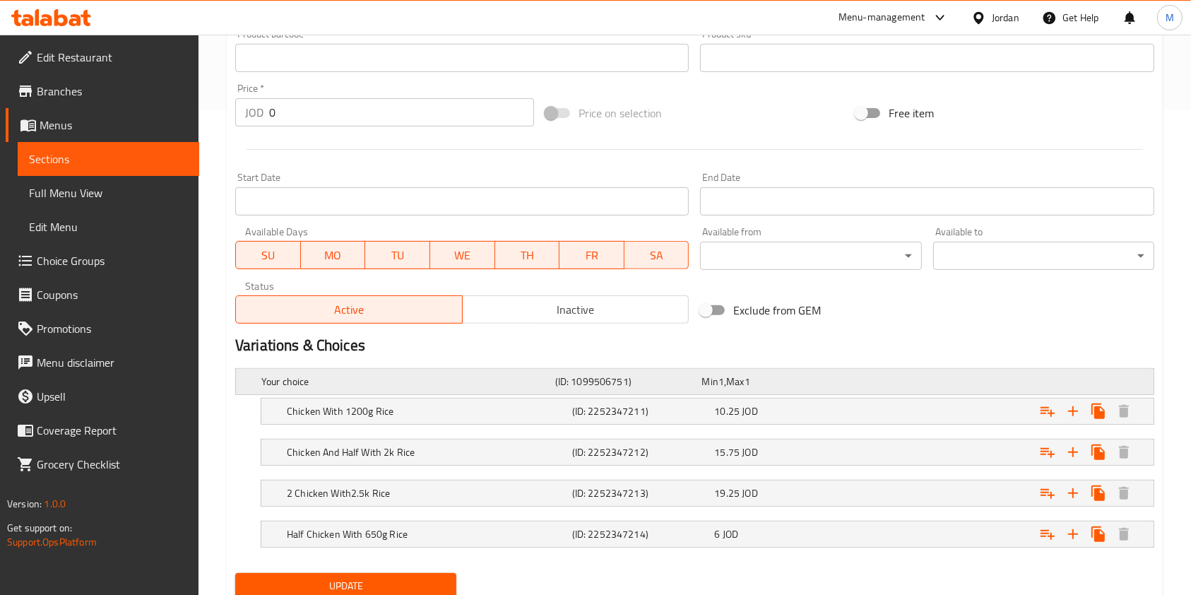
scroll to position [537, 0]
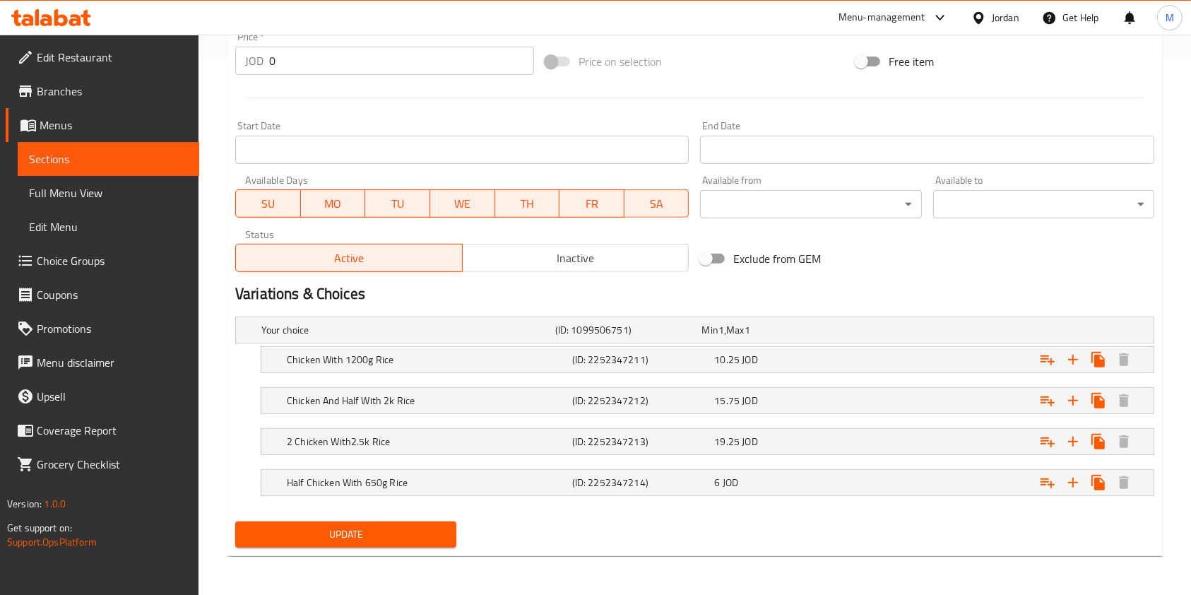
type input "دجاج مع أرز"
click at [447, 529] on button "Update" at bounding box center [345, 534] width 221 height 26
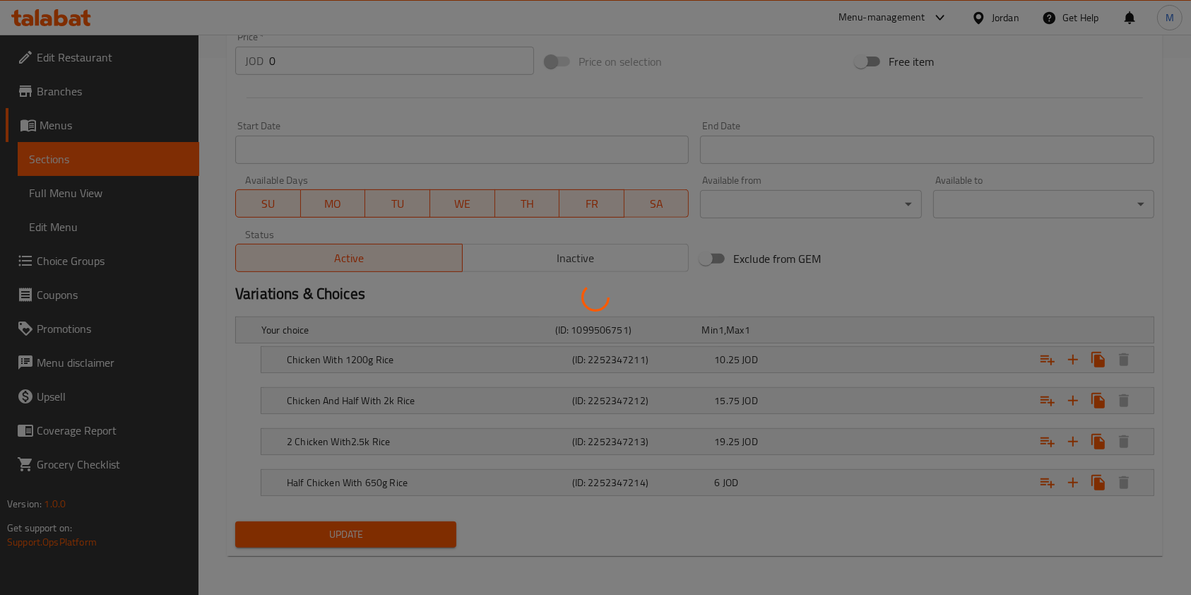
click at [428, 528] on div at bounding box center [595, 297] width 1191 height 595
click at [424, 532] on div at bounding box center [595, 297] width 1191 height 595
click at [381, 527] on div at bounding box center [595, 297] width 1191 height 595
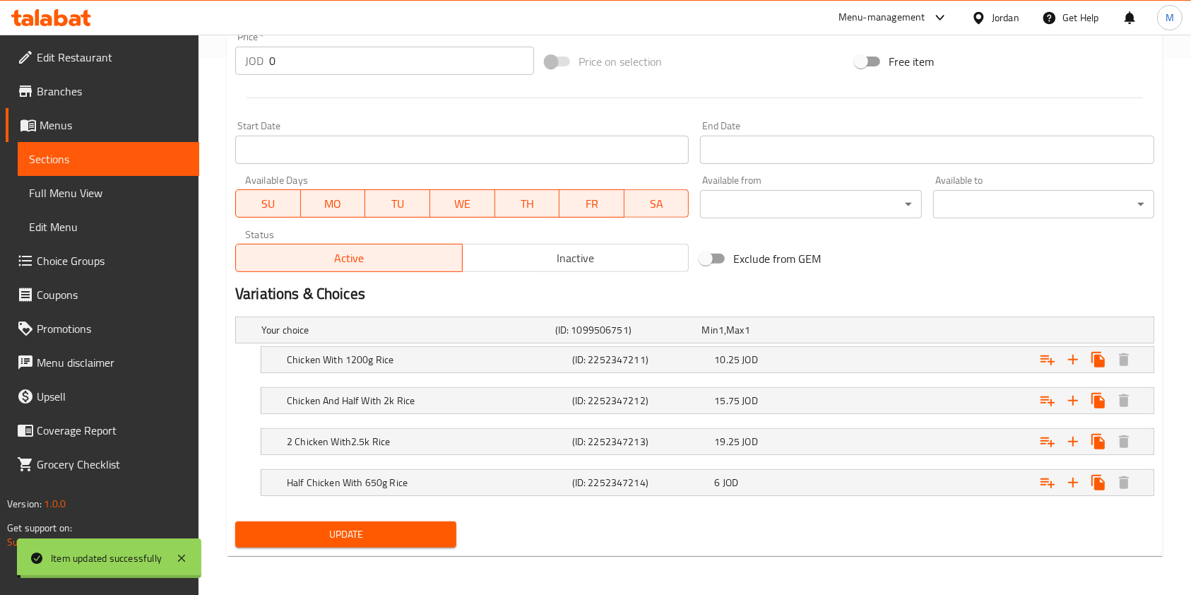
click at [387, 534] on div "Home / Restaurants management / Menus / Sections / item / update Rice meals wit…" at bounding box center [695, 46] width 936 height 1041
click at [388, 534] on span "Update" at bounding box center [345, 534] width 198 height 18
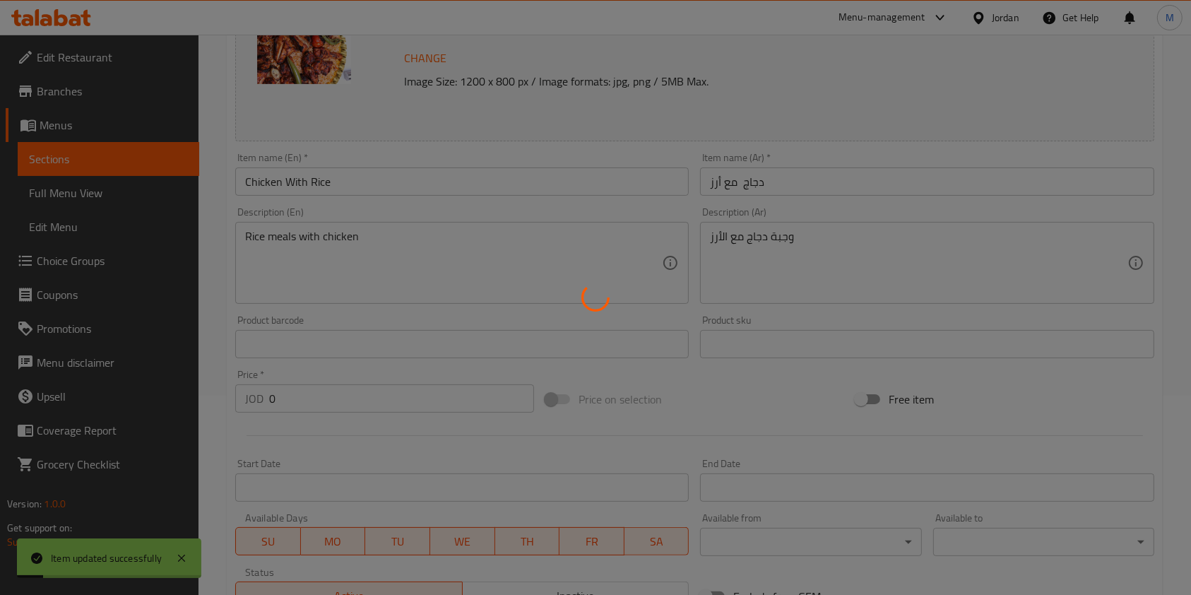
scroll to position [0, 0]
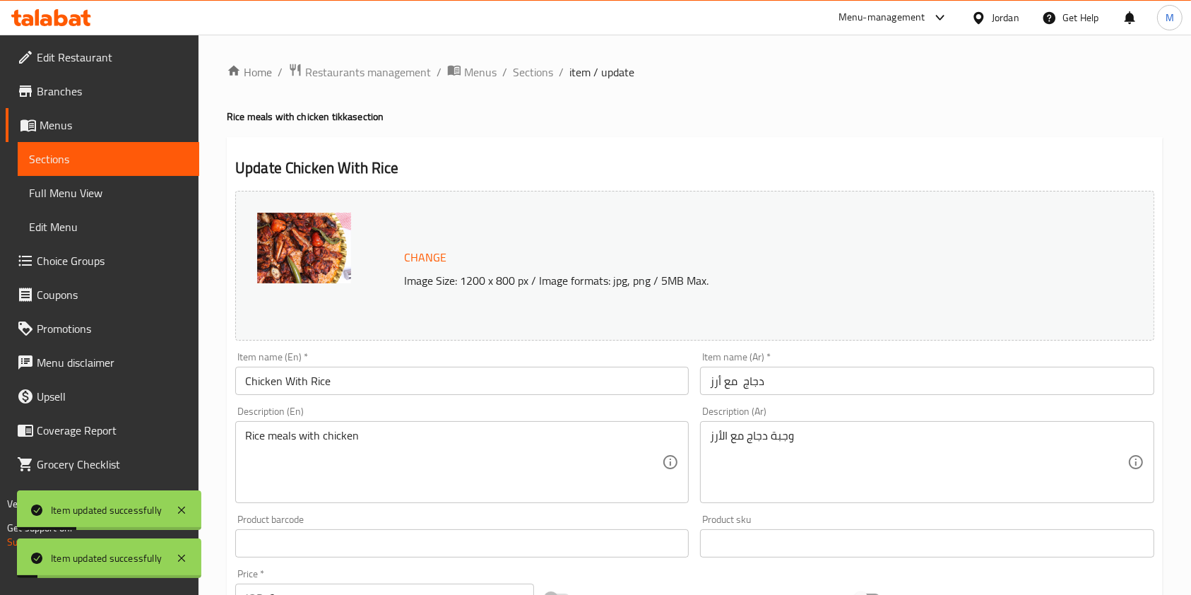
click at [79, 99] on span "Branches" at bounding box center [112, 91] width 151 height 17
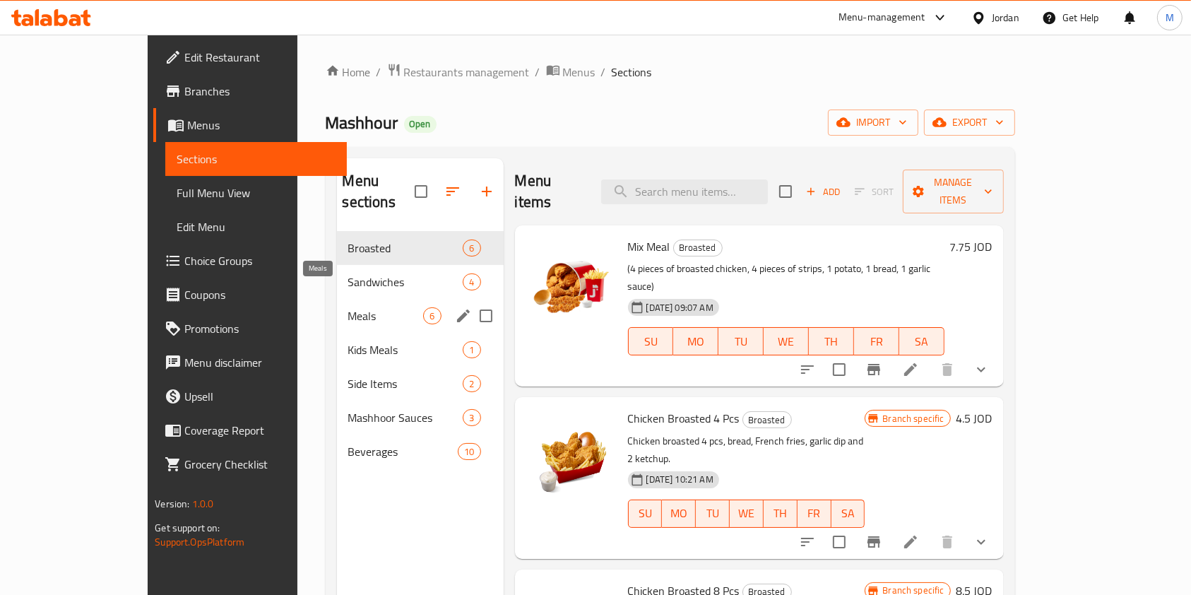
click at [337, 303] on div "Meals 6" at bounding box center [420, 316] width 167 height 34
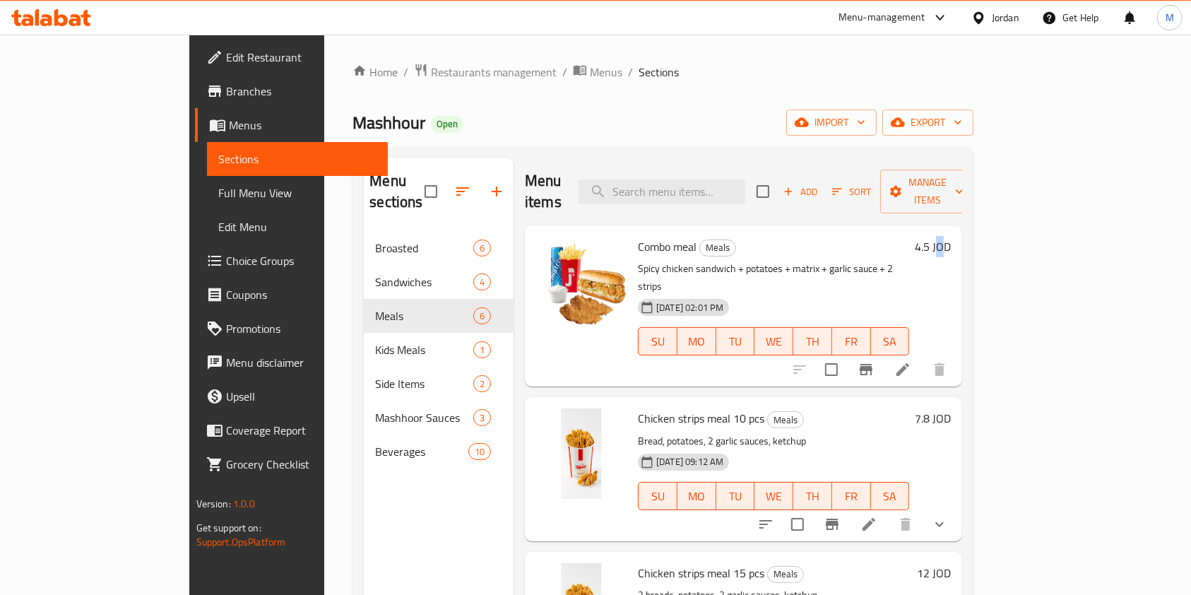
drag, startPoint x: 1045, startPoint y: 234, endPoint x: 1027, endPoint y: 231, distance: 18.7
click at [956, 231] on div "Combo meal Meals Spicy chicken sandwich + potatoes + matrix + garlic sauce + 2 …" at bounding box center [794, 306] width 324 height 150
click at [638, 236] on span "Combo meal" at bounding box center [667, 246] width 59 height 21
drag, startPoint x: 1120, startPoint y: 227, endPoint x: 1090, endPoint y: 240, distance: 33.2
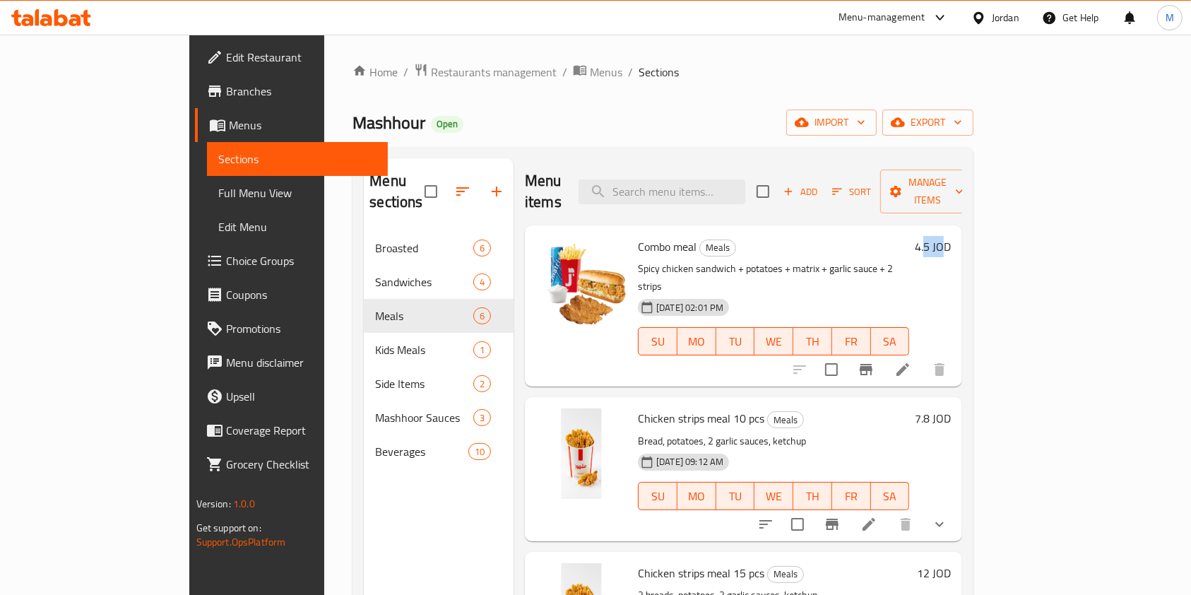
click at [951, 240] on div "4.5 JOD" at bounding box center [930, 306] width 42 height 138
click at [638, 236] on span "Combo meal" at bounding box center [667, 246] width 59 height 21
click at [859, 225] on div "Combo meal Meals Spicy chicken sandwich + potatoes + matrix + garlic sauce + 2 …" at bounding box center [743, 305] width 437 height 161
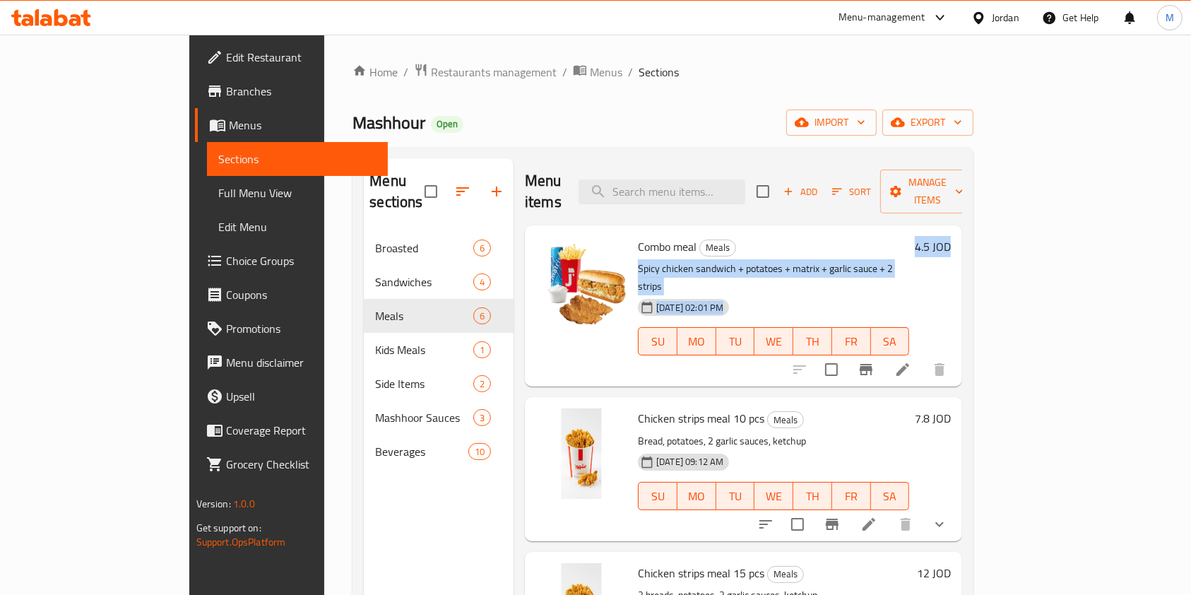
drag, startPoint x: 1056, startPoint y: 230, endPoint x: 1204, endPoint y: 239, distance: 148.6
click at [1191, 239] on html "​ Menu-management Jordan Get Help M Edit Restaurant Branches Menus Sections Ful…" at bounding box center [595, 297] width 1191 height 595
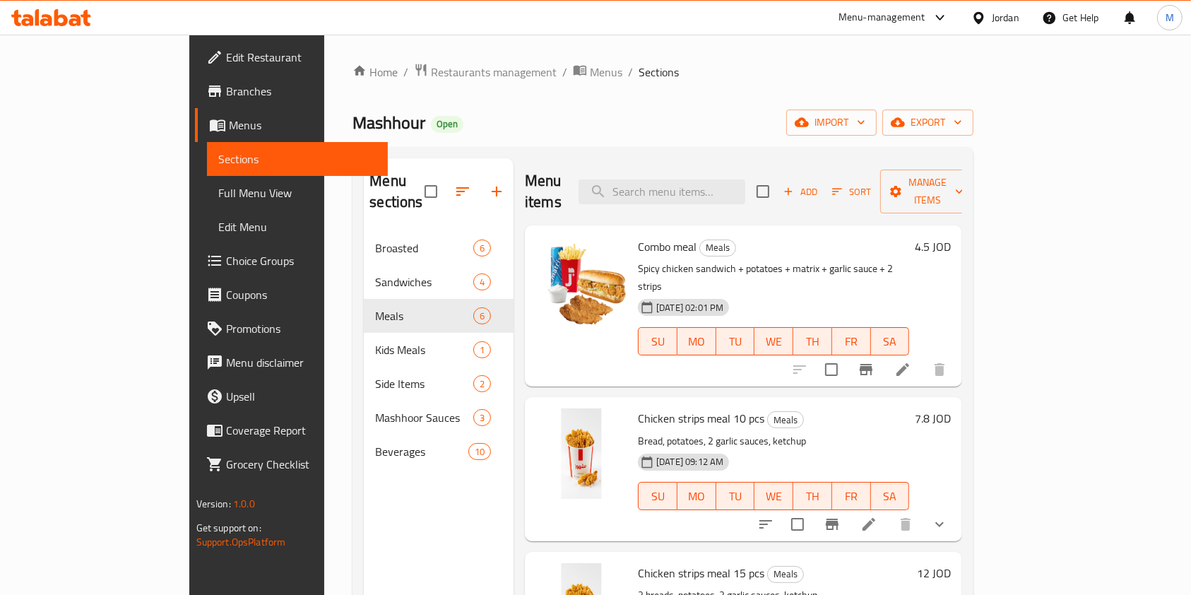
click at [962, 198] on div "Menu items Add Sort Manage items" at bounding box center [743, 191] width 437 height 67
drag, startPoint x: 732, startPoint y: 250, endPoint x: 601, endPoint y: 256, distance: 130.8
click at [632, 257] on div "Combo meal Meals Spicy chicken sandwich + potatoes + matrix + garlic sauce + 2 …" at bounding box center [773, 306] width 282 height 150
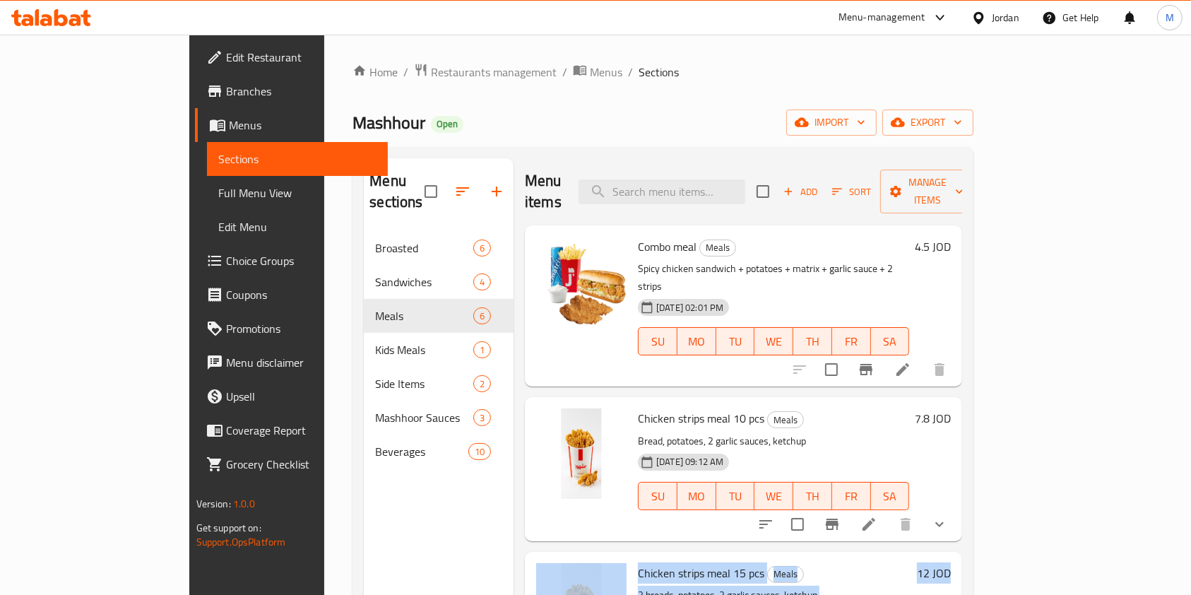
click at [1164, 594] on html "​ Menu-management Jordan Get Help M Edit Restaurant Branches Menus Sections Ful…" at bounding box center [595, 297] width 1191 height 595
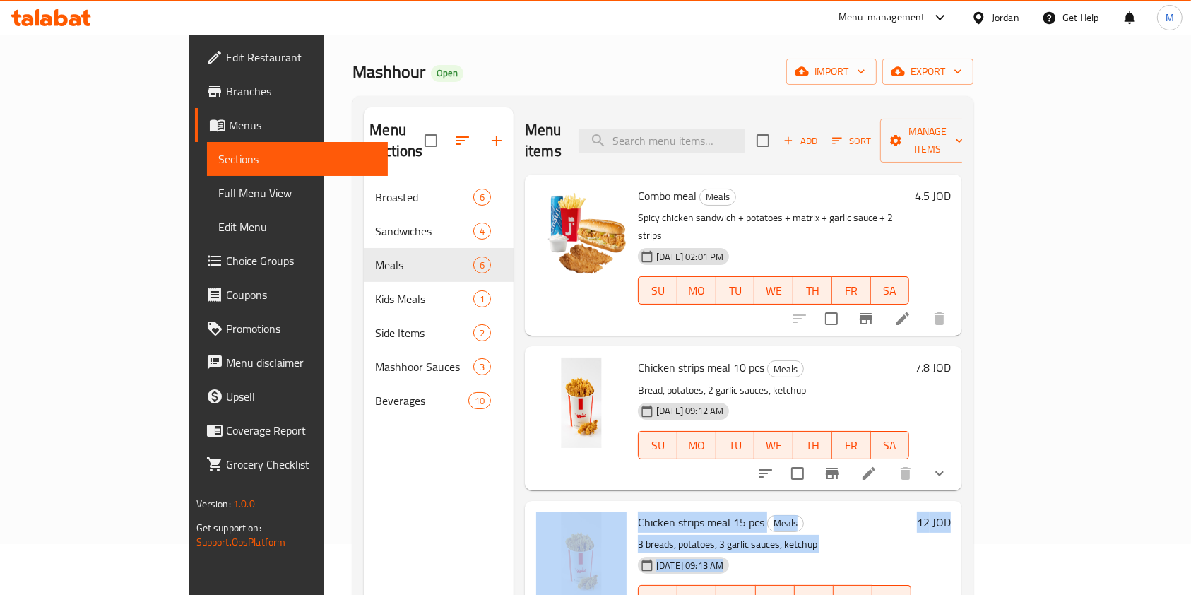
click at [1001, 309] on div "Home / Restaurants management / Menus / Sections Mashhour Open import export Me…" at bounding box center [662, 363] width 677 height 758
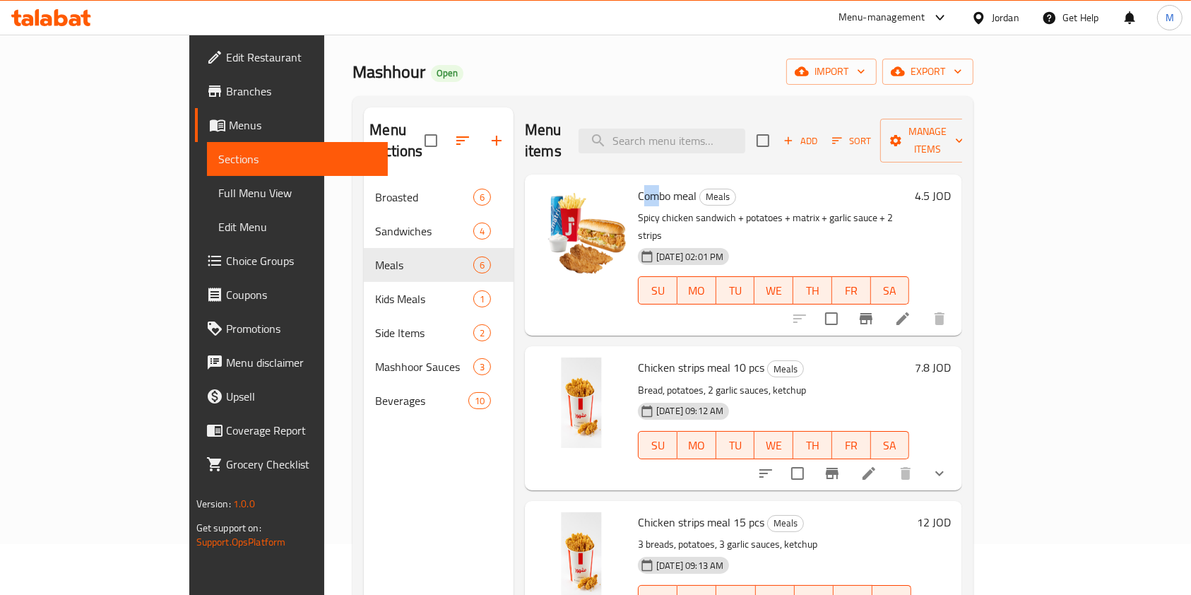
drag, startPoint x: 593, startPoint y: 177, endPoint x: 607, endPoint y: 172, distance: 14.7
click at [638, 185] on span "Combo meal" at bounding box center [667, 195] width 59 height 21
click at [824, 186] on div "Combo meal Meals Spicy chicken sandwich + potatoes + matrix + garlic sauce + 2 …" at bounding box center [773, 255] width 282 height 150
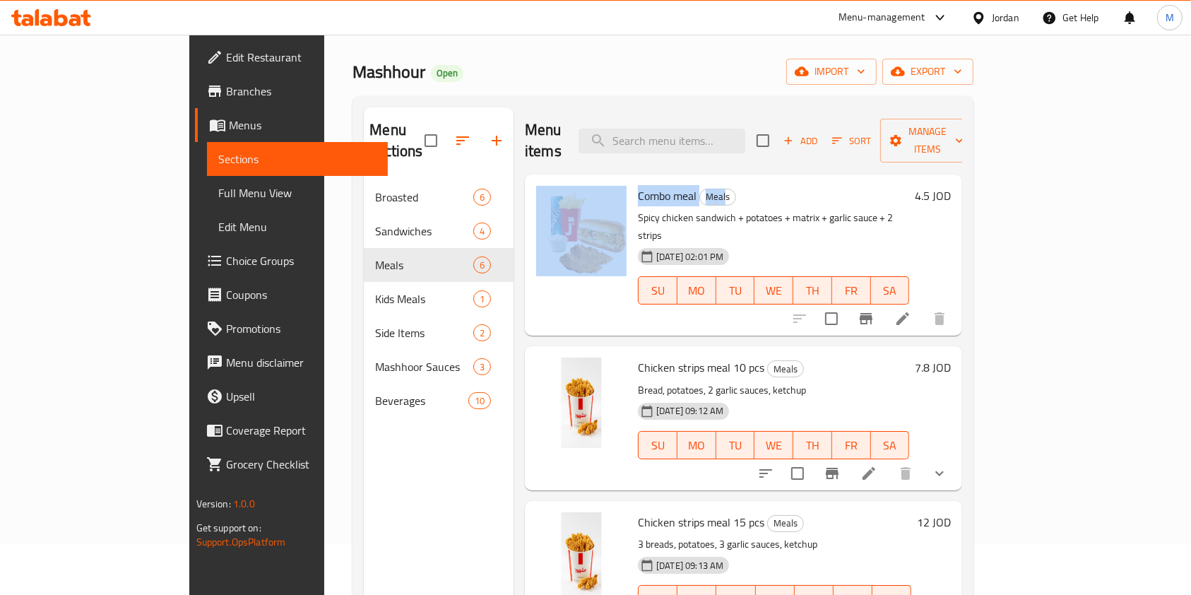
drag, startPoint x: 582, startPoint y: 171, endPoint x: 977, endPoint y: 175, distance: 395.5
click at [732, 180] on div "Combo meal Meals Spicy chicken sandwich + potatoes + matrix + garlic sauce + 2 …" at bounding box center [743, 255] width 426 height 150
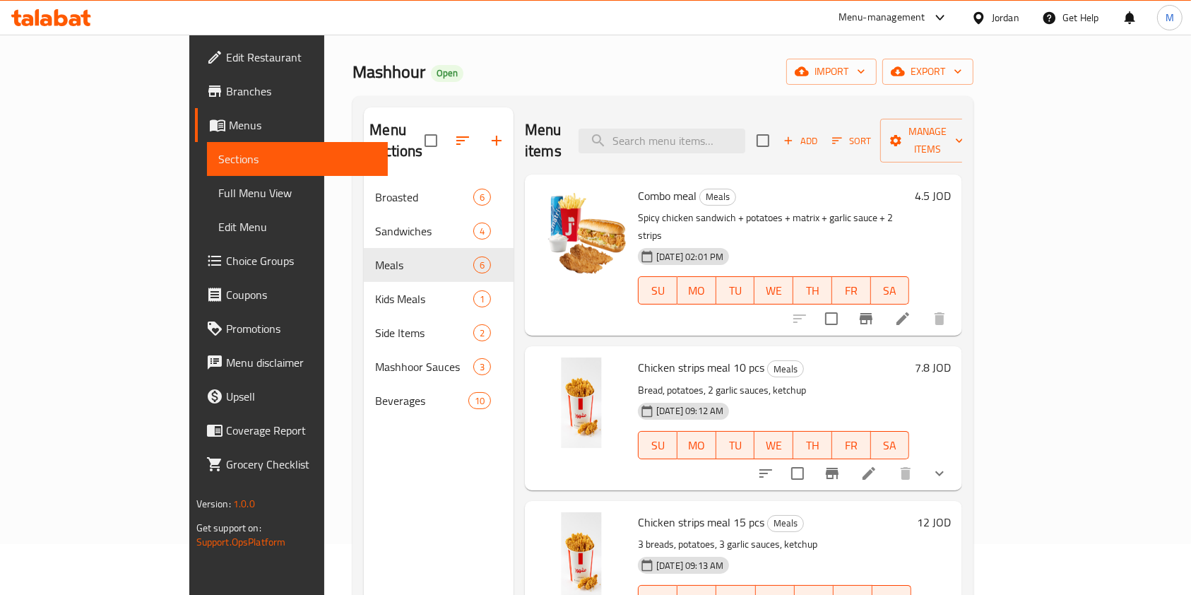
click at [909, 209] on p "Spicy chicken sandwich + potatoes + matrix + garlic sauce + 2 strips" at bounding box center [773, 226] width 271 height 35
